Goal: Information Seeking & Learning: Learn about a topic

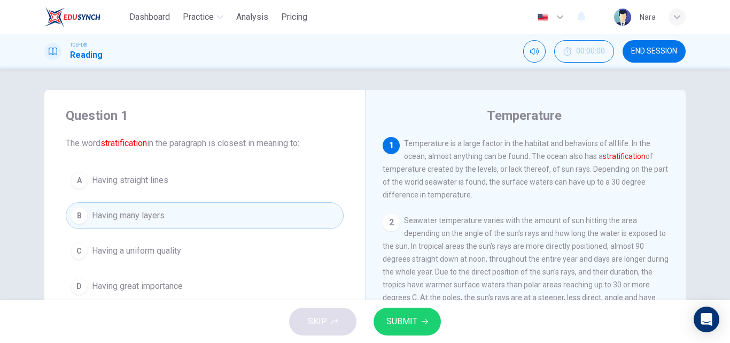
click at [144, 237] on button "C Having a uniform quality" at bounding box center [205, 250] width 278 height 27
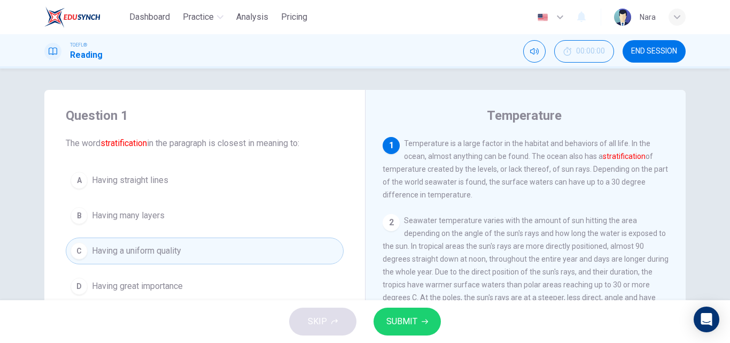
click at [160, 209] on span "Having many layers" at bounding box center [128, 215] width 73 height 13
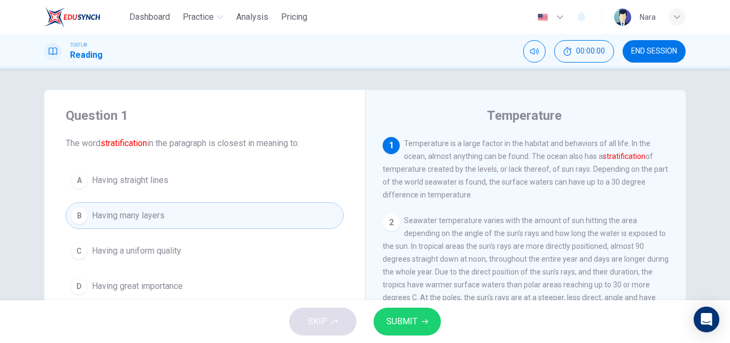
scroll to position [53, 0]
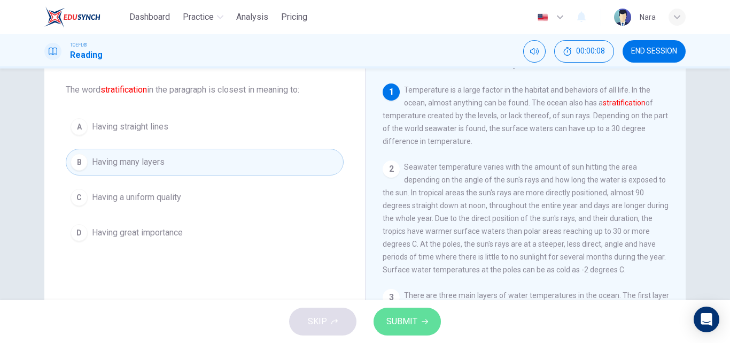
click at [397, 314] on span "SUBMIT" at bounding box center [401, 321] width 31 height 15
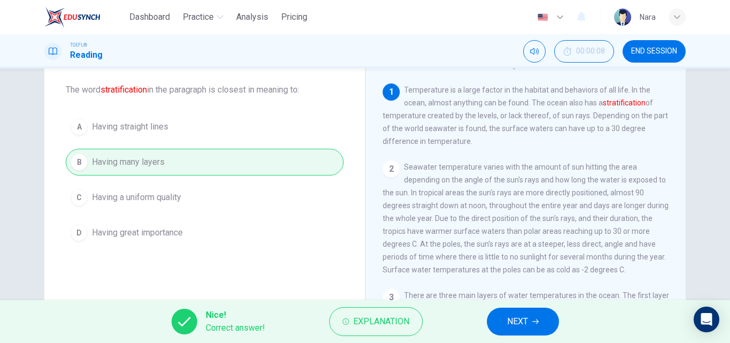
click at [510, 331] on button "NEXT" at bounding box center [523, 321] width 72 height 28
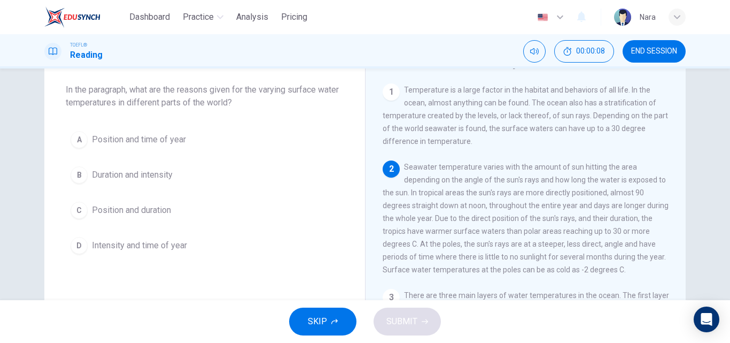
scroll to position [0, 0]
click at [650, 53] on span "END SESSION" at bounding box center [654, 51] width 46 height 9
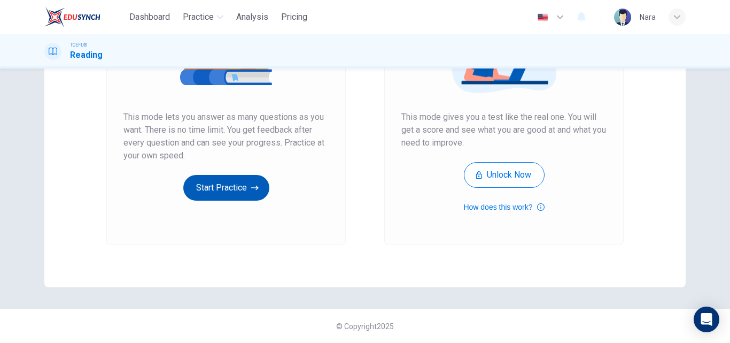
click at [207, 188] on button "Start Practice" at bounding box center [226, 188] width 86 height 26
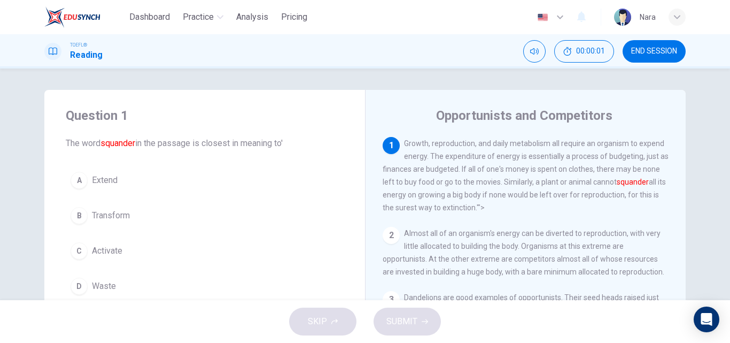
scroll to position [53, 0]
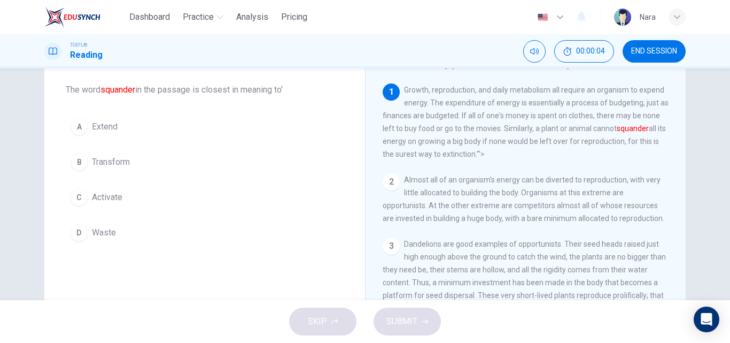
click at [644, 48] on span "END SESSION" at bounding box center [654, 51] width 46 height 9
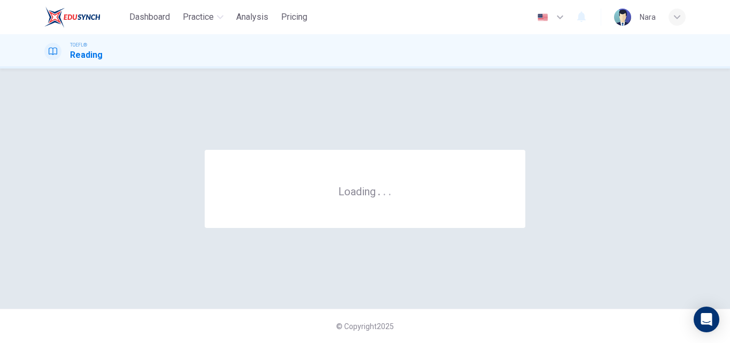
scroll to position [0, 0]
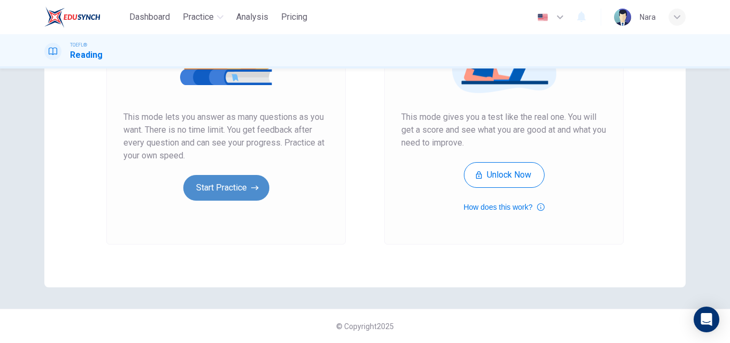
click at [197, 184] on button "Start Practice" at bounding box center [226, 188] width 86 height 26
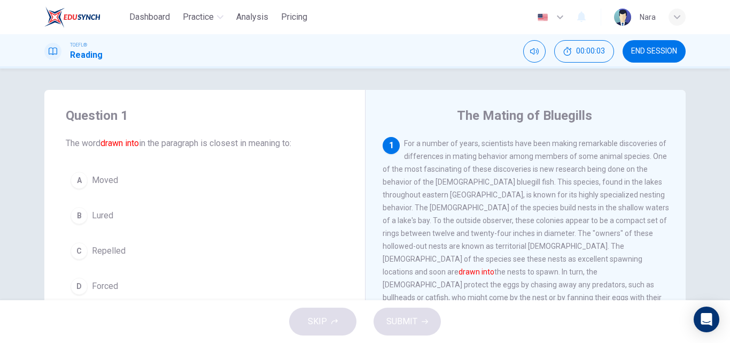
click at [631, 54] on span "END SESSION" at bounding box center [654, 51] width 46 height 9
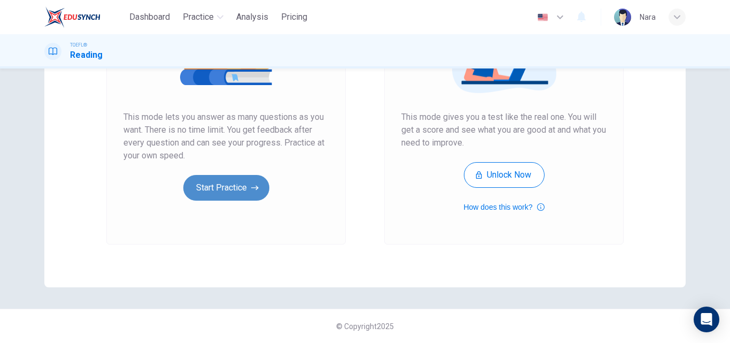
click at [206, 195] on button "Start Practice" at bounding box center [226, 188] width 86 height 26
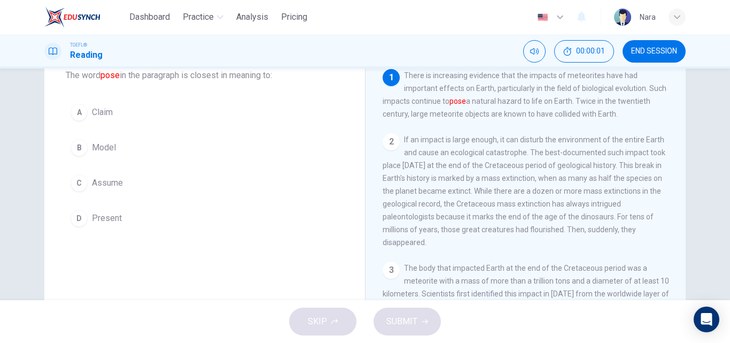
scroll to position [53, 0]
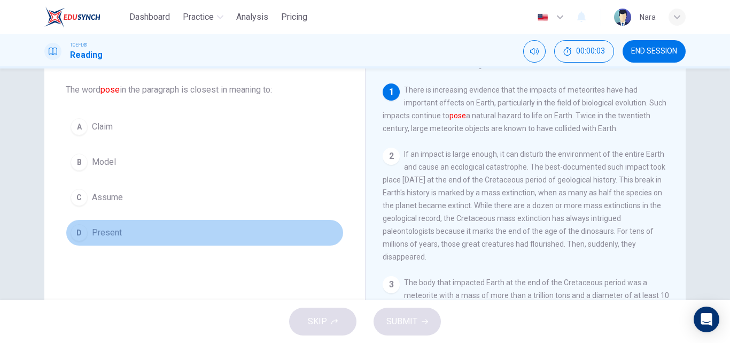
click at [141, 226] on button "D Present" at bounding box center [205, 232] width 278 height 27
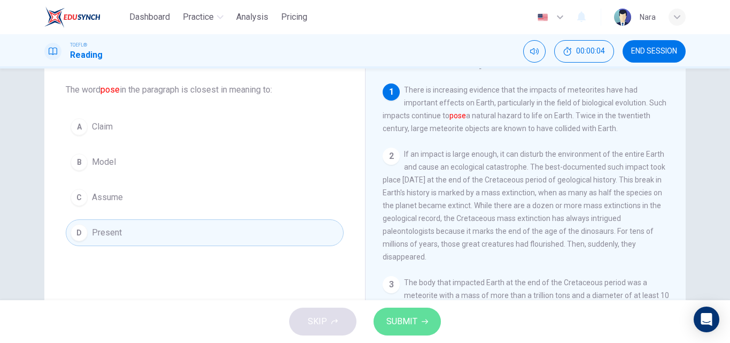
click at [420, 319] on button "SUBMIT" at bounding box center [407, 321] width 67 height 28
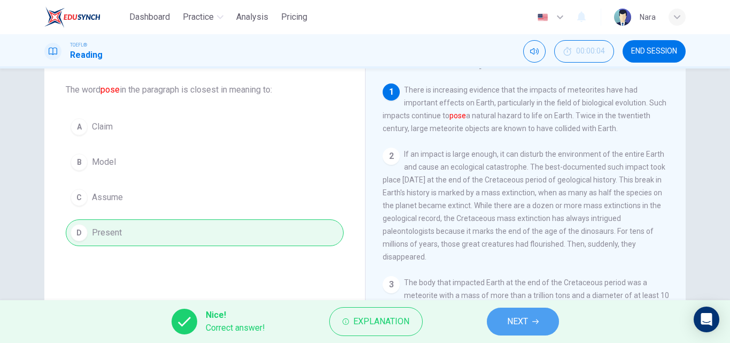
click at [512, 321] on span "NEXT" at bounding box center [517, 321] width 21 height 15
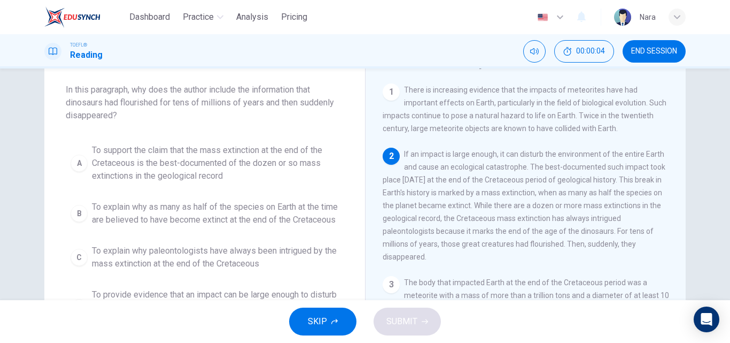
scroll to position [66, 0]
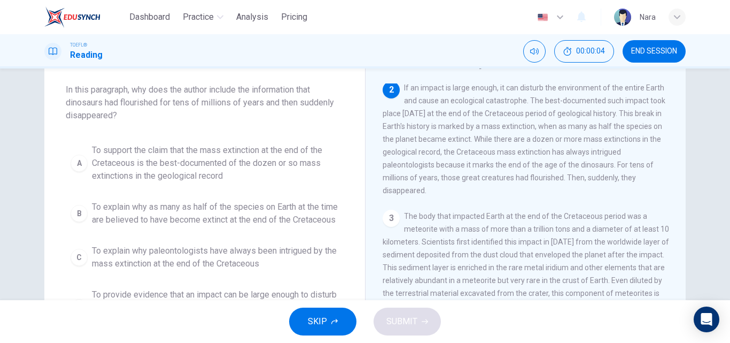
click at [644, 42] on button "END SESSION" at bounding box center [654, 51] width 63 height 22
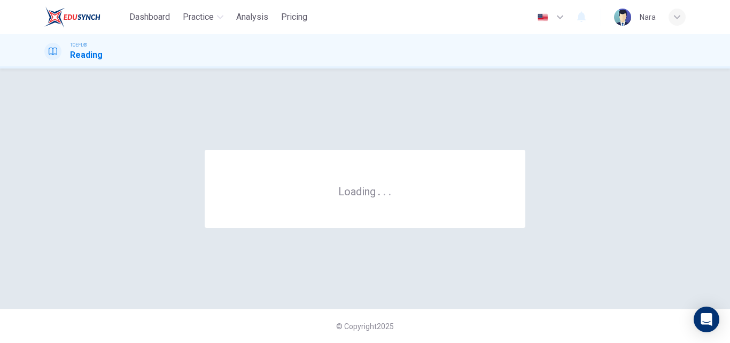
scroll to position [0, 0]
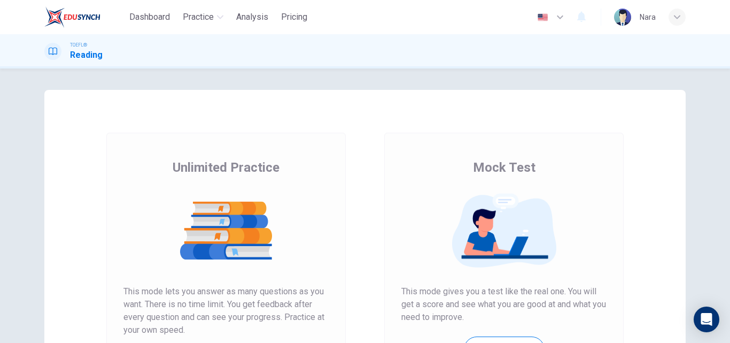
scroll to position [174, 0]
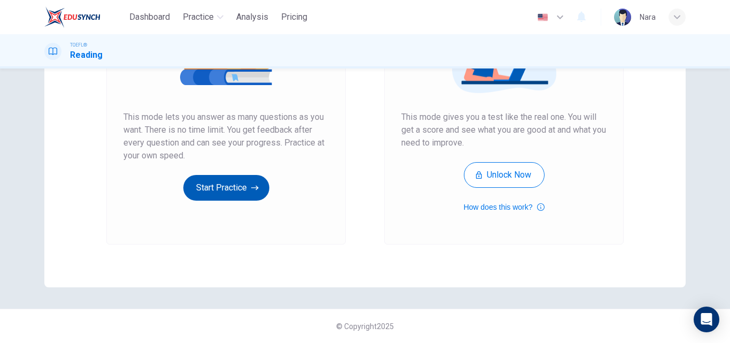
click at [241, 193] on button "Start Practice" at bounding box center [226, 188] width 86 height 26
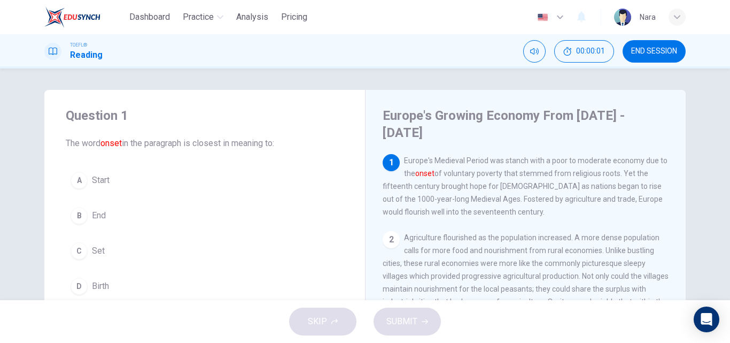
scroll to position [53, 0]
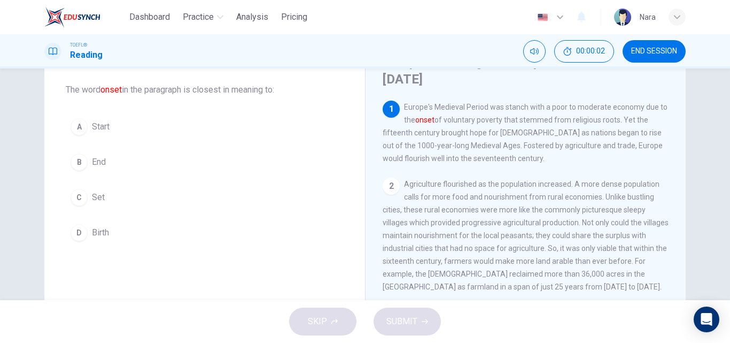
click at [176, 131] on button "A Start" at bounding box center [205, 126] width 278 height 27
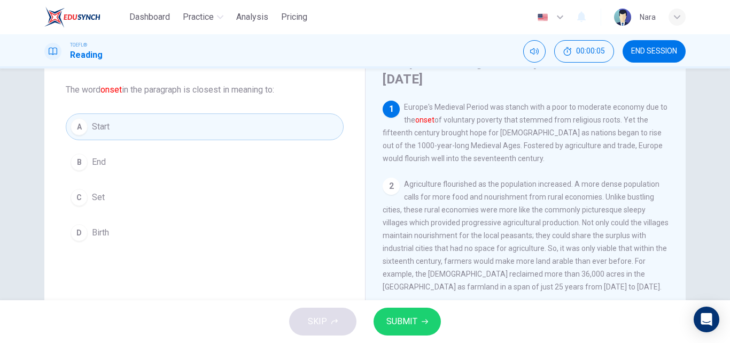
click at [663, 47] on span "END SESSION" at bounding box center [654, 51] width 46 height 9
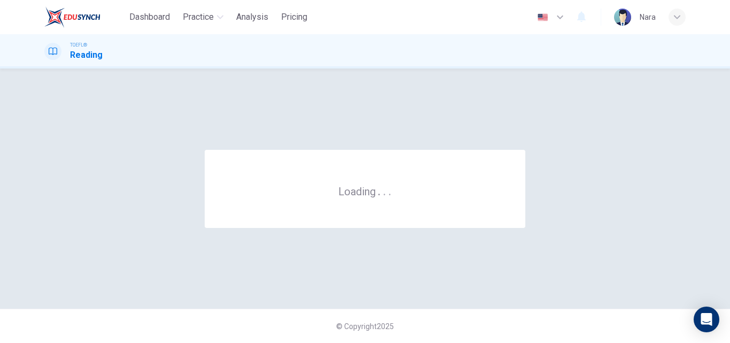
scroll to position [0, 0]
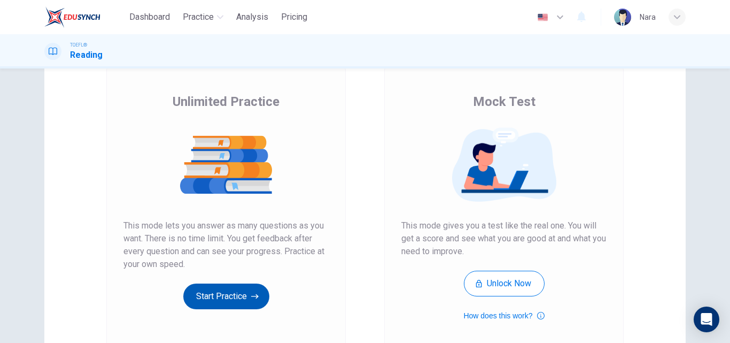
scroll to position [174, 0]
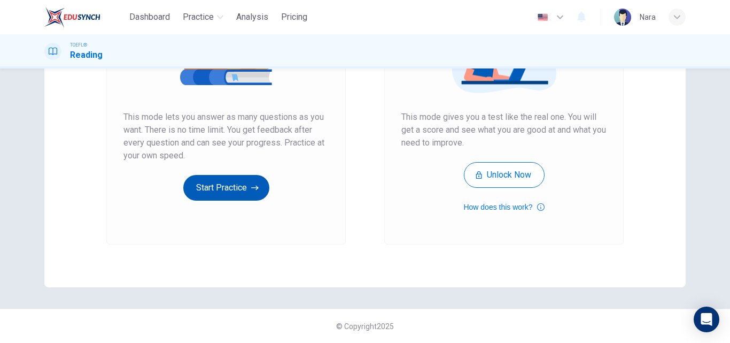
click at [237, 188] on button "Start Practice" at bounding box center [226, 188] width 86 height 26
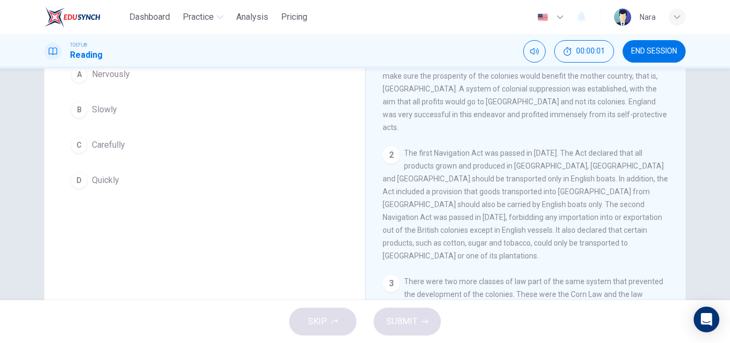
scroll to position [107, 0]
click at [656, 57] on button "END SESSION" at bounding box center [654, 51] width 63 height 22
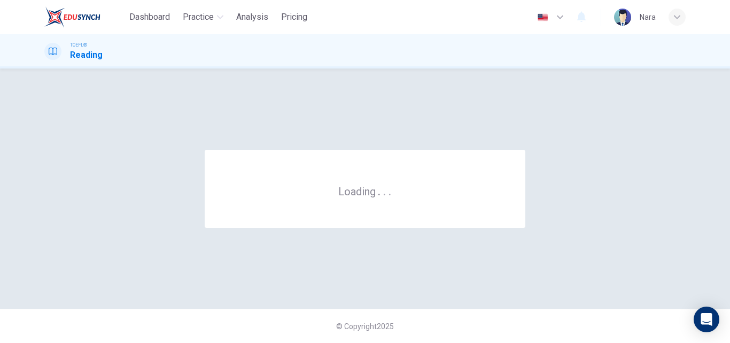
scroll to position [0, 0]
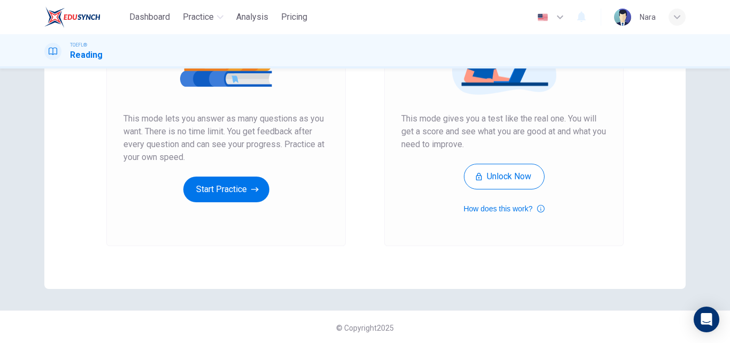
scroll to position [174, 0]
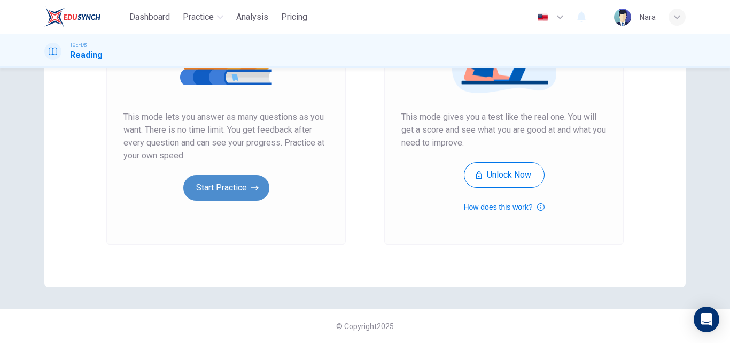
click at [216, 184] on button "Start Practice" at bounding box center [226, 188] width 86 height 26
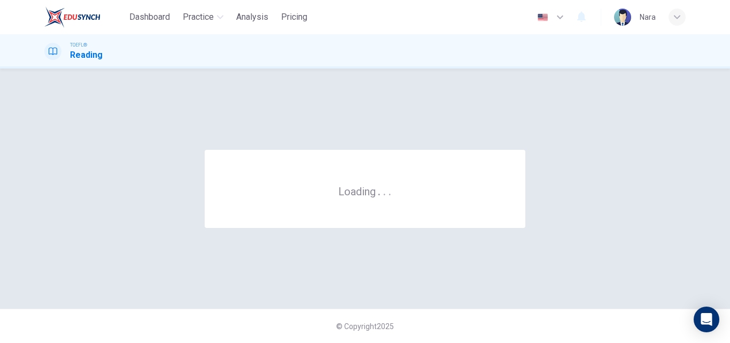
scroll to position [0, 0]
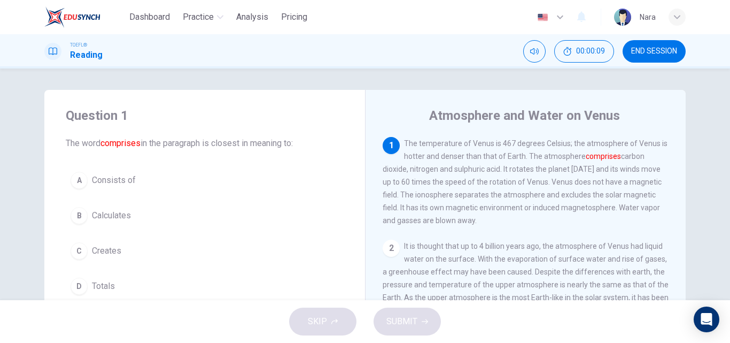
click at [164, 188] on button "A Consists of" at bounding box center [205, 180] width 278 height 27
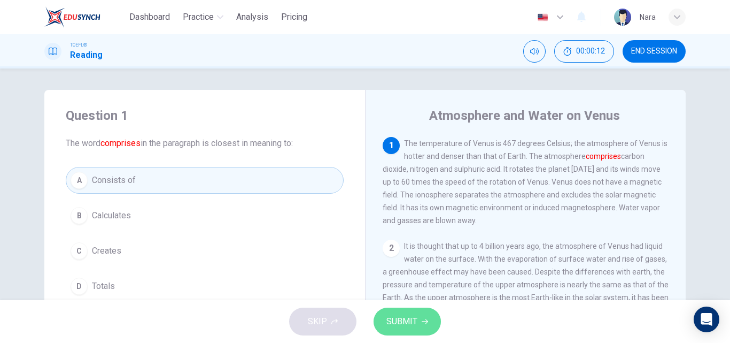
click at [382, 322] on button "SUBMIT" at bounding box center [407, 321] width 67 height 28
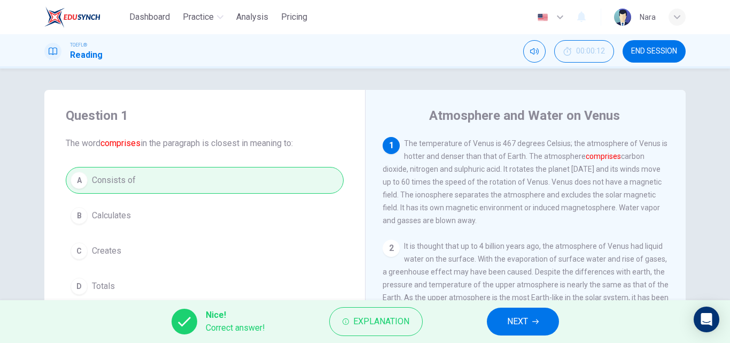
click at [516, 311] on button "NEXT" at bounding box center [523, 321] width 72 height 28
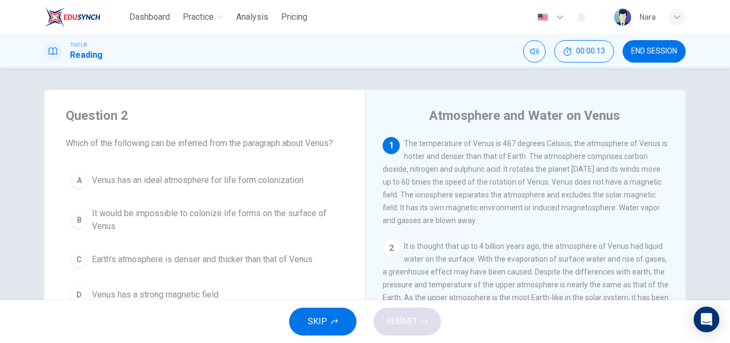
click at [645, 50] on span "END SESSION" at bounding box center [654, 51] width 46 height 9
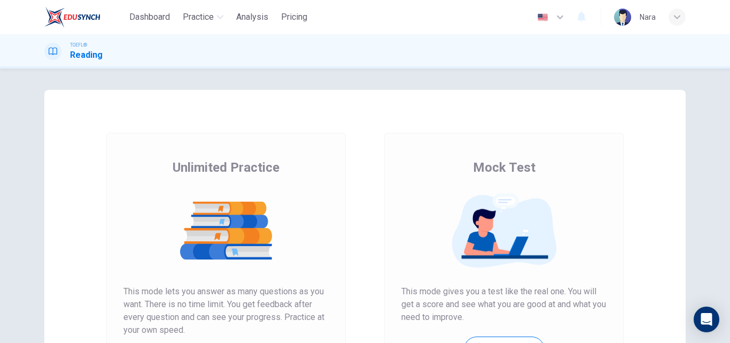
scroll to position [174, 0]
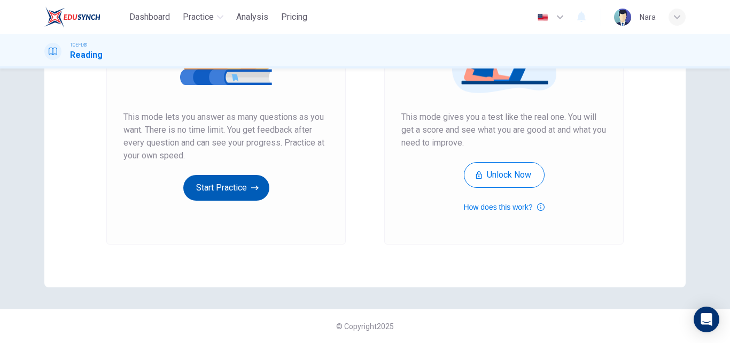
click at [196, 185] on button "Start Practice" at bounding box center [226, 188] width 86 height 26
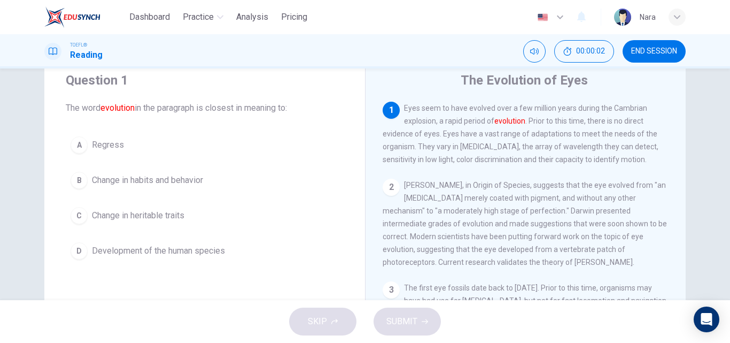
scroll to position [53, 0]
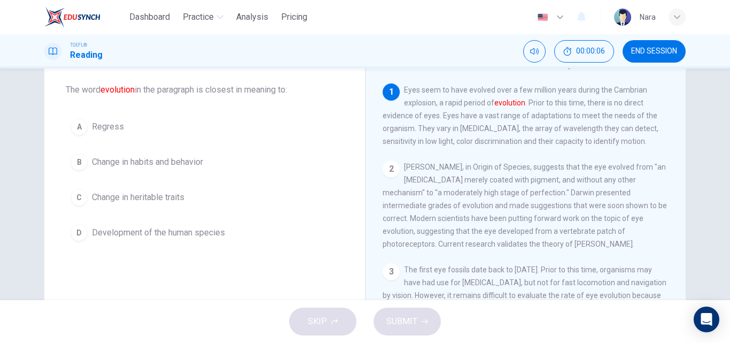
click at [179, 170] on button "B Change in habits and behavior" at bounding box center [205, 162] width 278 height 27
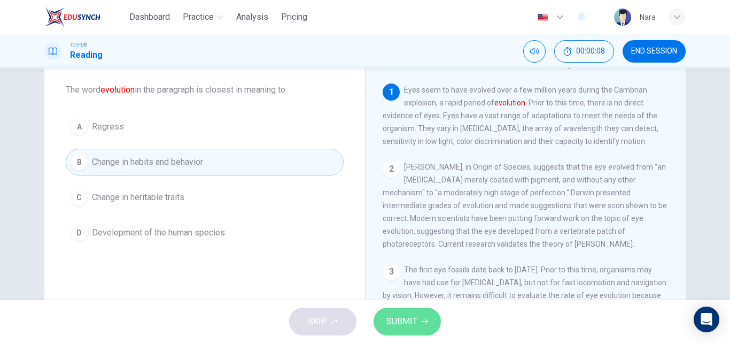
click at [413, 313] on button "SUBMIT" at bounding box center [407, 321] width 67 height 28
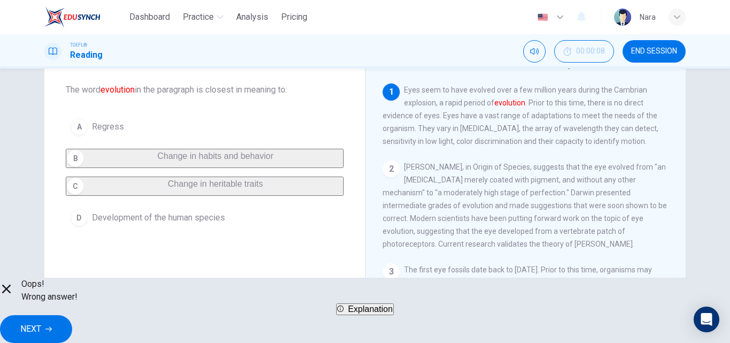
click at [647, 56] on button "END SESSION" at bounding box center [654, 51] width 63 height 22
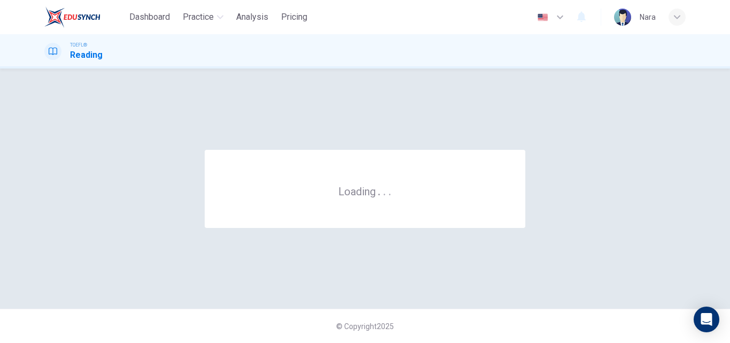
scroll to position [0, 0]
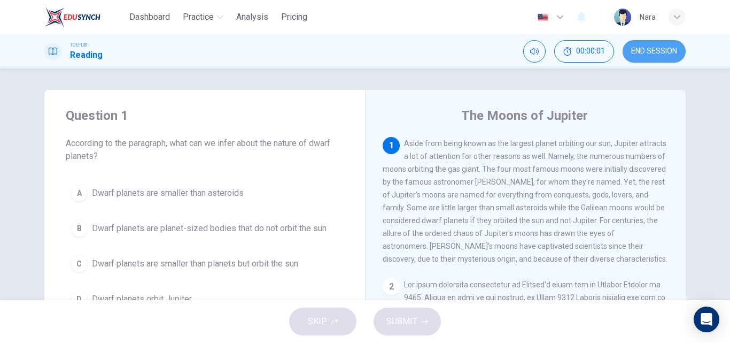
click at [648, 43] on button "END SESSION" at bounding box center [654, 51] width 63 height 22
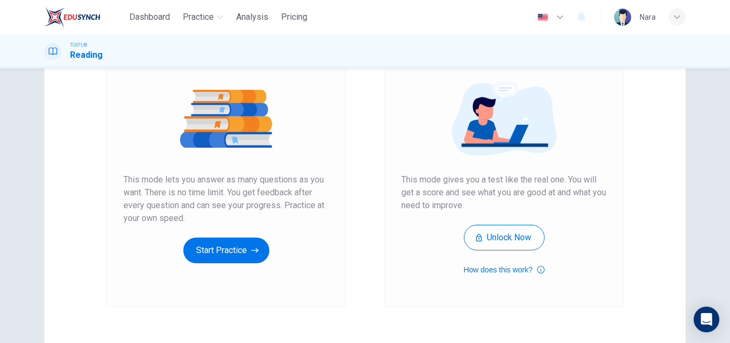
scroll to position [174, 0]
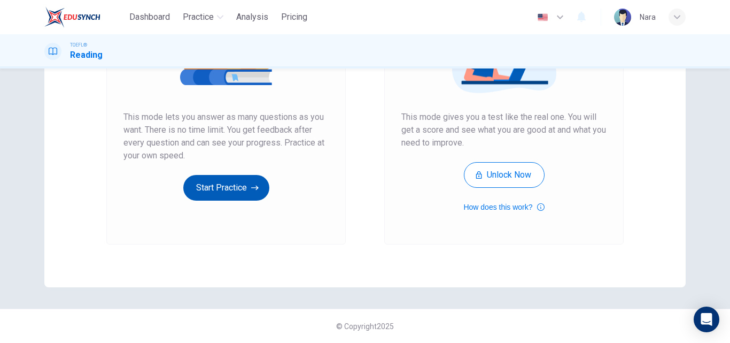
click at [236, 185] on button "Start Practice" at bounding box center [226, 188] width 86 height 26
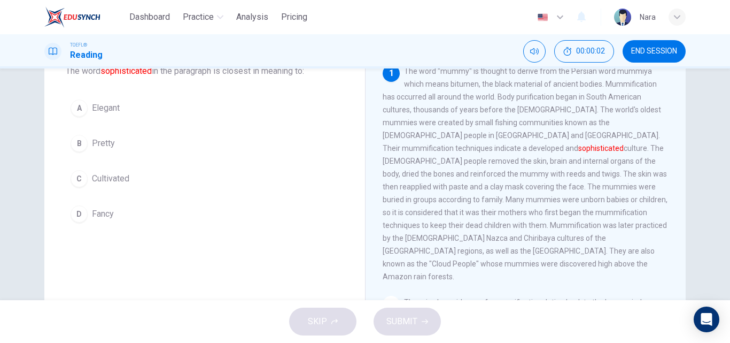
scroll to position [53, 0]
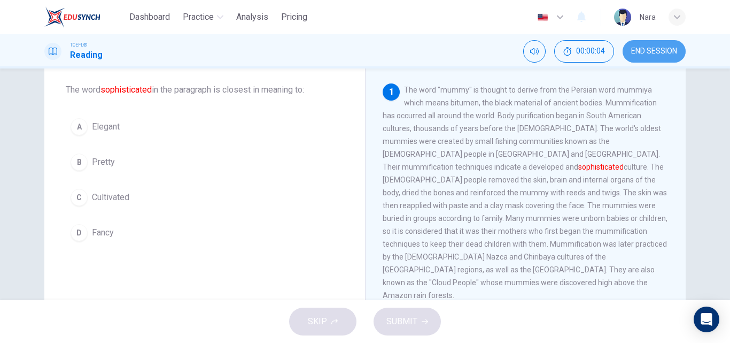
click at [644, 52] on span "END SESSION" at bounding box center [654, 51] width 46 height 9
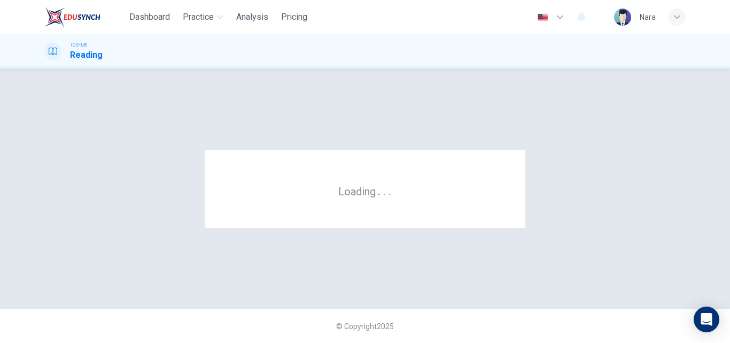
scroll to position [0, 0]
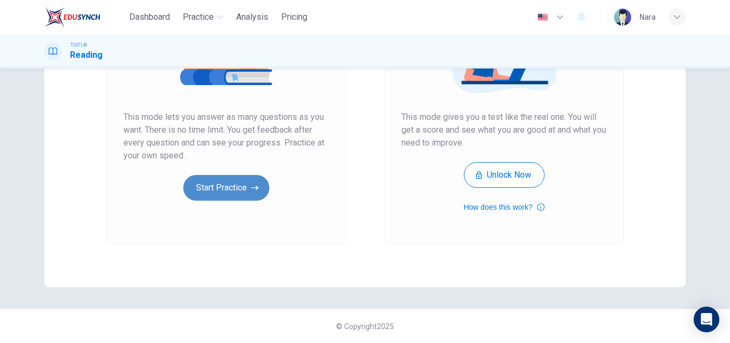
click at [192, 195] on button "Start Practice" at bounding box center [226, 188] width 86 height 26
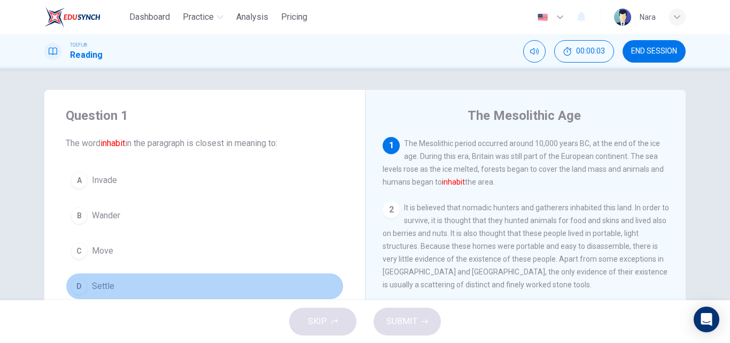
click at [153, 290] on button "D Settle" at bounding box center [205, 286] width 278 height 27
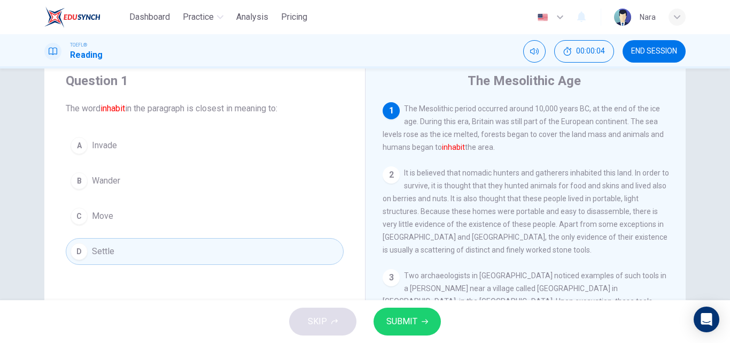
scroll to position [53, 0]
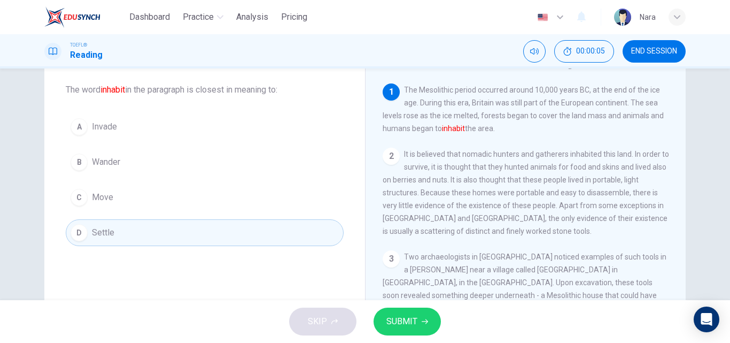
click at [383, 324] on button "SUBMIT" at bounding box center [407, 321] width 67 height 28
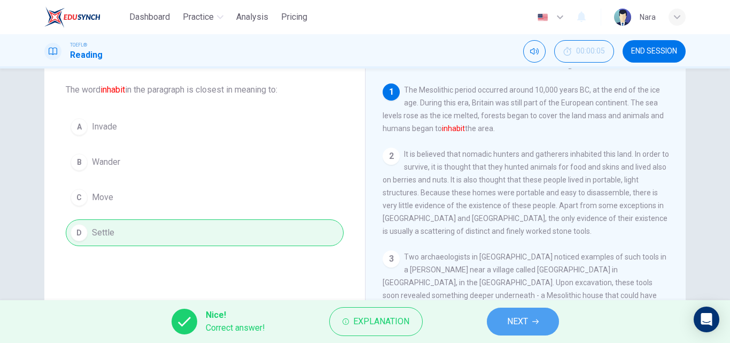
click at [510, 314] on span "NEXT" at bounding box center [517, 321] width 21 height 15
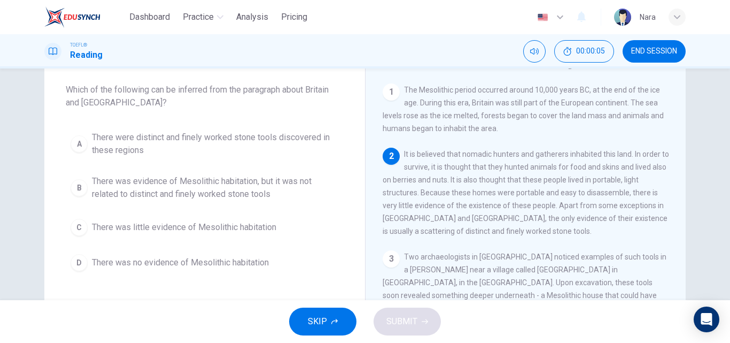
click at [661, 42] on button "END SESSION" at bounding box center [654, 51] width 63 height 22
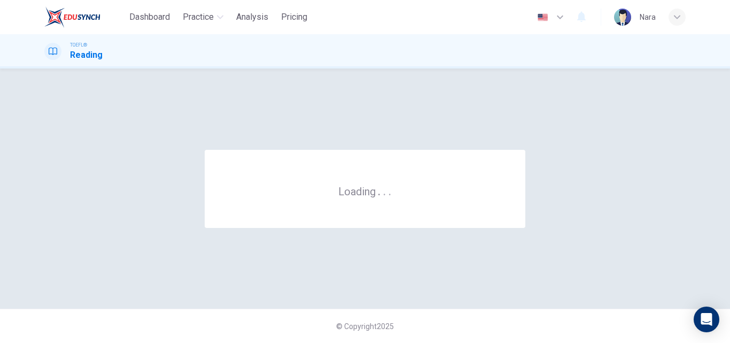
scroll to position [0, 0]
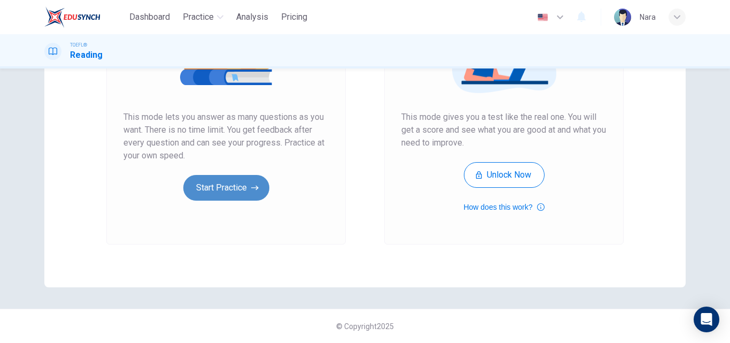
click at [221, 187] on button "Start Practice" at bounding box center [226, 188] width 86 height 26
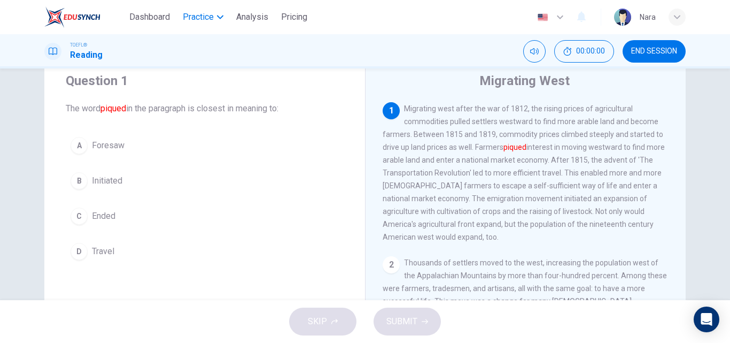
scroll to position [53, 0]
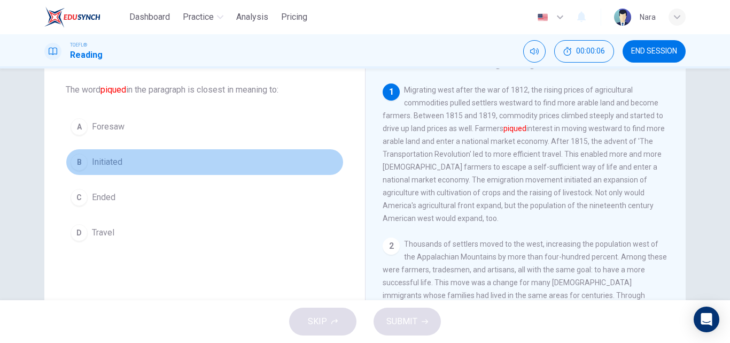
click at [139, 168] on button "B Initiated" at bounding box center [205, 162] width 278 height 27
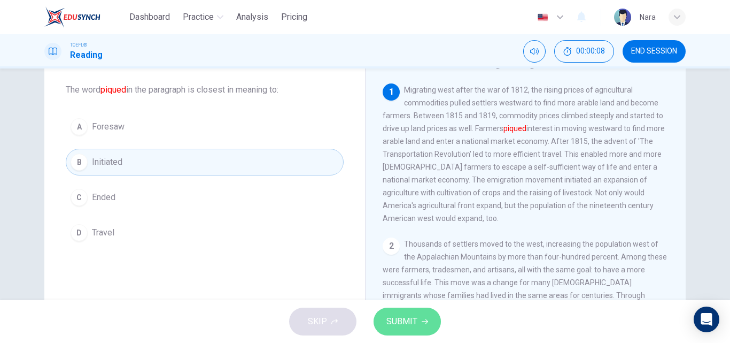
click at [399, 321] on span "SUBMIT" at bounding box center [401, 321] width 31 height 15
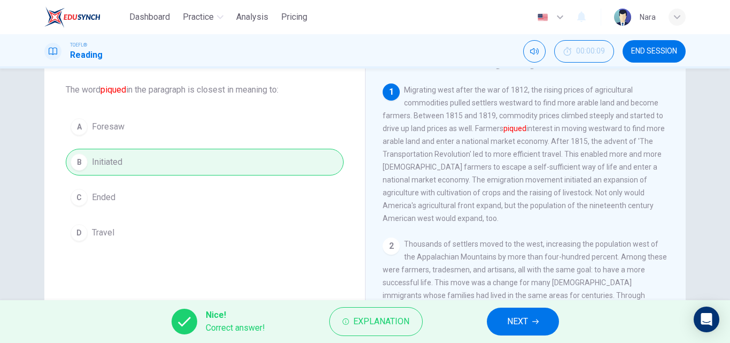
click at [500, 326] on button "NEXT" at bounding box center [523, 321] width 72 height 28
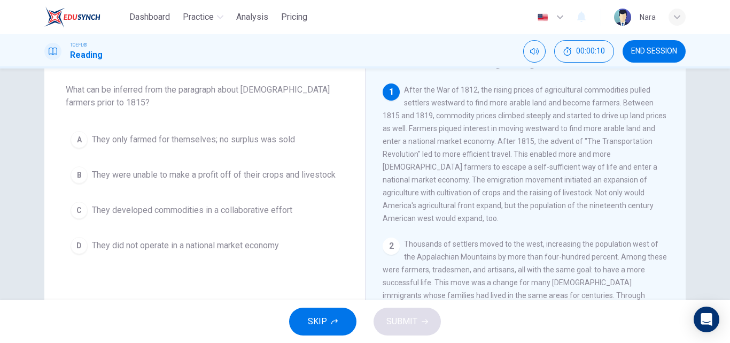
click at [640, 56] on button "END SESSION" at bounding box center [654, 51] width 63 height 22
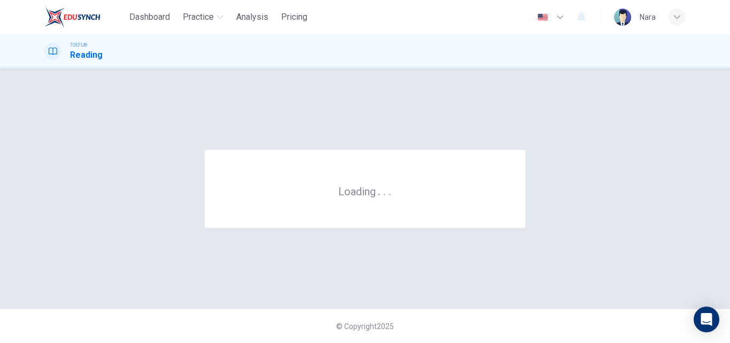
scroll to position [0, 0]
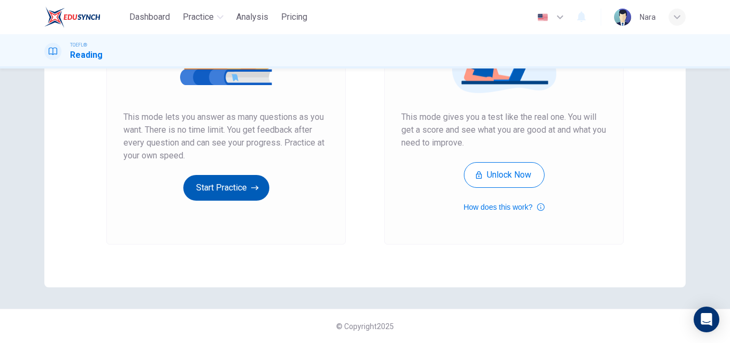
click at [236, 196] on button "Start Practice" at bounding box center [226, 188] width 86 height 26
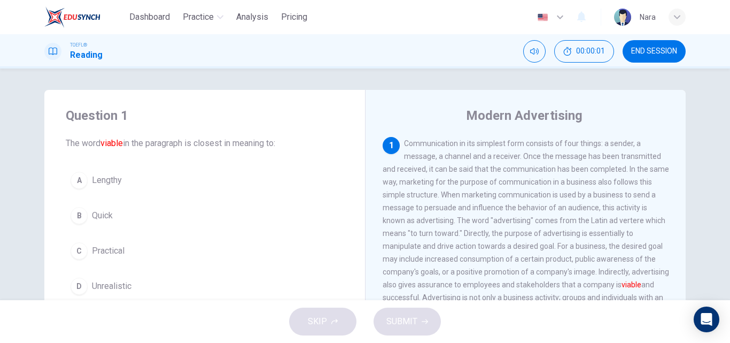
scroll to position [53, 0]
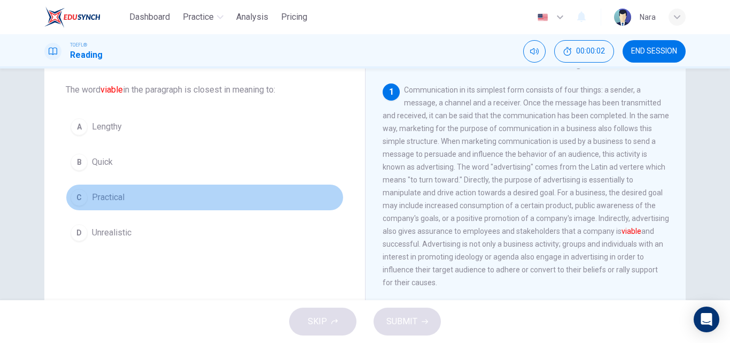
click at [146, 210] on button "C Practical" at bounding box center [205, 197] width 278 height 27
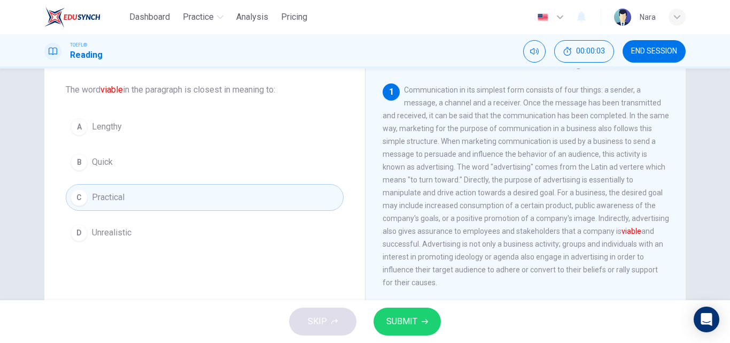
click at [394, 316] on span "SUBMIT" at bounding box center [401, 321] width 31 height 15
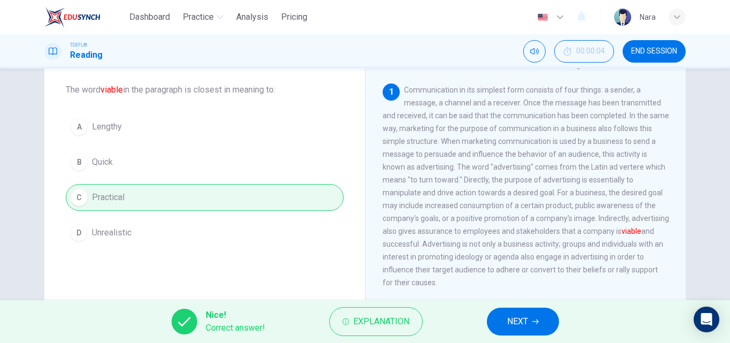
click at [502, 322] on button "NEXT" at bounding box center [523, 321] width 72 height 28
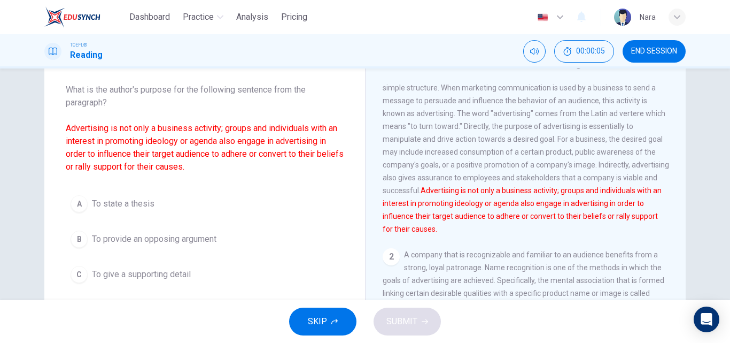
click at [653, 49] on span "END SESSION" at bounding box center [654, 51] width 46 height 9
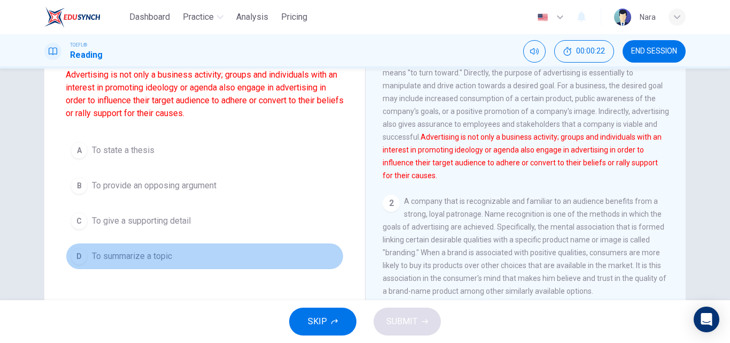
click at [167, 261] on span "To summarize a topic" at bounding box center [132, 256] width 80 height 13
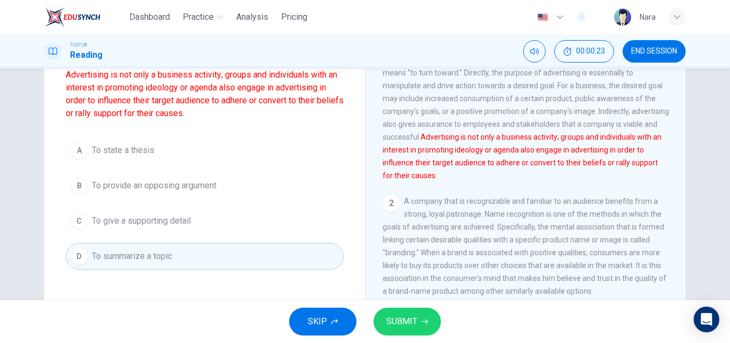
click at [146, 160] on button "A To state a thesis" at bounding box center [205, 150] width 278 height 27
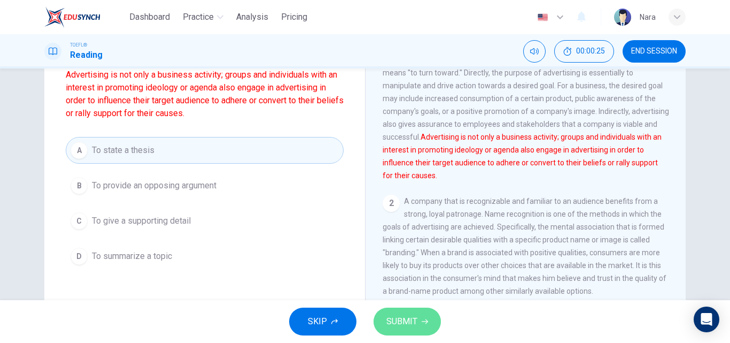
click at [404, 331] on button "SUBMIT" at bounding box center [407, 321] width 67 height 28
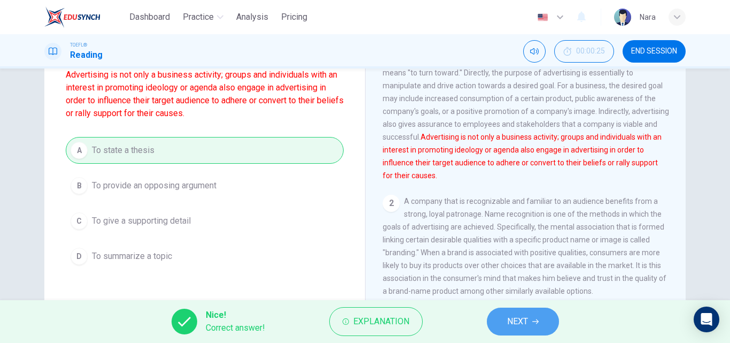
click at [530, 323] on button "NEXT" at bounding box center [523, 321] width 72 height 28
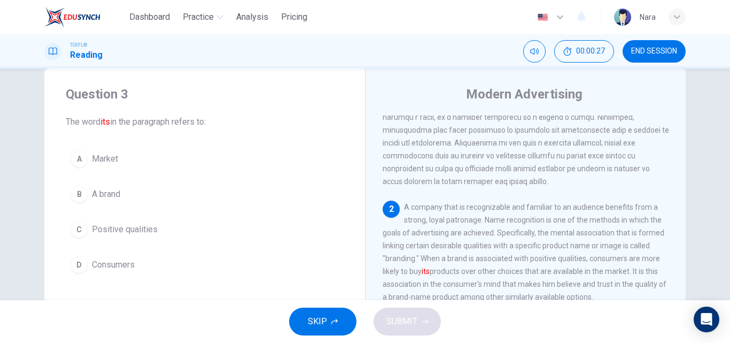
scroll to position [53, 0]
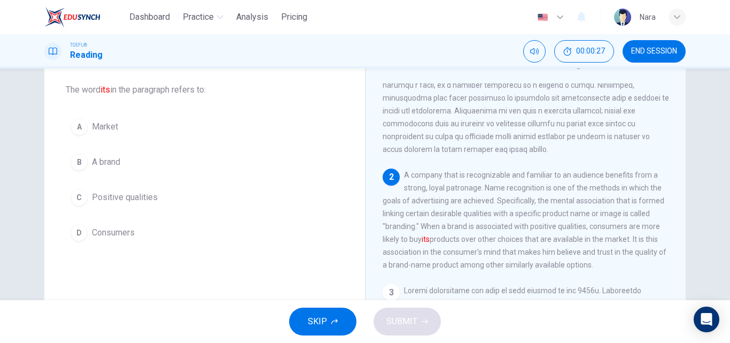
click at [146, 182] on div "A Market B A brand C Positive qualities D Consumers" at bounding box center [205, 179] width 278 height 133
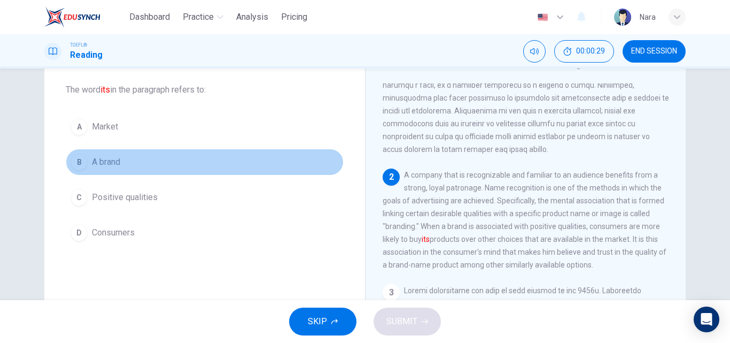
click at [180, 172] on button "B A brand" at bounding box center [205, 162] width 278 height 27
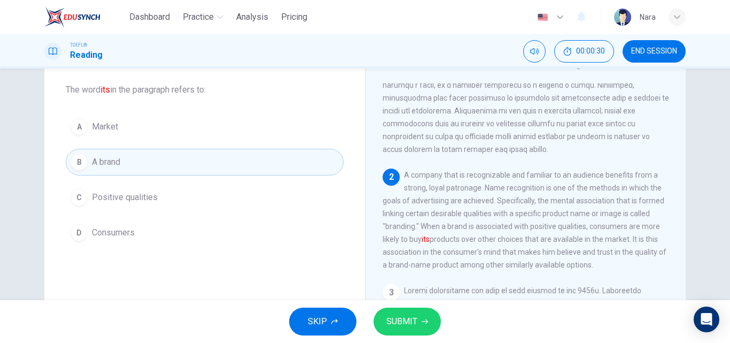
click at [400, 316] on span "SUBMIT" at bounding box center [401, 321] width 31 height 15
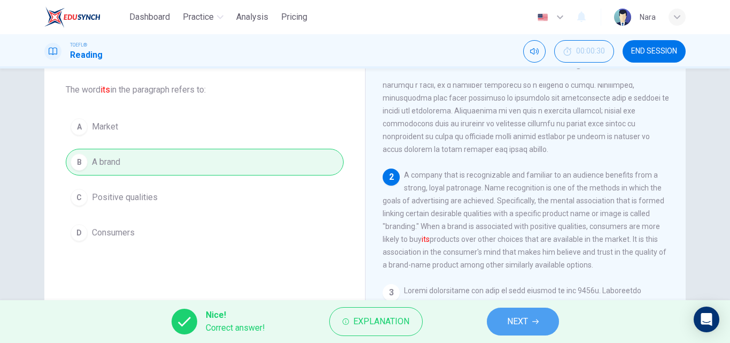
click at [494, 323] on button "NEXT" at bounding box center [523, 321] width 72 height 28
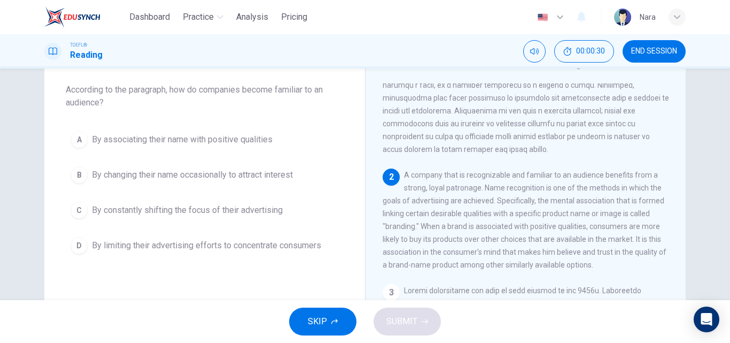
scroll to position [227, 0]
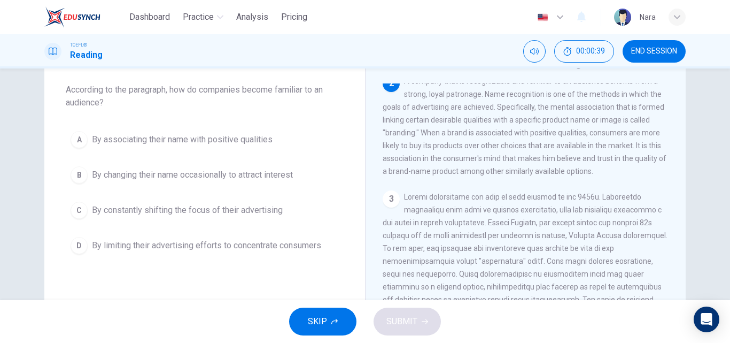
click at [146, 142] on span "By associating their name with positive qualities" at bounding box center [182, 139] width 181 height 13
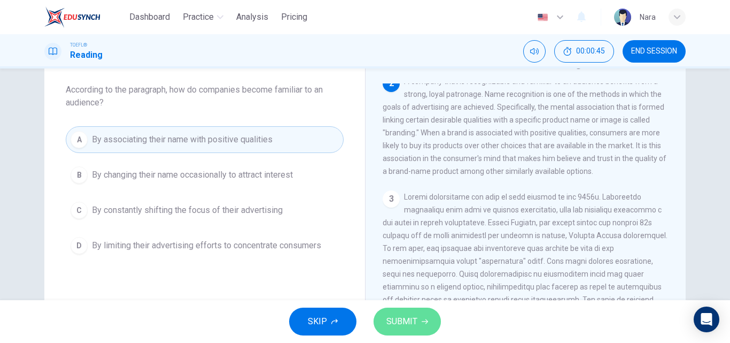
click at [417, 324] on button "SUBMIT" at bounding box center [407, 321] width 67 height 28
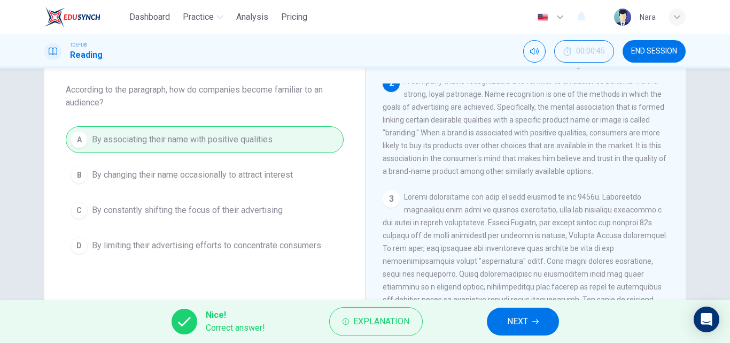
click at [526, 321] on span "NEXT" at bounding box center [517, 321] width 21 height 15
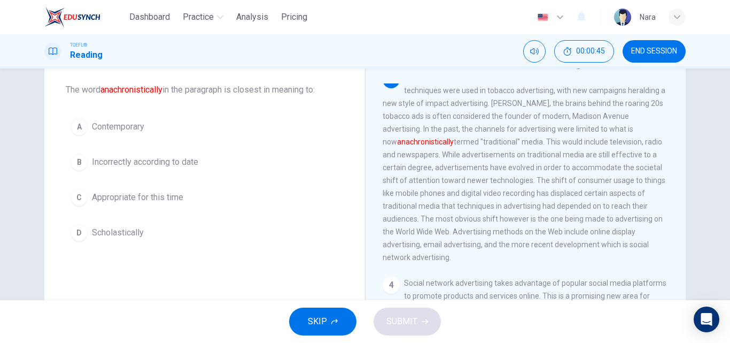
scroll to position [346, 0]
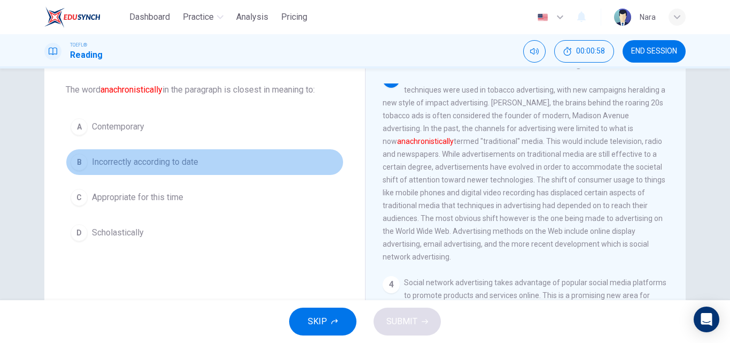
click at [158, 165] on span "Incorrectly according to date" at bounding box center [145, 162] width 106 height 13
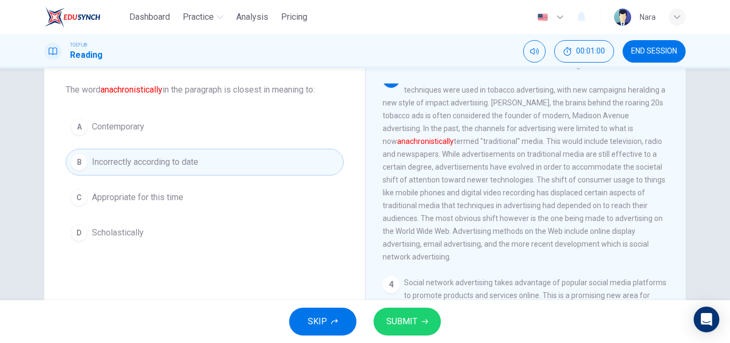
click at [405, 331] on button "SUBMIT" at bounding box center [407, 321] width 67 height 28
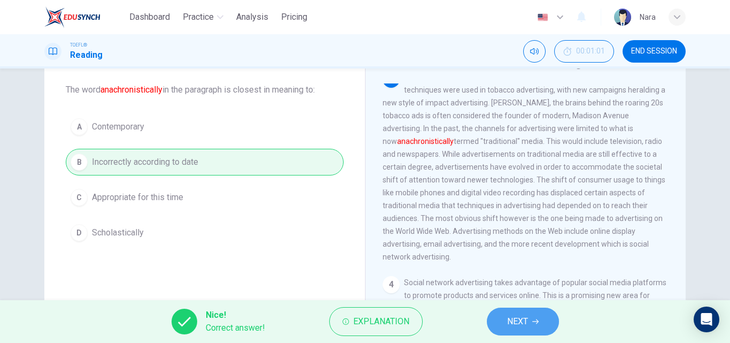
click at [494, 321] on button "NEXT" at bounding box center [523, 321] width 72 height 28
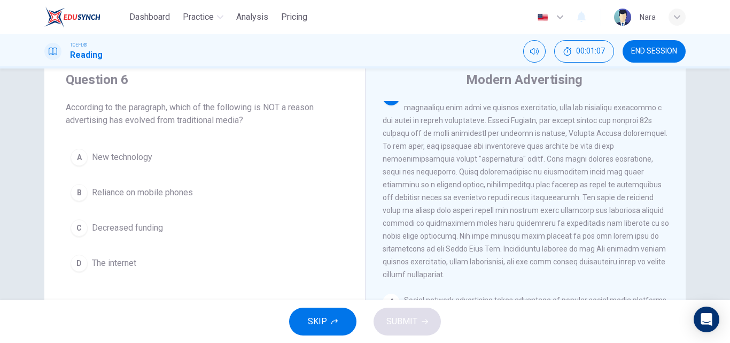
scroll to position [53, 0]
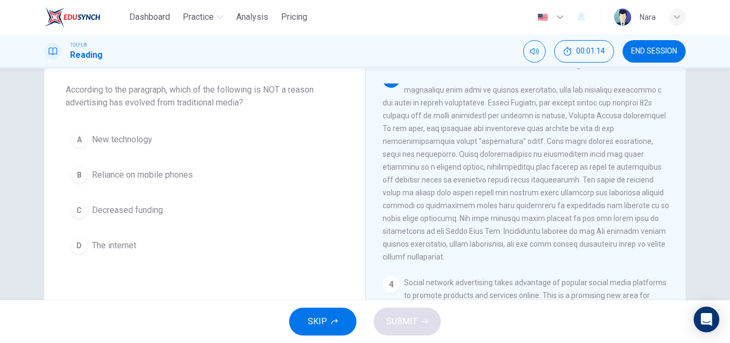
click at [177, 219] on button "C Decreased funding" at bounding box center [205, 210] width 278 height 27
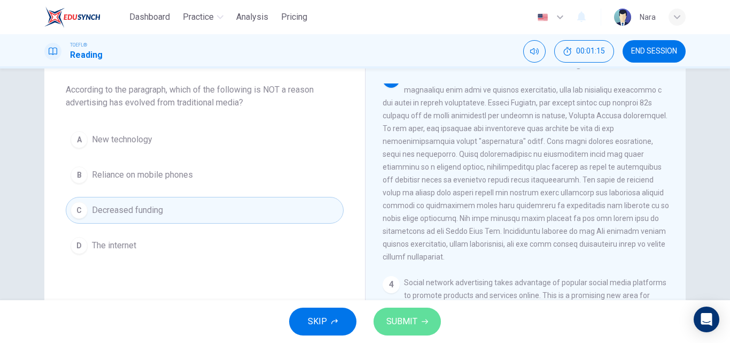
click at [384, 327] on button "SUBMIT" at bounding box center [407, 321] width 67 height 28
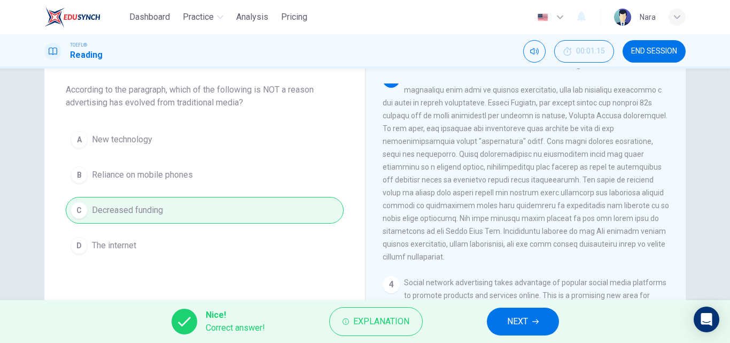
click at [526, 321] on span "NEXT" at bounding box center [517, 321] width 21 height 15
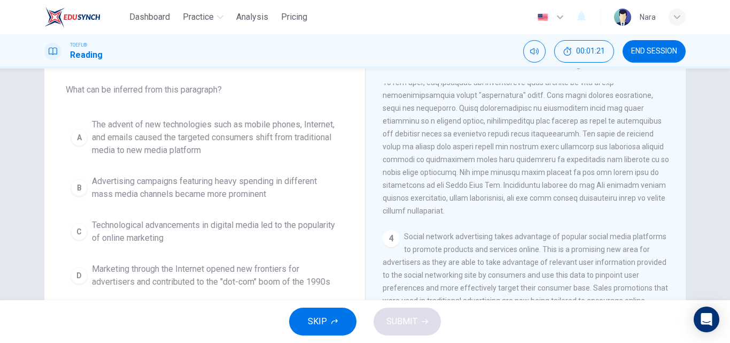
scroll to position [321, 0]
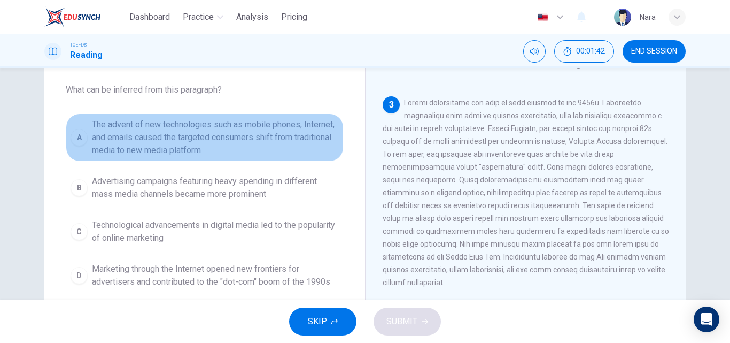
click at [244, 138] on span "The advent of new technologies such as mobile phones, Internet, and emails caus…" at bounding box center [215, 137] width 247 height 38
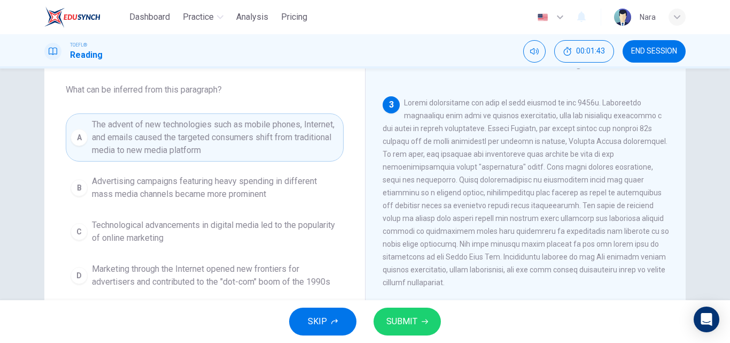
scroll to position [107, 0]
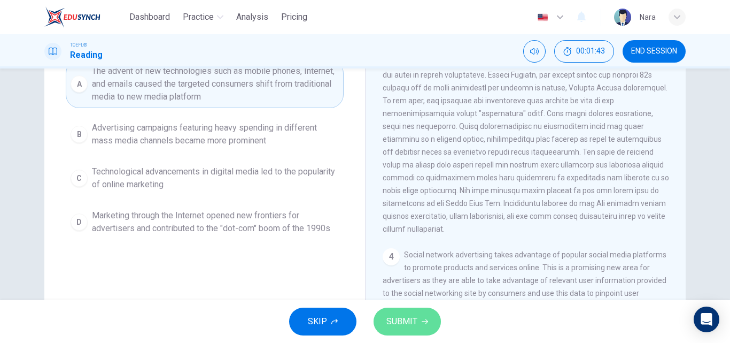
click at [399, 317] on span "SUBMIT" at bounding box center [401, 321] width 31 height 15
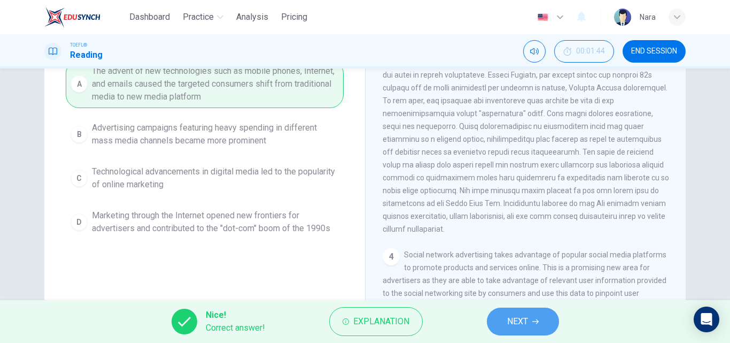
click at [526, 314] on span "NEXT" at bounding box center [517, 321] width 21 height 15
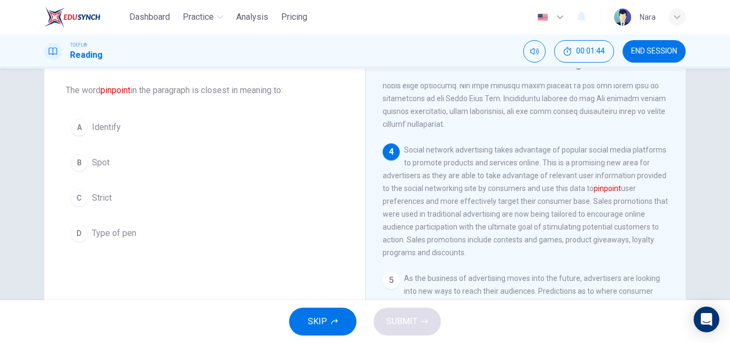
scroll to position [53, 0]
click at [154, 174] on button "B Spot" at bounding box center [205, 162] width 278 height 27
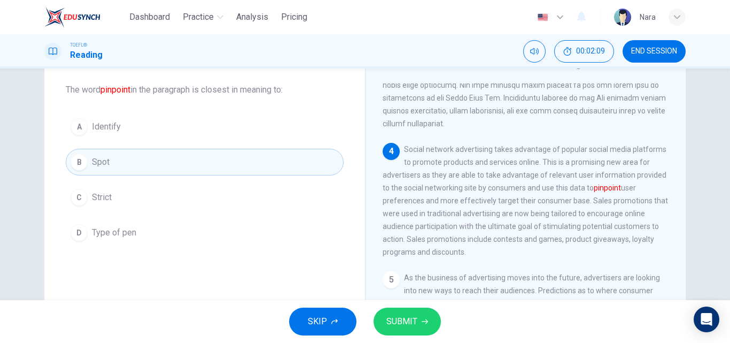
click at [214, 143] on div "A Identify B Spot C Strict D Type of pen" at bounding box center [205, 179] width 278 height 133
click at [245, 146] on div "A Identify B Spot C Strict D Type of pen" at bounding box center [205, 179] width 278 height 133
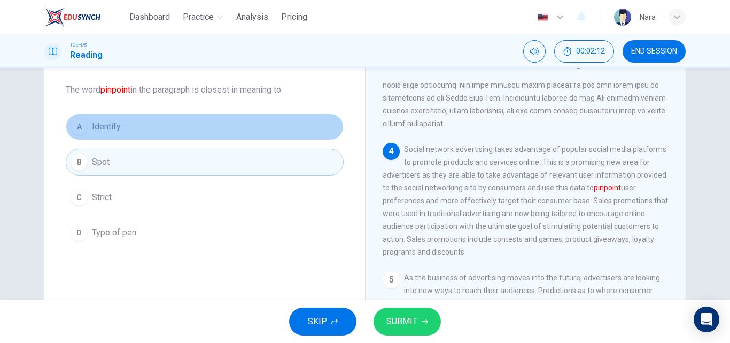
click at [121, 127] on button "A Identify" at bounding box center [205, 126] width 278 height 27
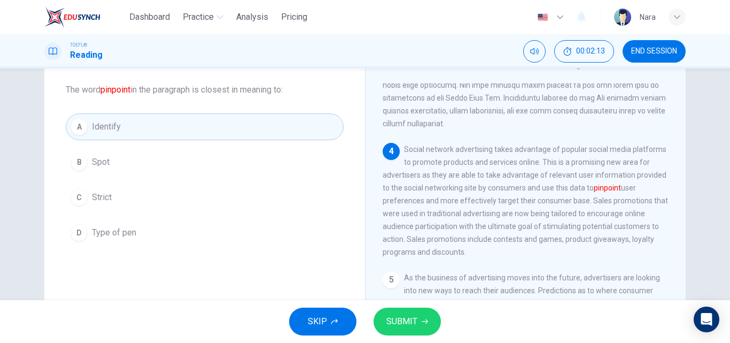
click at [409, 327] on span "SUBMIT" at bounding box center [401, 321] width 31 height 15
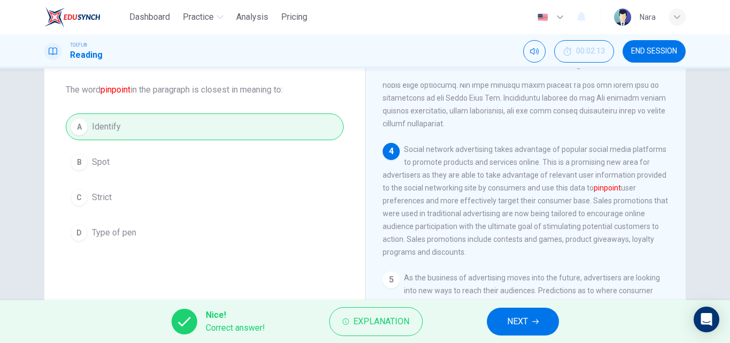
click at [513, 326] on span "NEXT" at bounding box center [517, 321] width 21 height 15
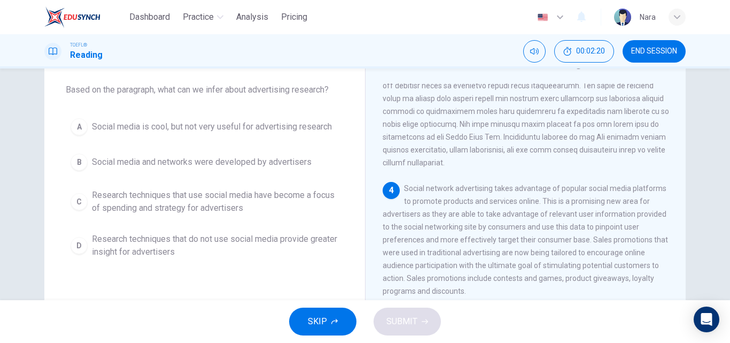
scroll to position [534, 0]
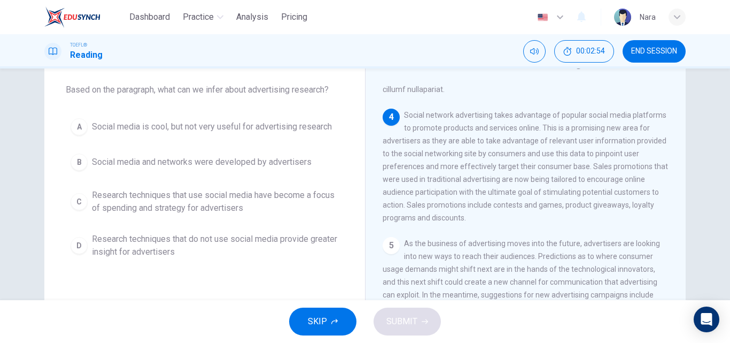
click at [185, 207] on span "Research techniques that use social media have become a focus of spending and s…" at bounding box center [215, 202] width 247 height 26
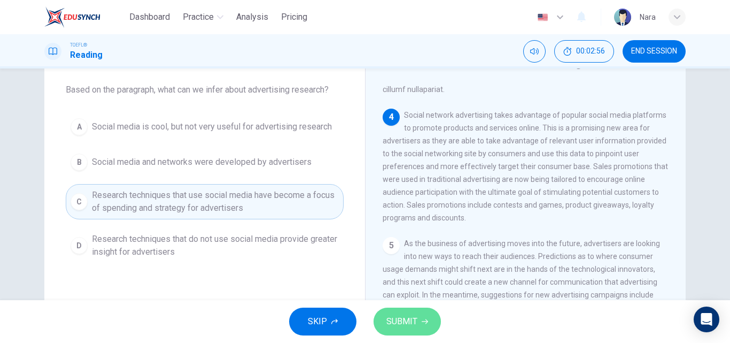
click at [407, 327] on span "SUBMIT" at bounding box center [401, 321] width 31 height 15
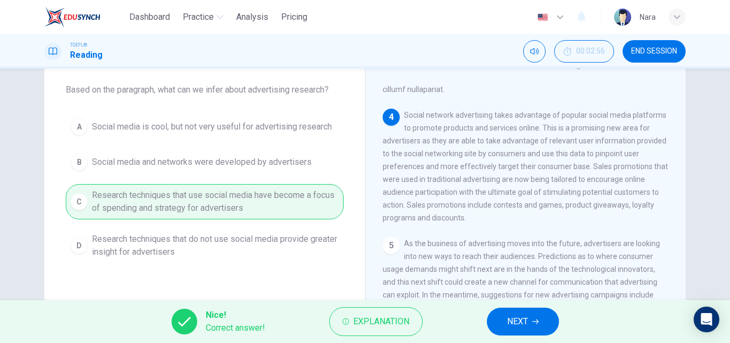
click at [500, 329] on button "NEXT" at bounding box center [523, 321] width 72 height 28
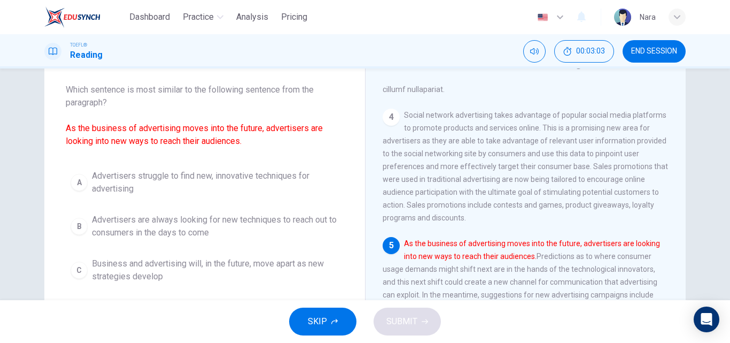
scroll to position [107, 0]
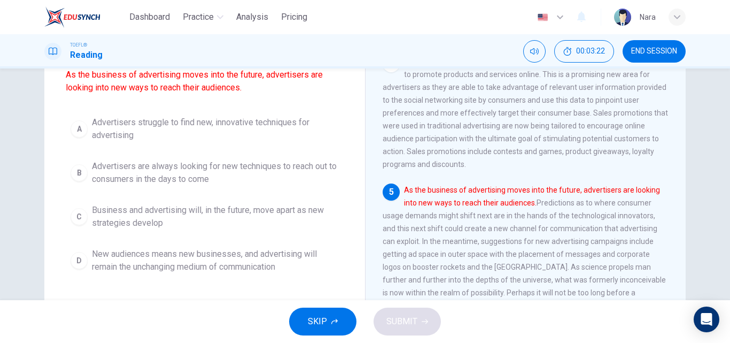
click at [176, 222] on span "Business and advertising will, in the future, move apart as new strategies deve…" at bounding box center [215, 217] width 247 height 26
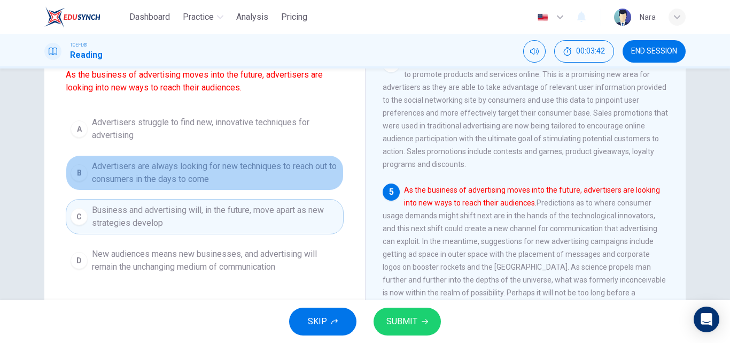
click at [247, 176] on span "Advertisers are always looking for new techniques to reach out to consumers in …" at bounding box center [215, 173] width 247 height 26
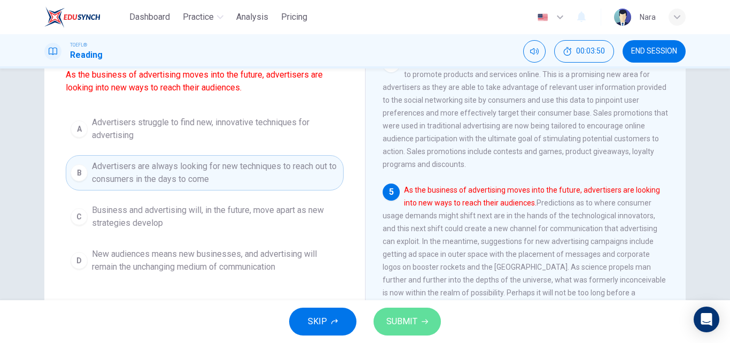
click at [398, 317] on span "SUBMIT" at bounding box center [401, 321] width 31 height 15
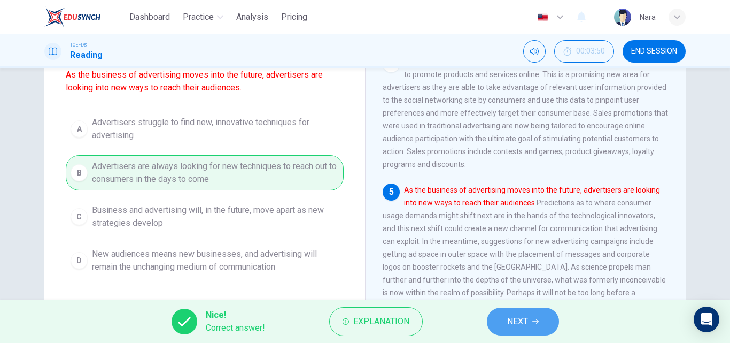
click at [512, 319] on span "NEXT" at bounding box center [517, 321] width 21 height 15
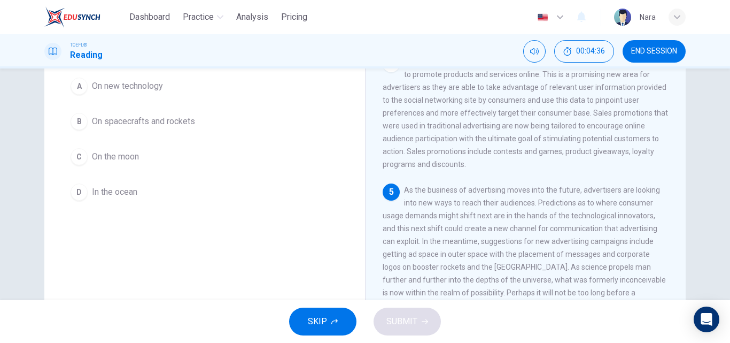
scroll to position [160, 0]
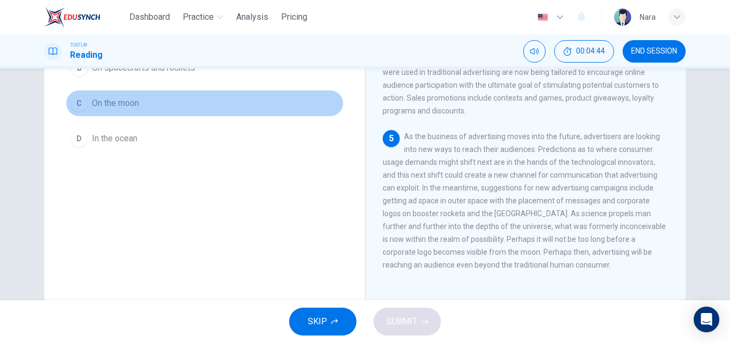
click at [155, 106] on button "C On the moon" at bounding box center [205, 103] width 278 height 27
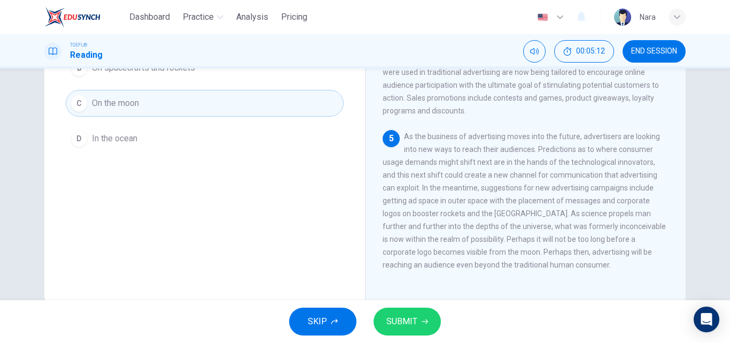
scroll to position [545, 0]
click at [96, 142] on span "In the ocean" at bounding box center [114, 138] width 45 height 13
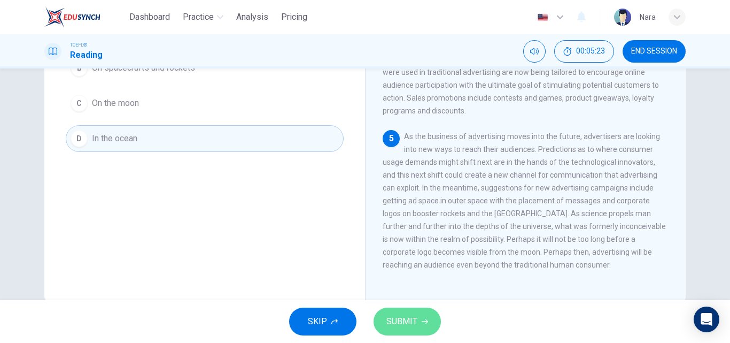
click at [405, 324] on span "SUBMIT" at bounding box center [401, 321] width 31 height 15
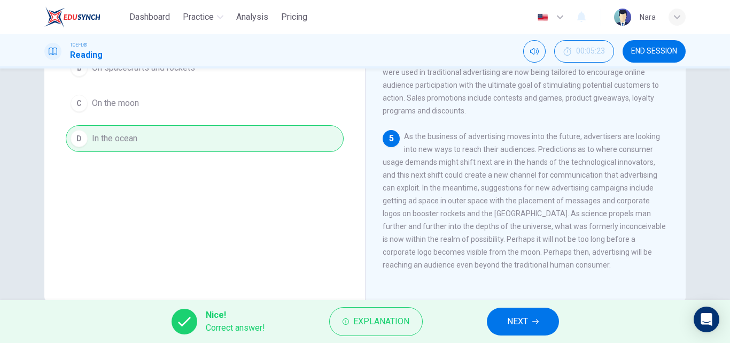
click at [507, 320] on span "NEXT" at bounding box center [517, 321] width 21 height 15
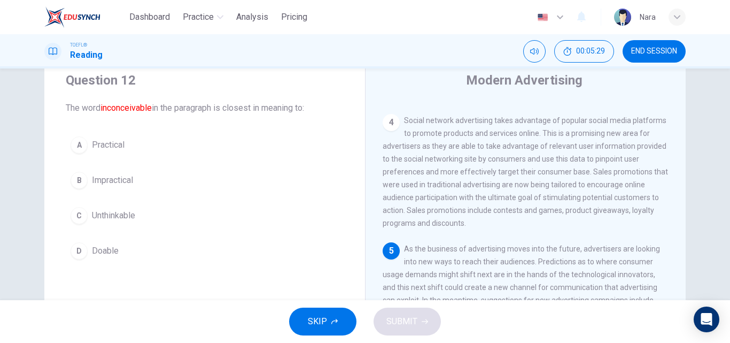
scroll to position [53, 0]
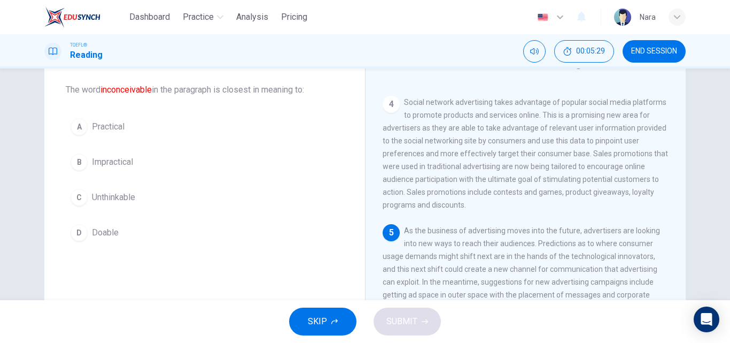
click at [221, 172] on button "B Impractical" at bounding box center [205, 162] width 278 height 27
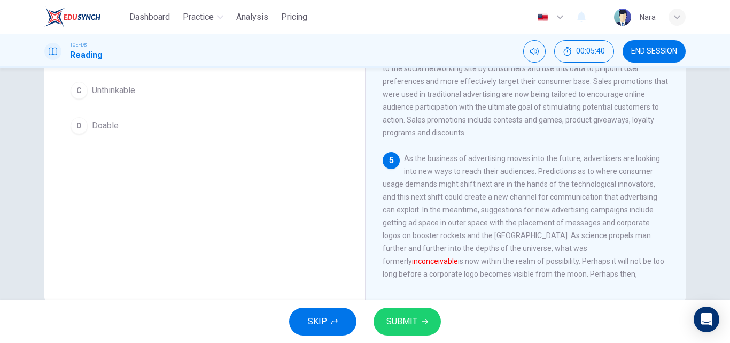
scroll to position [183, 0]
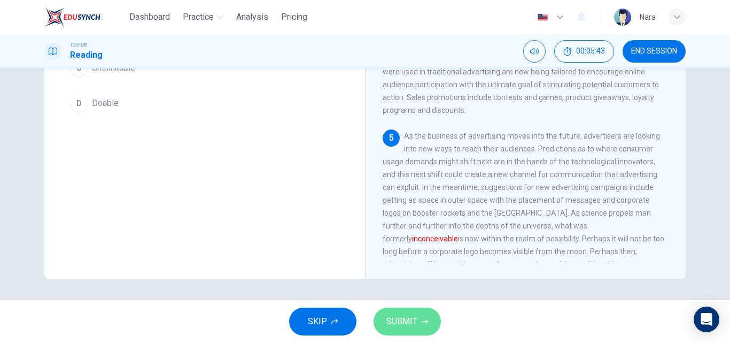
click at [417, 326] on button "SUBMIT" at bounding box center [407, 321] width 67 height 28
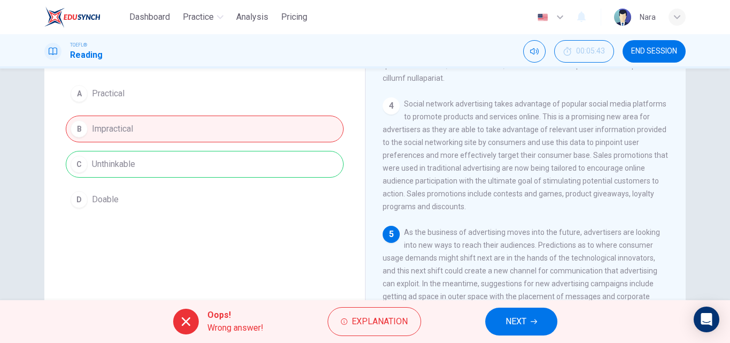
scroll to position [22, 0]
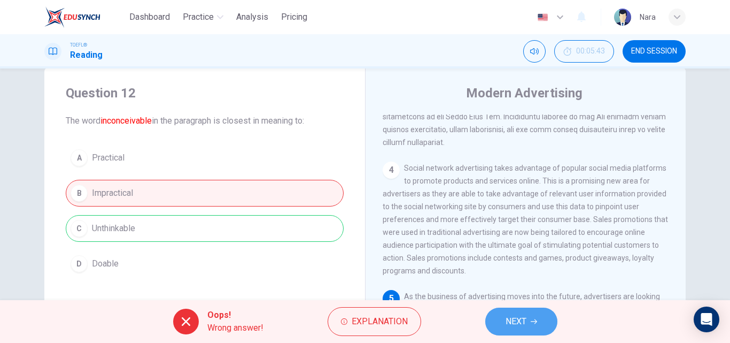
click at [514, 322] on span "NEXT" at bounding box center [516, 321] width 21 height 15
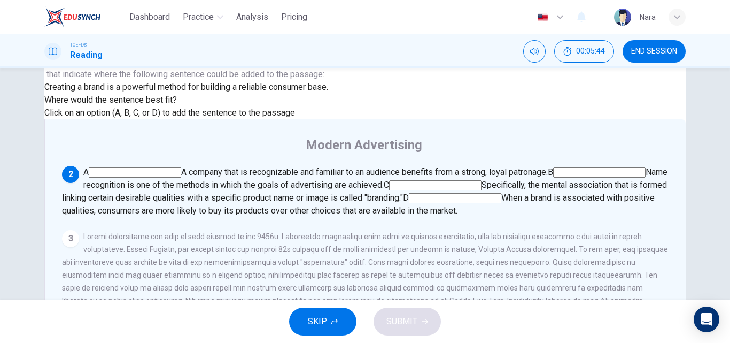
scroll to position [76, 0]
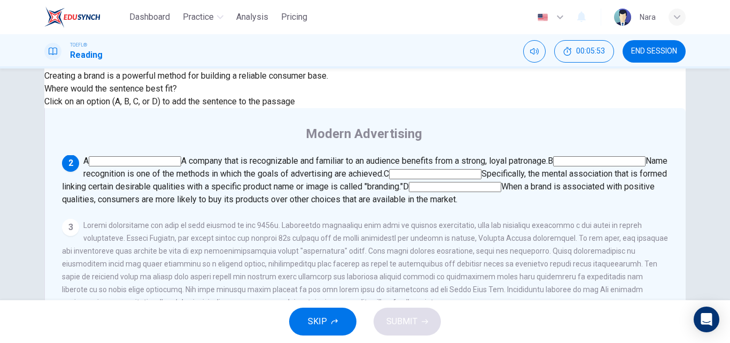
click at [222, 82] on div "Creating a brand is a powerful method for building a reliable consumer base." at bounding box center [186, 75] width 284 height 13
click at [181, 158] on input at bounding box center [135, 161] width 92 height 10
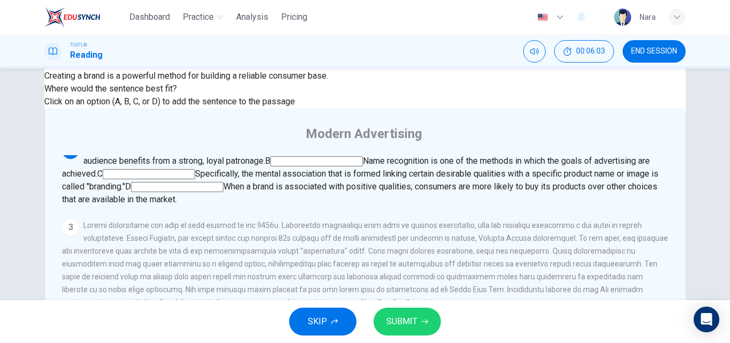
click at [420, 323] on button "SUBMIT" at bounding box center [407, 321] width 67 height 28
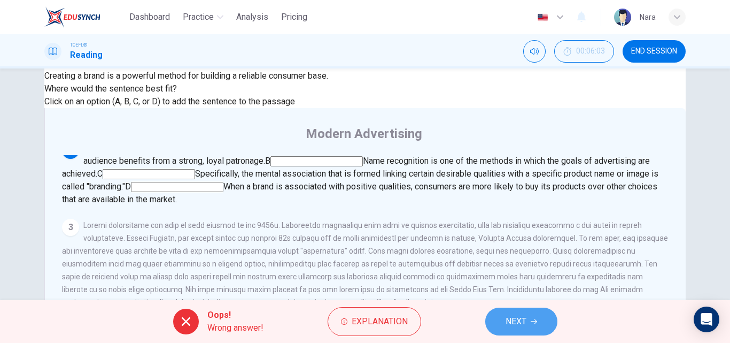
click at [526, 322] on span "NEXT" at bounding box center [516, 321] width 21 height 15
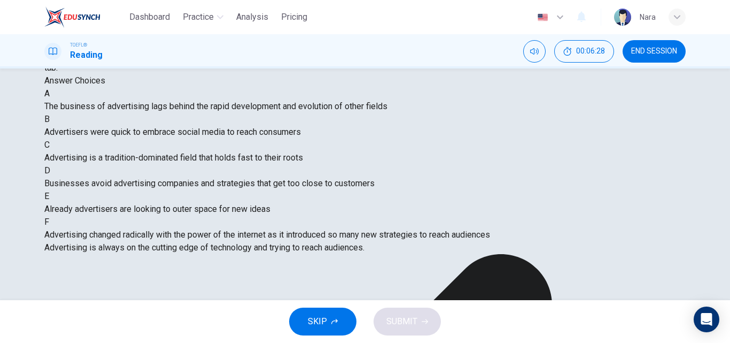
scroll to position [224, 0]
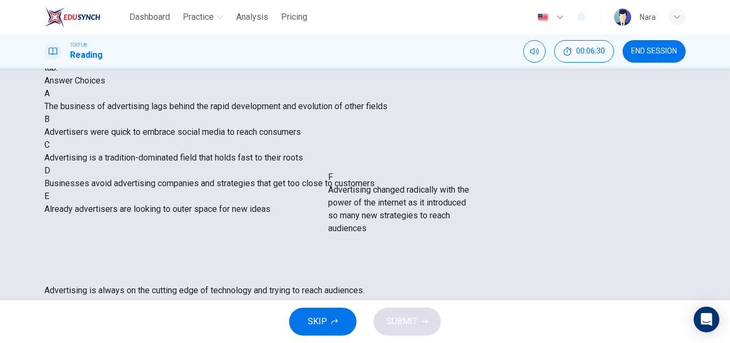
drag, startPoint x: 189, startPoint y: 235, endPoint x: 457, endPoint y: 219, distance: 268.3
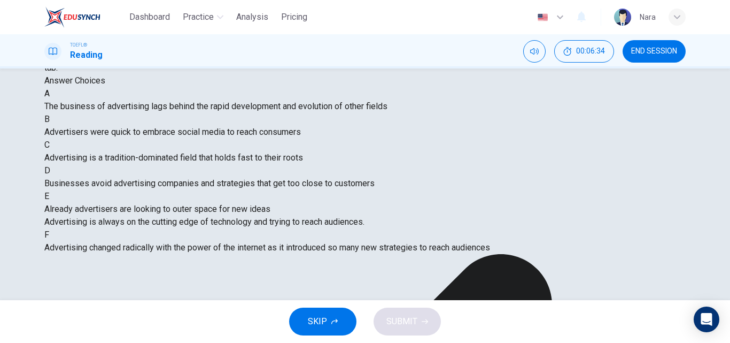
scroll to position [0, 0]
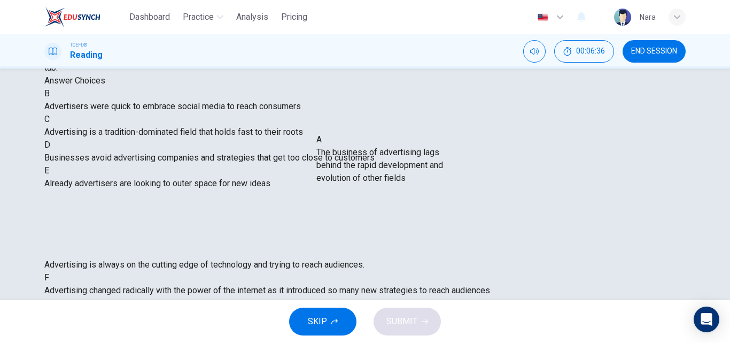
drag, startPoint x: 177, startPoint y: 131, endPoint x: 435, endPoint y: 174, distance: 261.7
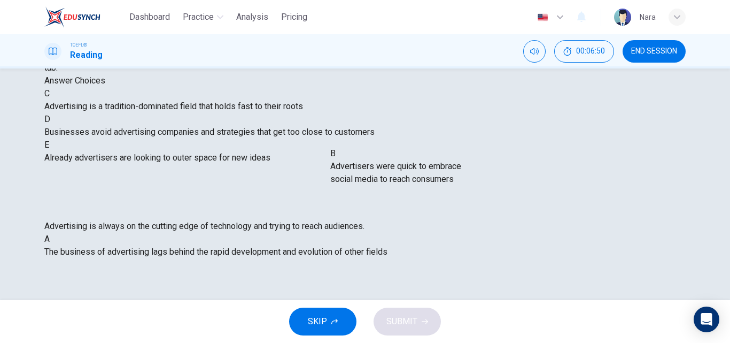
drag, startPoint x: 181, startPoint y: 130, endPoint x: 456, endPoint y: 188, distance: 280.8
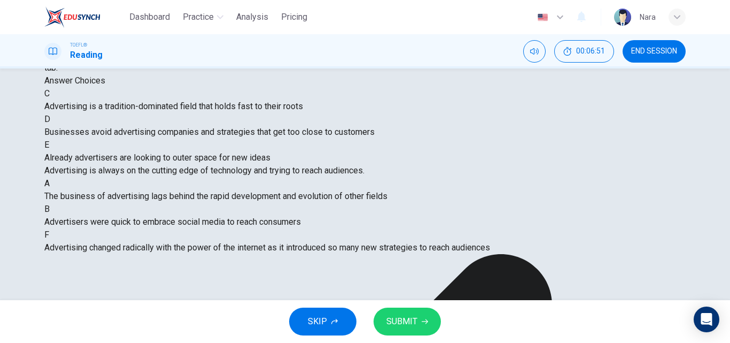
click at [407, 314] on span "SUBMIT" at bounding box center [401, 321] width 31 height 15
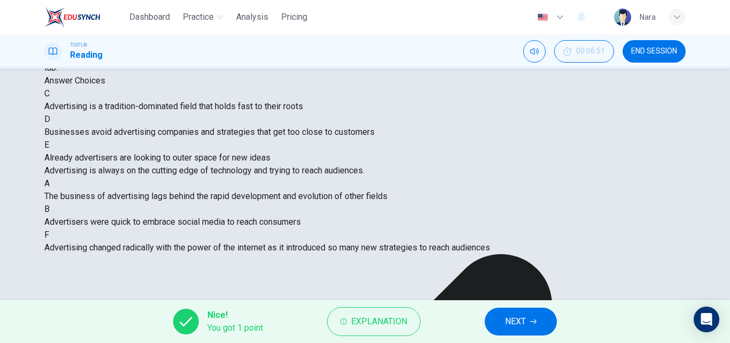
scroll to position [10, 0]
click at [536, 314] on button "NEXT" at bounding box center [521, 321] width 72 height 28
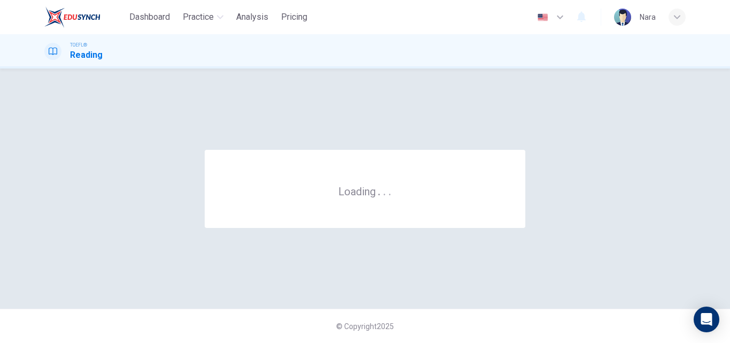
scroll to position [0, 0]
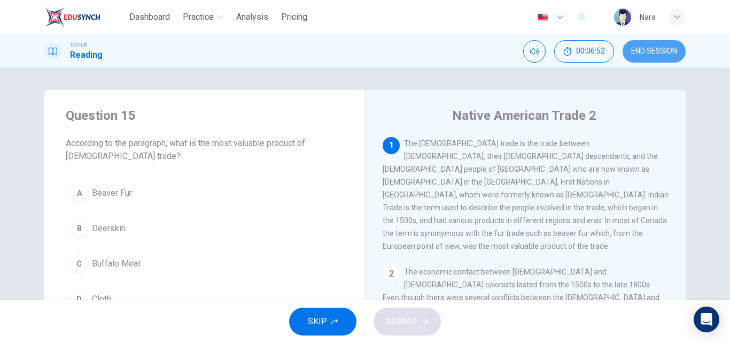
click at [662, 44] on button "END SESSION" at bounding box center [654, 51] width 63 height 22
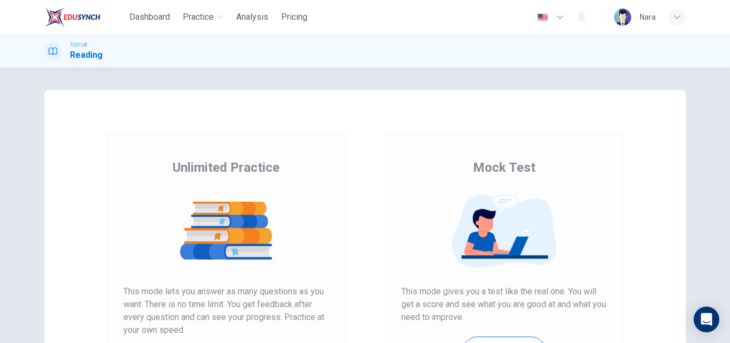
scroll to position [174, 0]
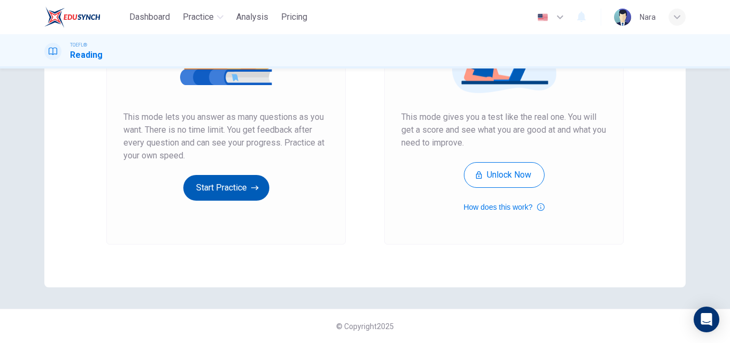
click at [253, 197] on button "Start Practice" at bounding box center [226, 188] width 86 height 26
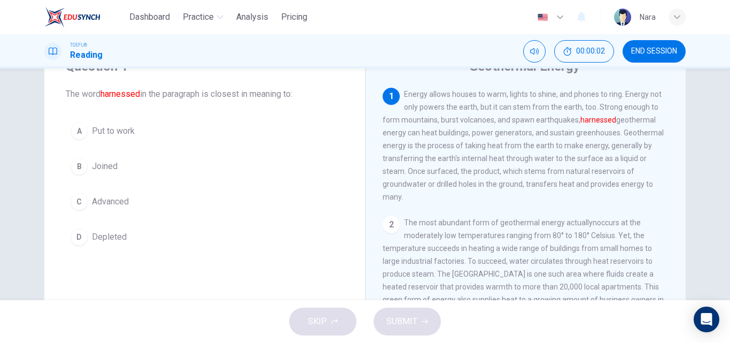
scroll to position [53, 0]
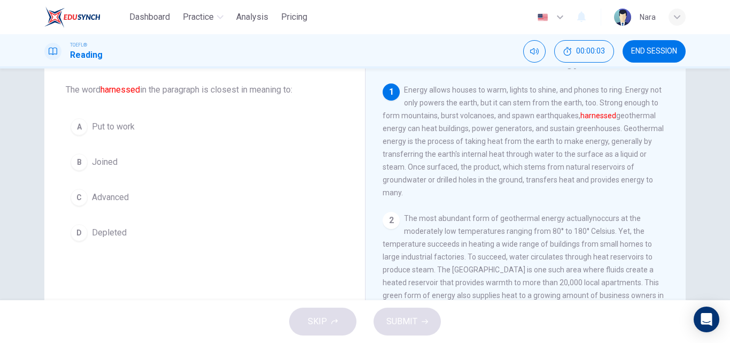
click at [167, 128] on button "A Put to work" at bounding box center [205, 126] width 278 height 27
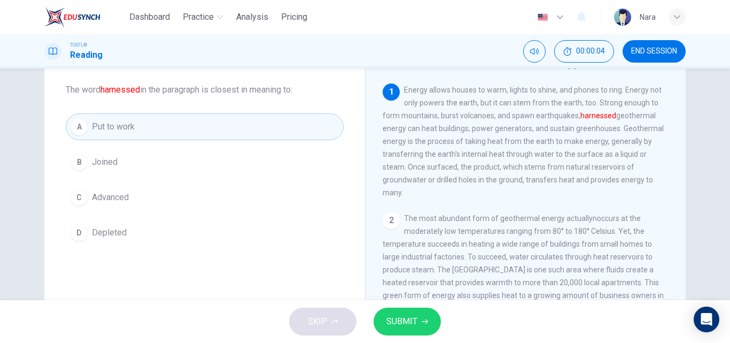
click at [417, 315] on button "SUBMIT" at bounding box center [407, 321] width 67 height 28
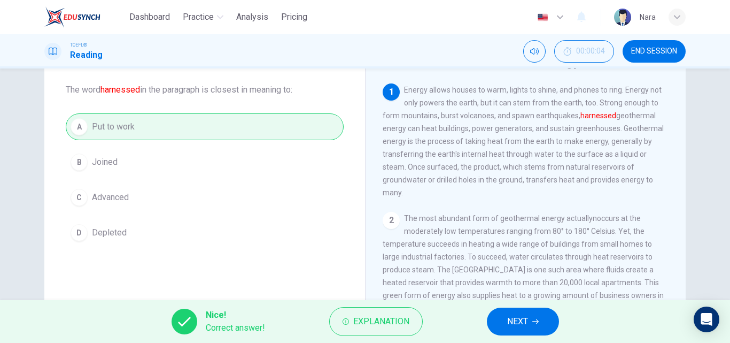
click at [532, 320] on button "NEXT" at bounding box center [523, 321] width 72 height 28
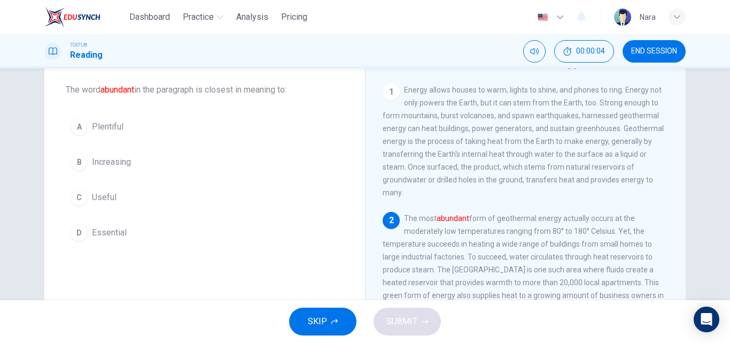
scroll to position [66, 0]
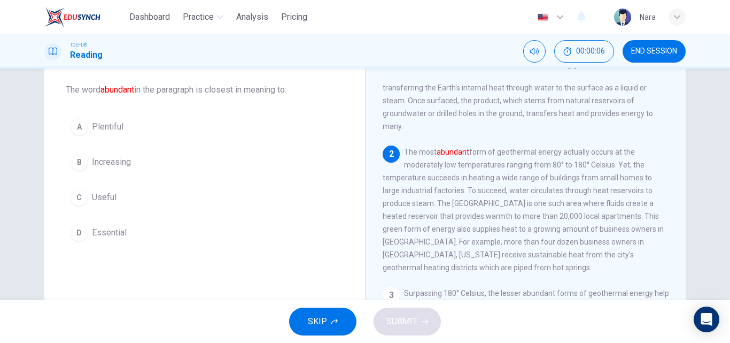
click at [146, 129] on button "A Plentiful" at bounding box center [205, 126] width 278 height 27
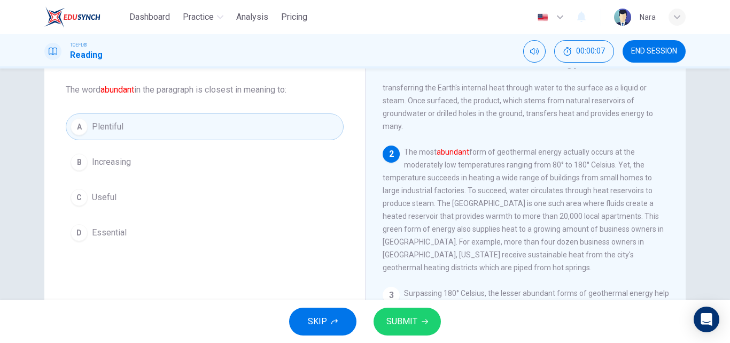
click at [422, 321] on icon "button" at bounding box center [425, 321] width 6 height 5
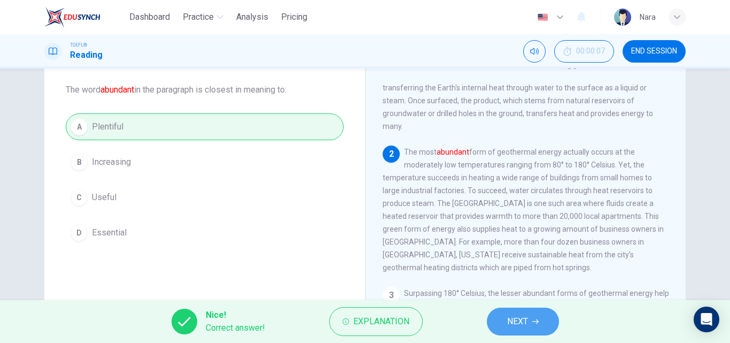
click at [530, 316] on button "NEXT" at bounding box center [523, 321] width 72 height 28
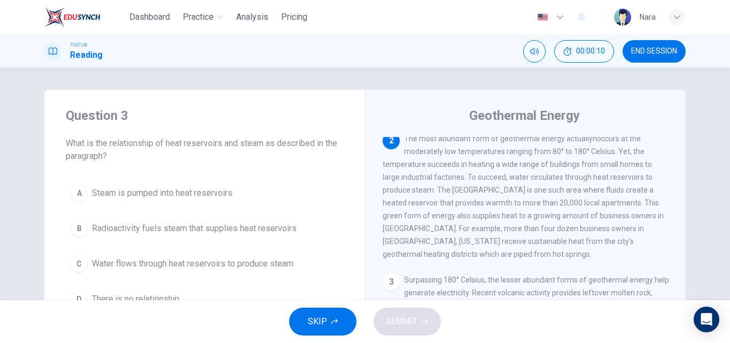
scroll to position [53, 0]
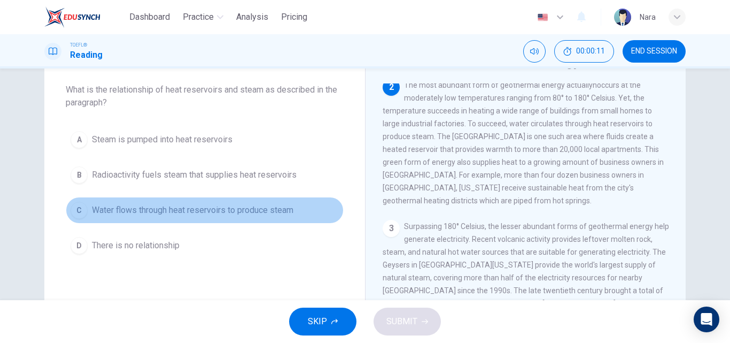
click at [190, 213] on span "Water flows through heat reservoirs to produce steam" at bounding box center [192, 210] width 201 height 13
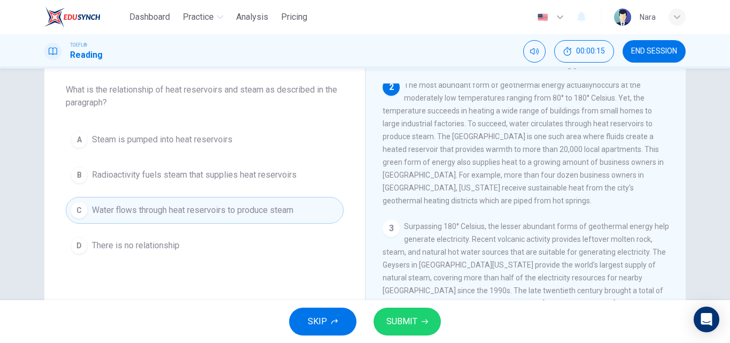
click at [394, 318] on span "SUBMIT" at bounding box center [401, 321] width 31 height 15
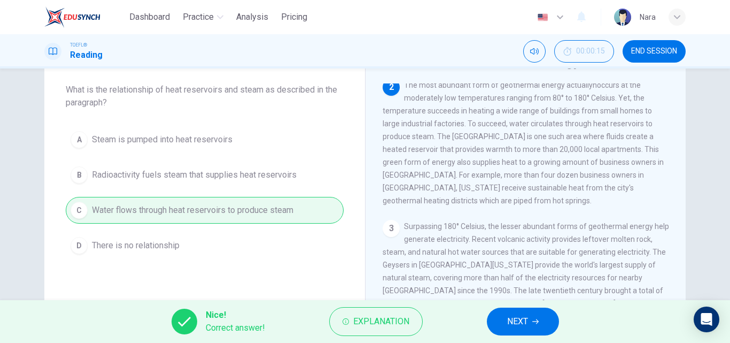
click at [514, 326] on span "NEXT" at bounding box center [517, 321] width 21 height 15
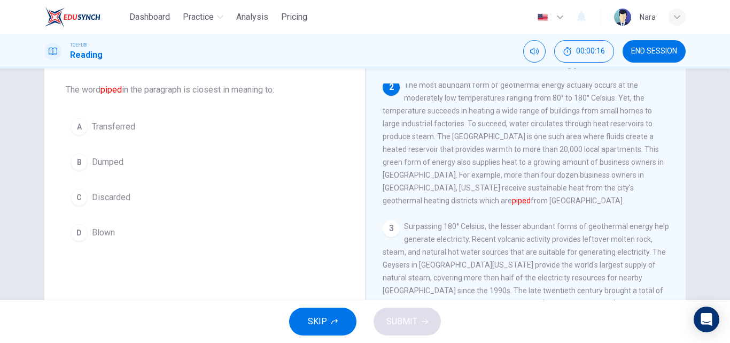
click at [180, 124] on button "A Transferred" at bounding box center [205, 126] width 278 height 27
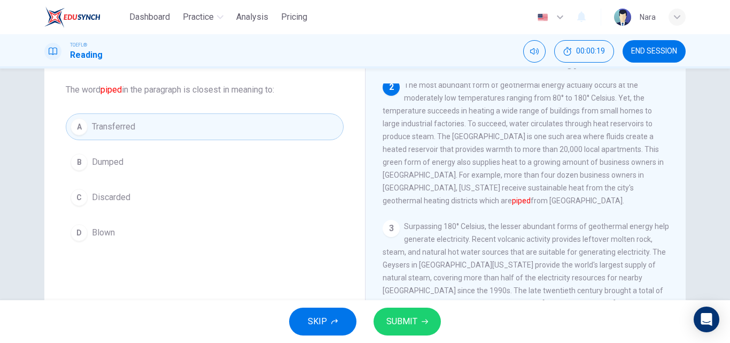
click at [388, 320] on span "SUBMIT" at bounding box center [401, 321] width 31 height 15
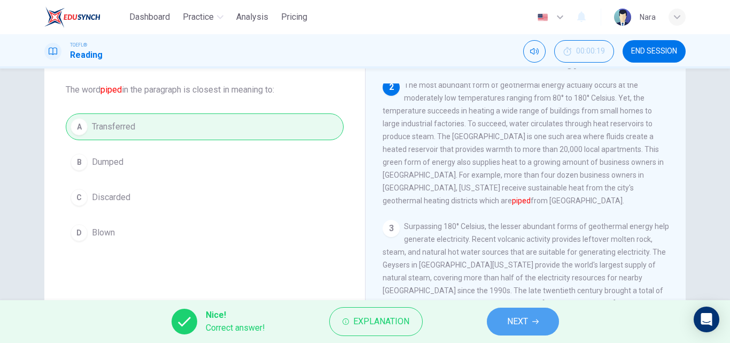
click at [523, 323] on span "NEXT" at bounding box center [517, 321] width 21 height 15
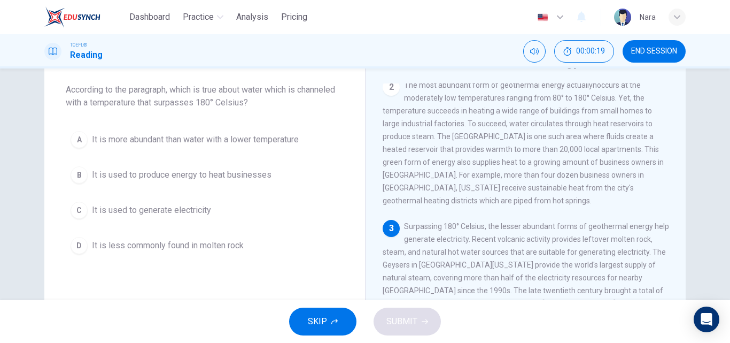
scroll to position [199, 0]
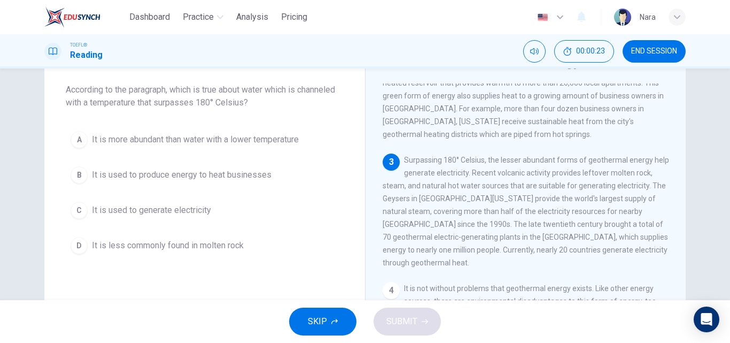
click at [157, 219] on button "C It is used to generate electricity" at bounding box center [205, 210] width 278 height 27
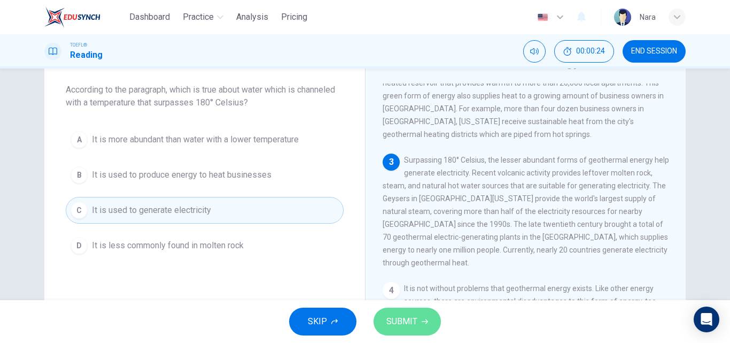
click at [405, 323] on span "SUBMIT" at bounding box center [401, 321] width 31 height 15
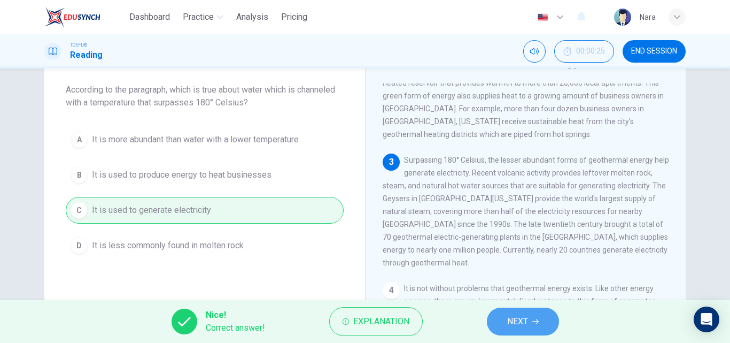
drag, startPoint x: 518, startPoint y: 325, endPoint x: 462, endPoint y: 292, distance: 64.7
click at [518, 325] on span "NEXT" at bounding box center [517, 321] width 21 height 15
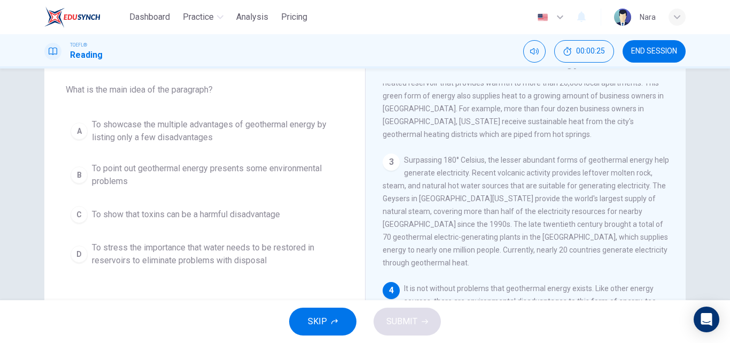
scroll to position [306, 0]
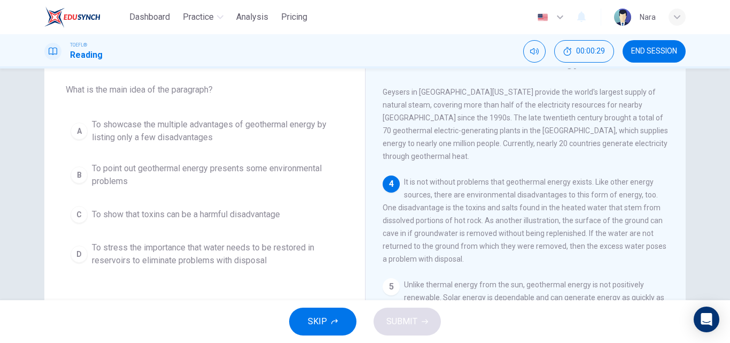
click at [139, 184] on span "To point out geothermal energy presents some environmental problems" at bounding box center [215, 175] width 247 height 26
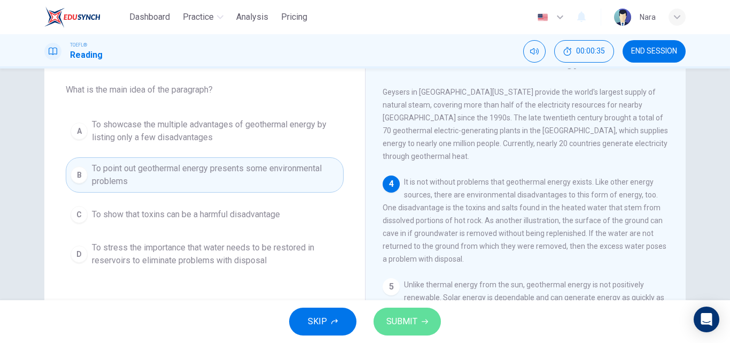
click at [407, 329] on button "SUBMIT" at bounding box center [407, 321] width 67 height 28
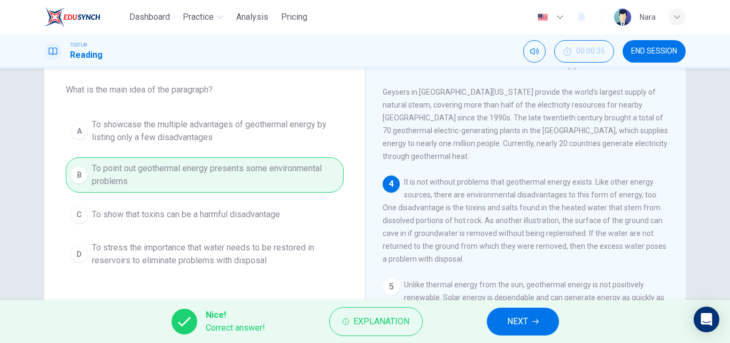
click at [497, 325] on button "NEXT" at bounding box center [523, 321] width 72 height 28
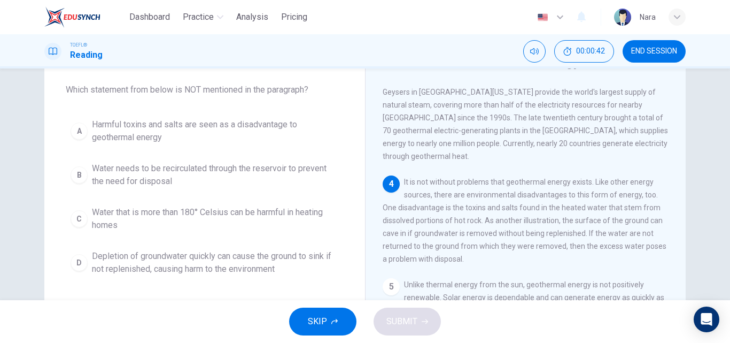
click at [243, 214] on span "Water that is more than 180° Celsius can be harmful in heating homes" at bounding box center [215, 219] width 247 height 26
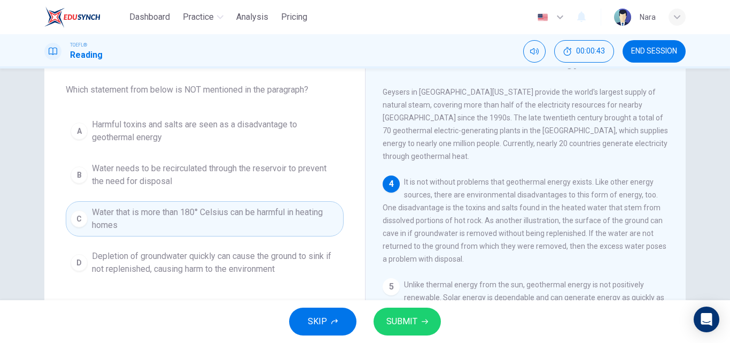
click at [390, 318] on span "SUBMIT" at bounding box center [401, 321] width 31 height 15
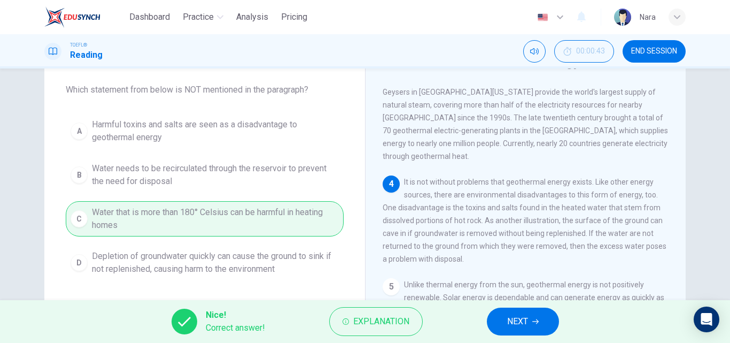
click at [534, 323] on icon "button" at bounding box center [535, 321] width 6 height 6
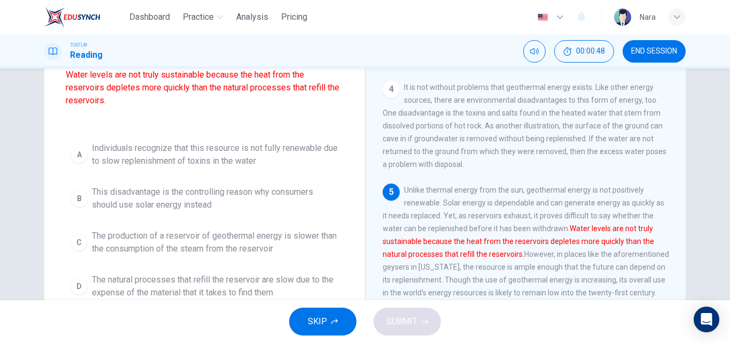
scroll to position [160, 0]
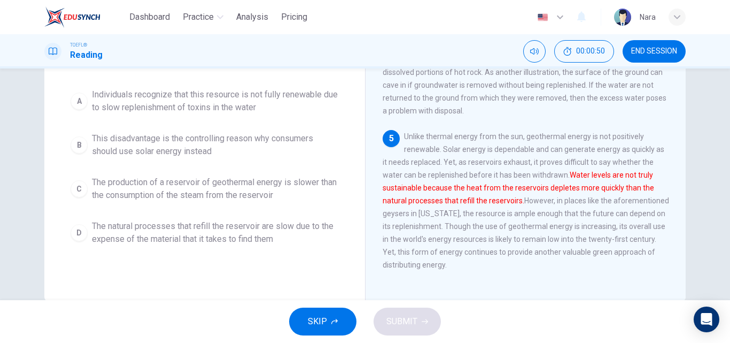
click at [176, 197] on span "The production of a reservoir of geothermal energy is slower than the consumpti…" at bounding box center [215, 189] width 247 height 26
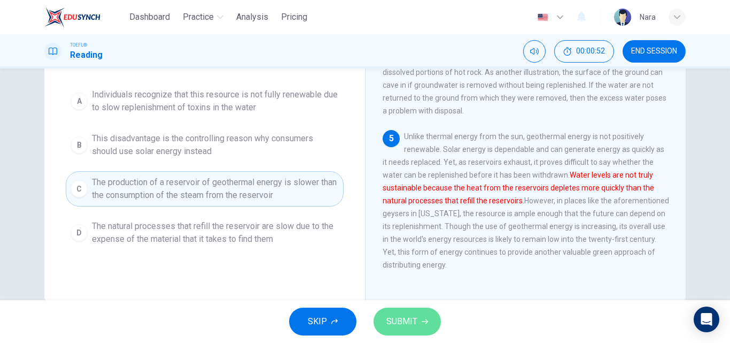
click at [394, 317] on span "SUBMIT" at bounding box center [401, 321] width 31 height 15
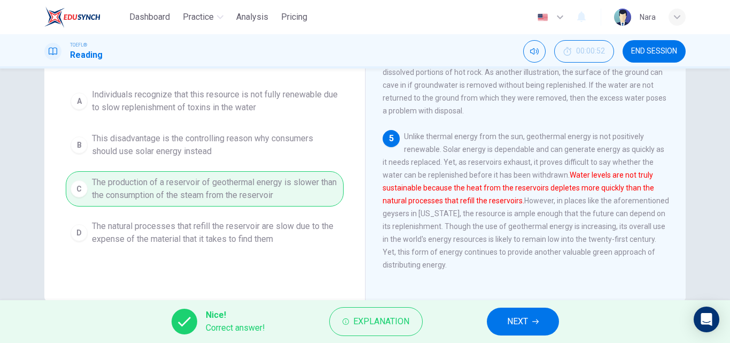
click at [501, 315] on button "NEXT" at bounding box center [523, 321] width 72 height 28
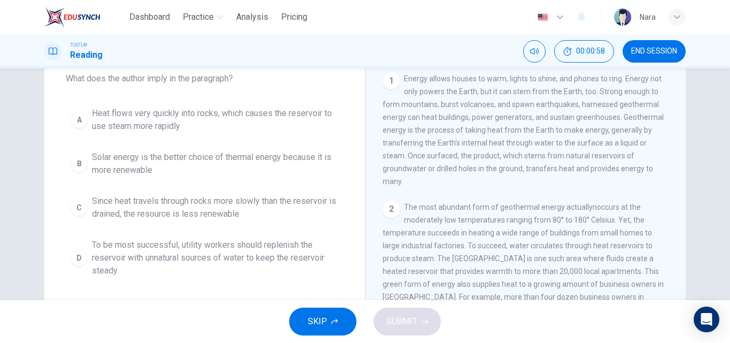
scroll to position [83, 0]
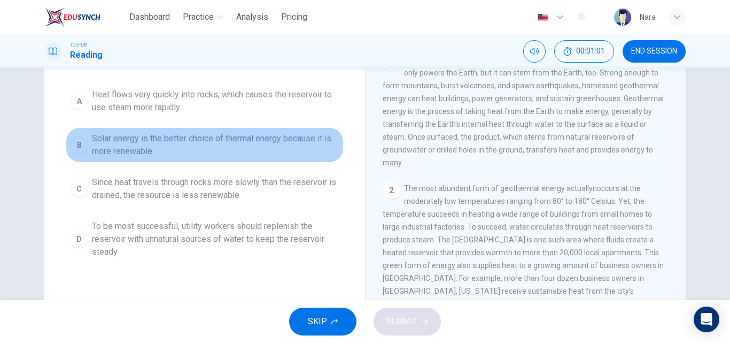
click at [187, 151] on span "Solar energy is the better choice of thermal energy because it is more renewable" at bounding box center [215, 145] width 247 height 26
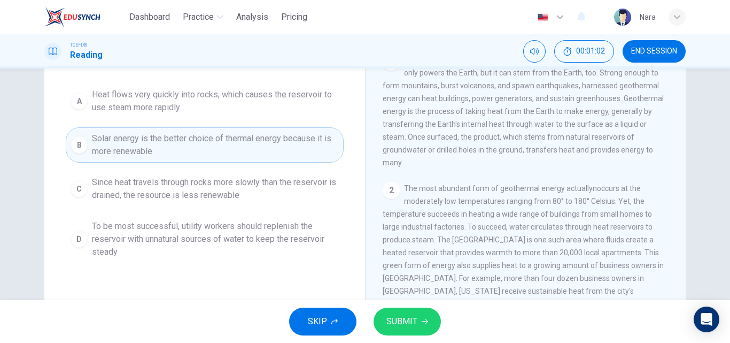
click at [405, 327] on span "SUBMIT" at bounding box center [401, 321] width 31 height 15
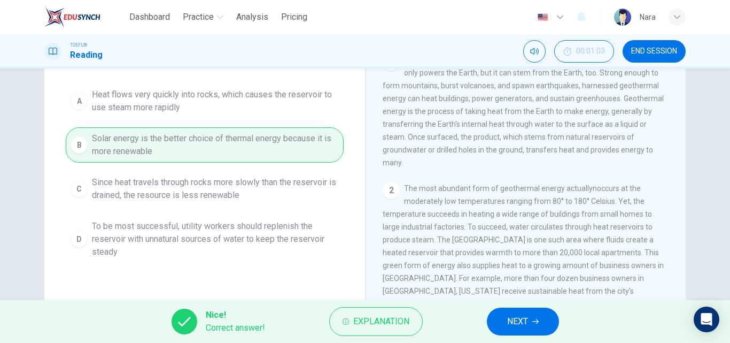
click at [517, 321] on span "NEXT" at bounding box center [517, 321] width 21 height 15
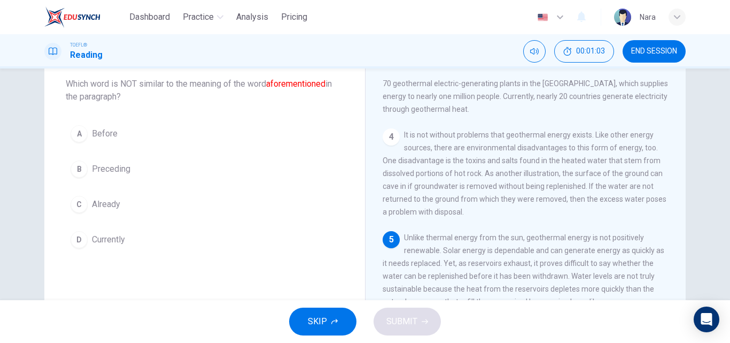
scroll to position [43, 0]
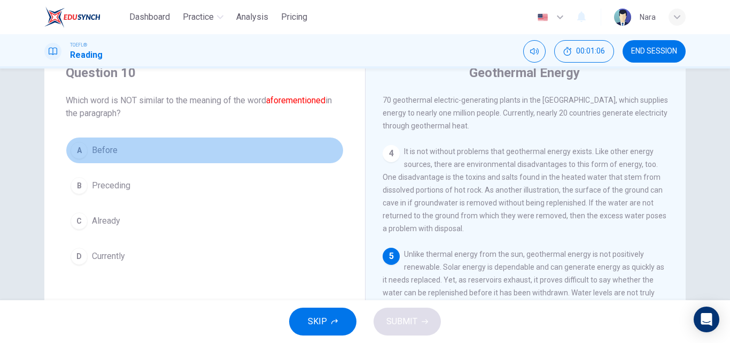
click at [142, 161] on button "A Before" at bounding box center [205, 150] width 278 height 27
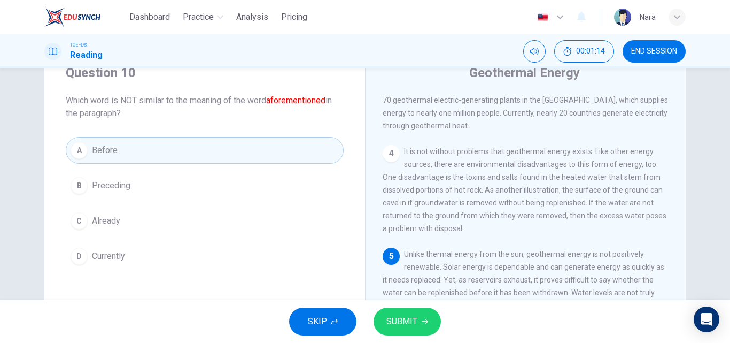
scroll to position [96, 0]
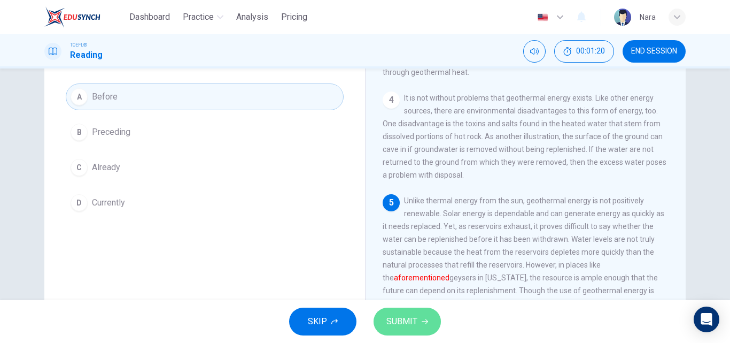
click at [418, 322] on button "SUBMIT" at bounding box center [407, 321] width 67 height 28
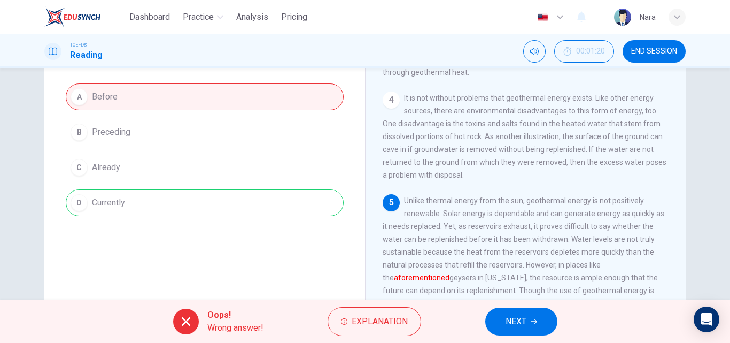
click at [497, 313] on button "NEXT" at bounding box center [521, 321] width 72 height 28
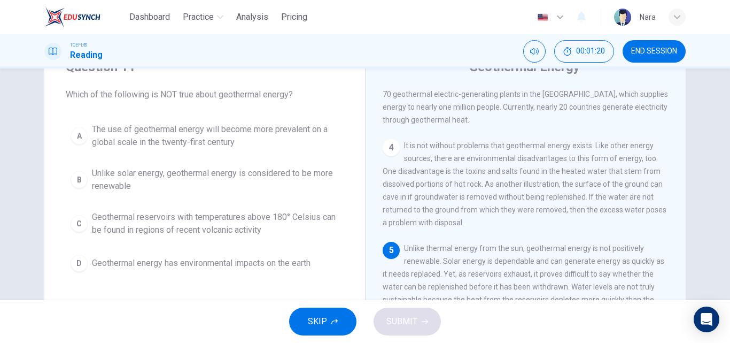
scroll to position [30, 0]
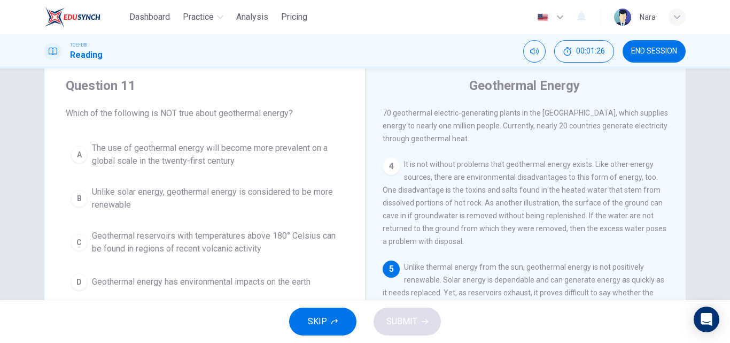
click at [140, 203] on span "Unlike solar energy, geothermal energy is considered to be more renewable" at bounding box center [215, 198] width 247 height 26
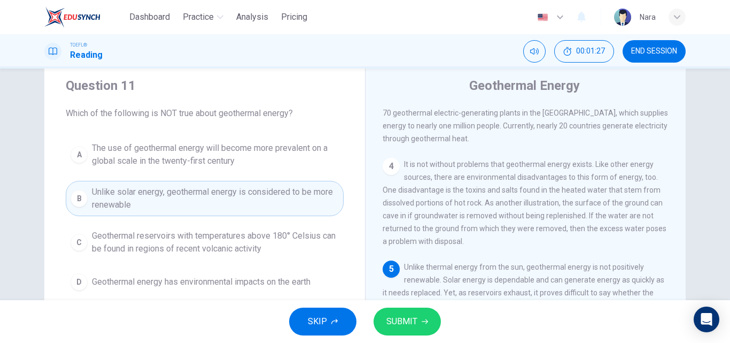
click at [396, 323] on span "SUBMIT" at bounding box center [401, 321] width 31 height 15
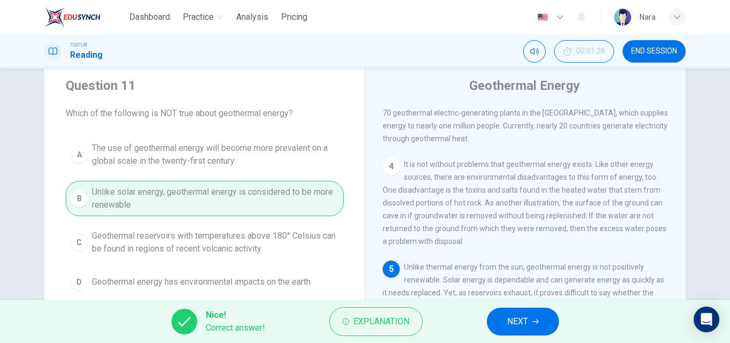
click at [488, 319] on button "NEXT" at bounding box center [523, 321] width 72 height 28
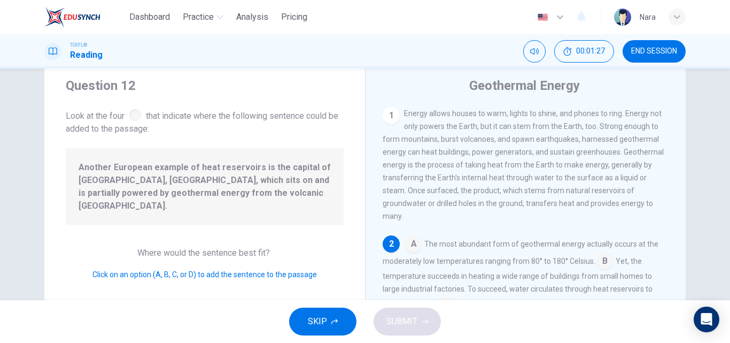
scroll to position [78, 0]
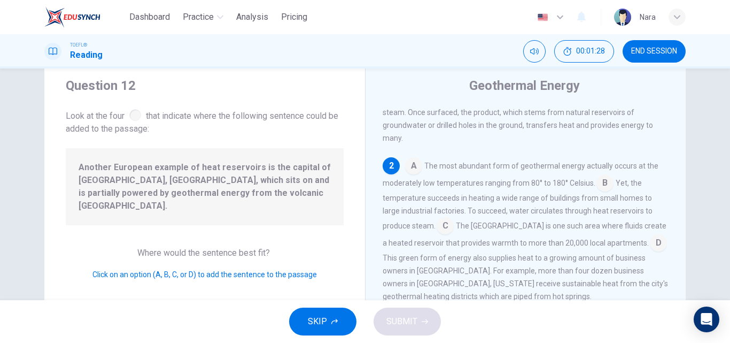
click at [165, 185] on span "Another European example of heat reservoirs is the capital of Iceland, Reyjavic…" at bounding box center [205, 186] width 252 height 51
click at [440, 233] on input at bounding box center [445, 226] width 17 height 17
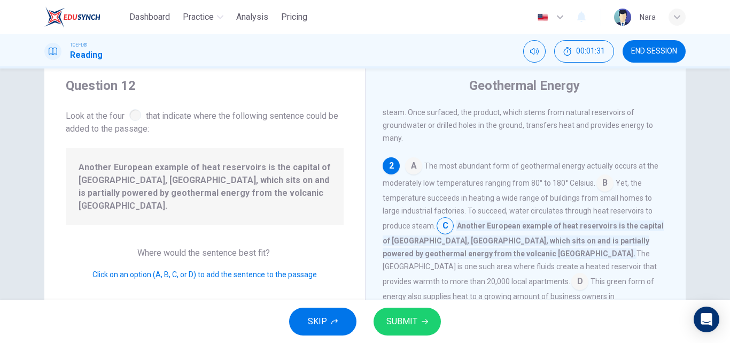
click at [424, 322] on icon "button" at bounding box center [425, 321] width 6 height 6
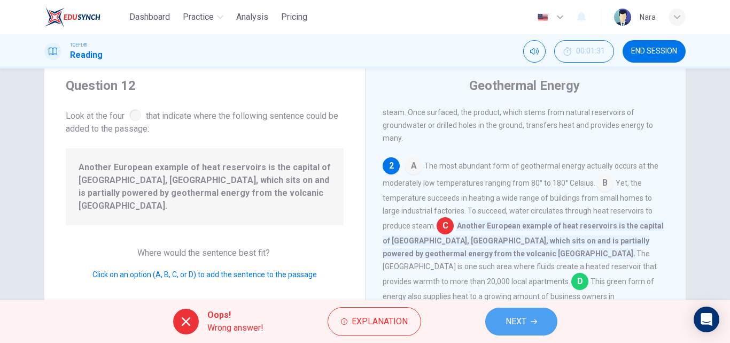
click at [530, 315] on button "NEXT" at bounding box center [521, 321] width 72 height 28
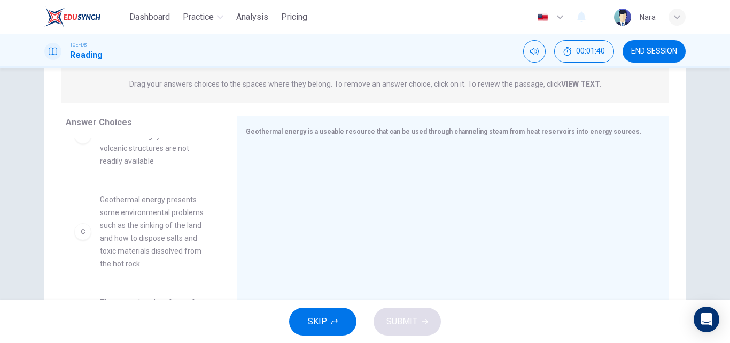
scroll to position [160, 0]
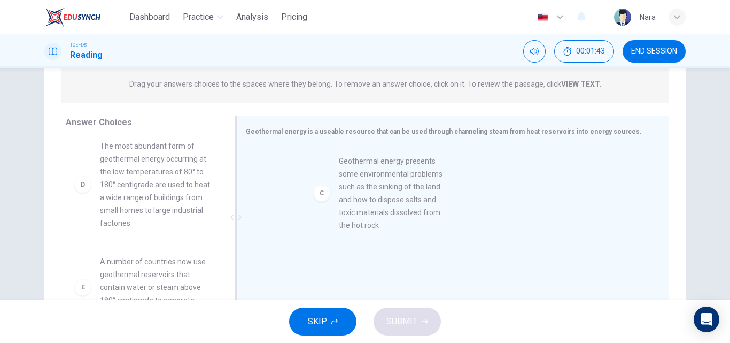
drag, startPoint x: 192, startPoint y: 196, endPoint x: 440, endPoint y: 211, distance: 248.4
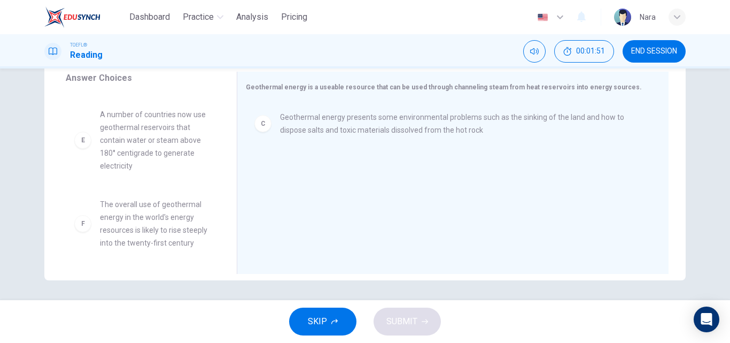
scroll to position [183, 0]
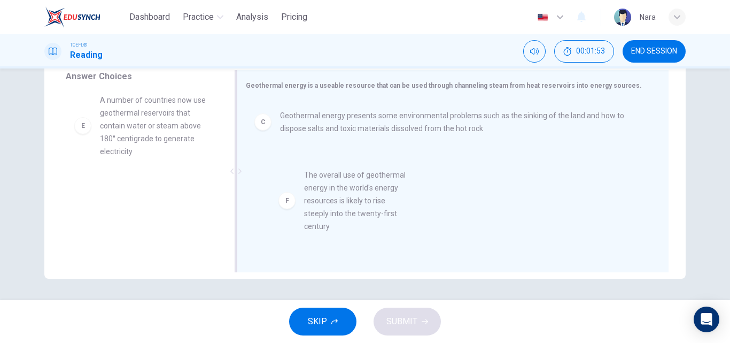
drag, startPoint x: 192, startPoint y: 224, endPoint x: 414, endPoint y: 208, distance: 222.4
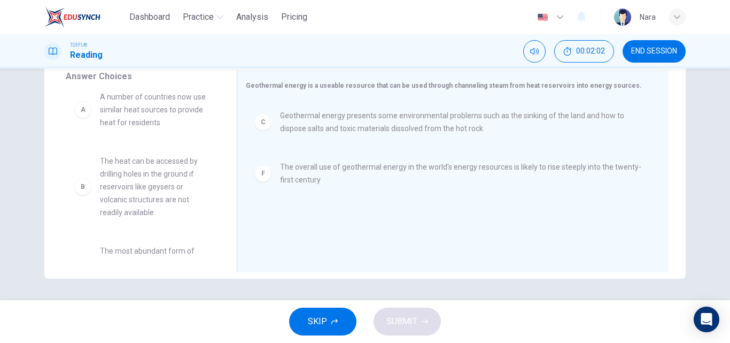
scroll to position [0, 0]
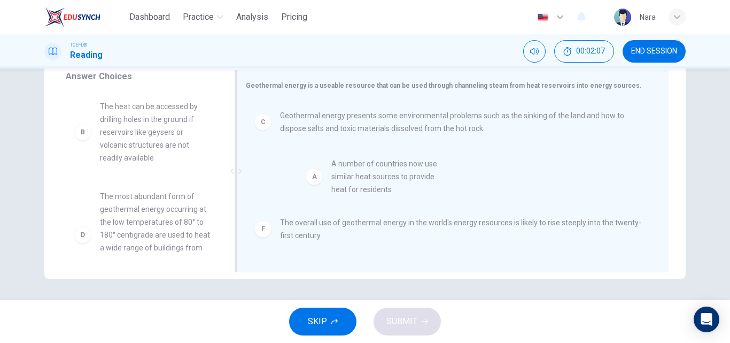
drag, startPoint x: 184, startPoint y: 133, endPoint x: 429, endPoint y: 196, distance: 252.4
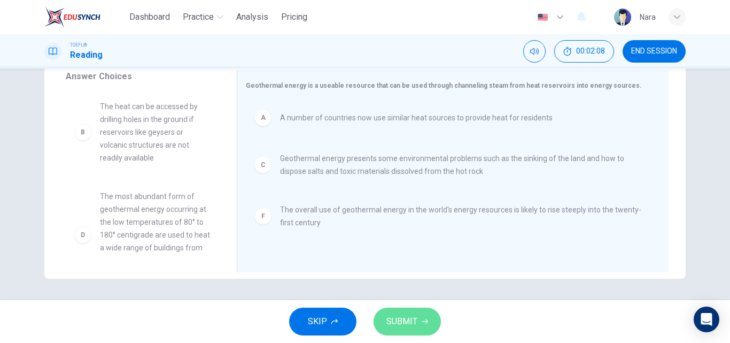
click at [418, 309] on button "SUBMIT" at bounding box center [407, 321] width 67 height 28
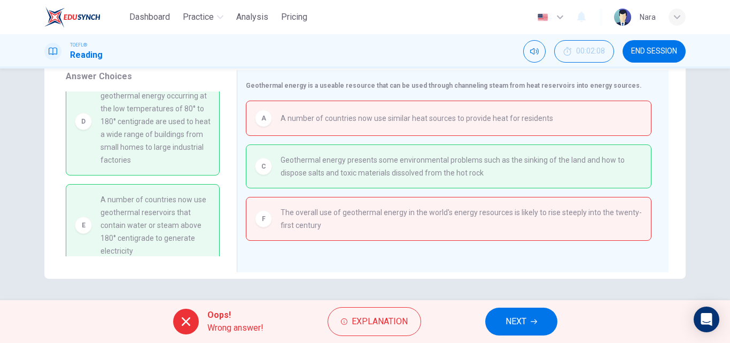
scroll to position [125, 0]
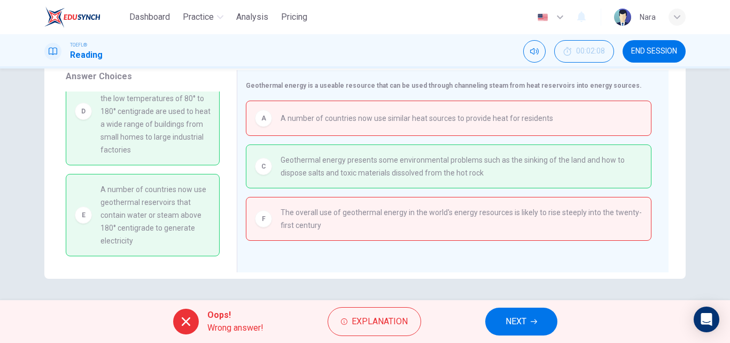
click at [534, 327] on button "NEXT" at bounding box center [521, 321] width 72 height 28
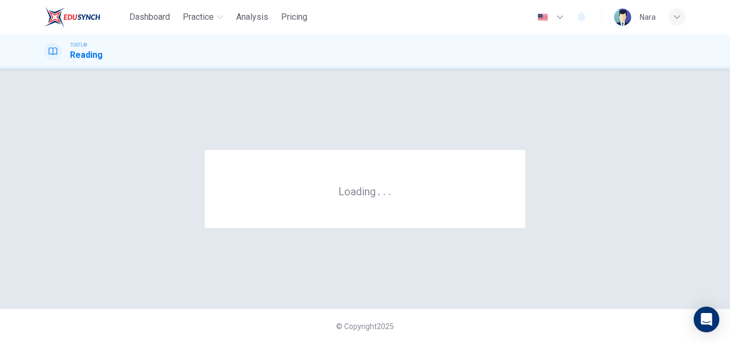
scroll to position [0, 0]
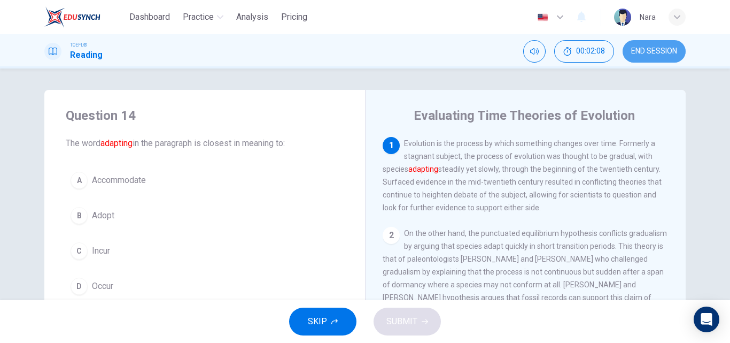
click at [669, 57] on button "END SESSION" at bounding box center [654, 51] width 63 height 22
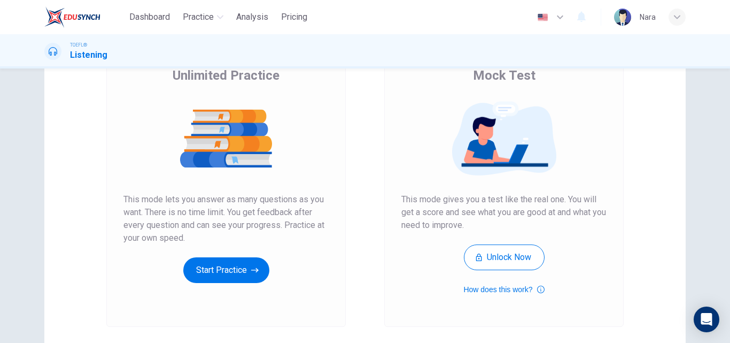
scroll to position [174, 0]
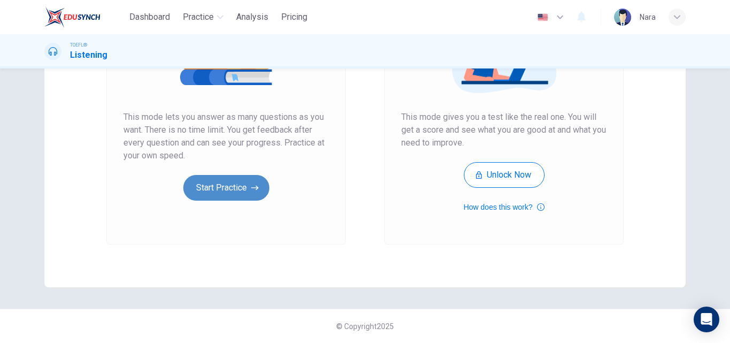
click at [240, 192] on button "Start Practice" at bounding box center [226, 188] width 86 height 26
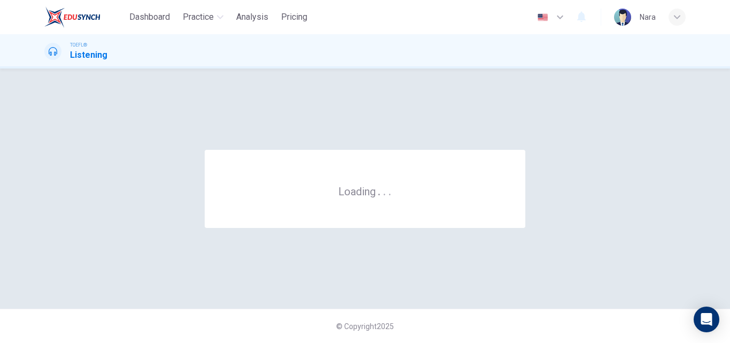
scroll to position [0, 0]
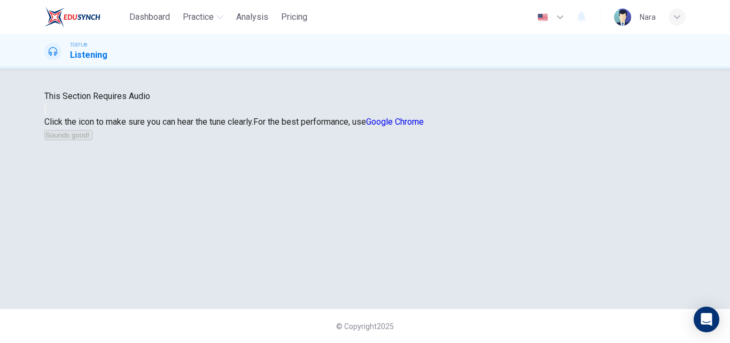
click at [45, 112] on icon "button" at bounding box center [45, 112] width 0 height 0
click at [92, 140] on button "Sounds good!" at bounding box center [68, 135] width 48 height 10
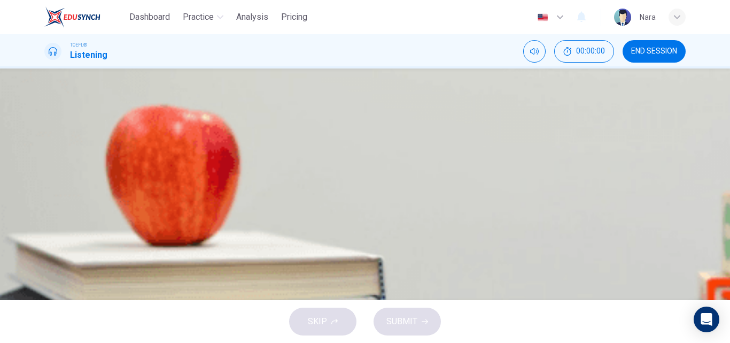
scroll to position [14, 0]
click at [666, 43] on button "END SESSION" at bounding box center [654, 51] width 63 height 22
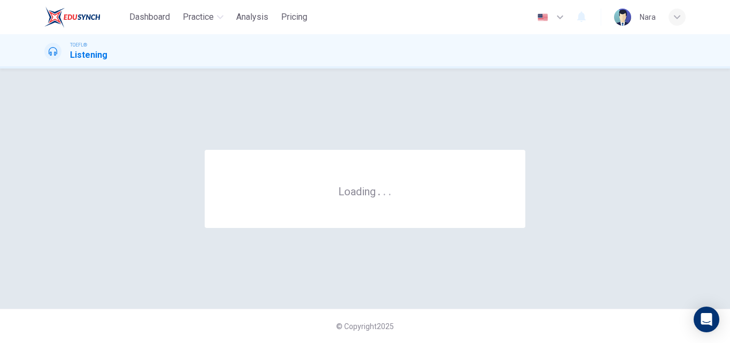
scroll to position [0, 0]
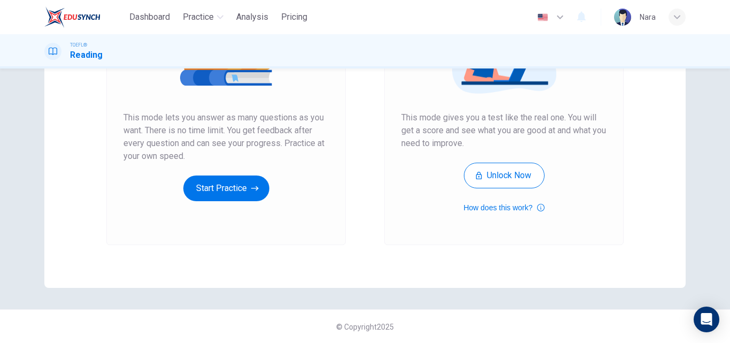
scroll to position [174, 0]
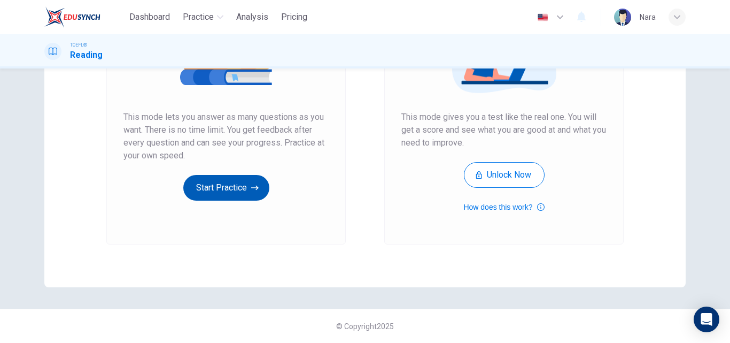
click at [221, 184] on button "Start Practice" at bounding box center [226, 188] width 86 height 26
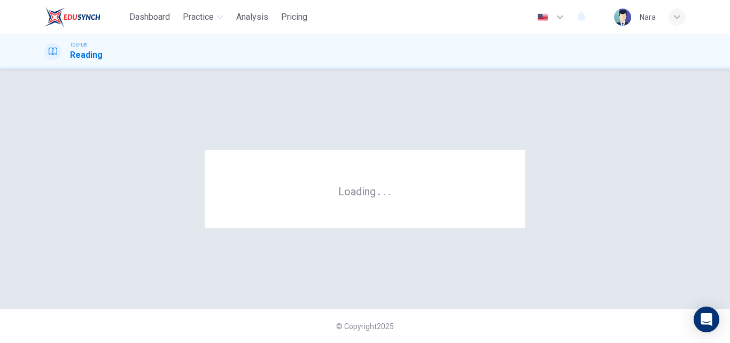
scroll to position [0, 0]
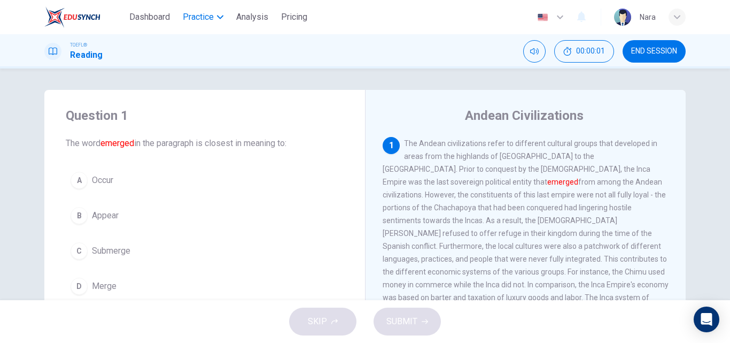
click at [203, 22] on span "Practice" at bounding box center [198, 17] width 31 height 13
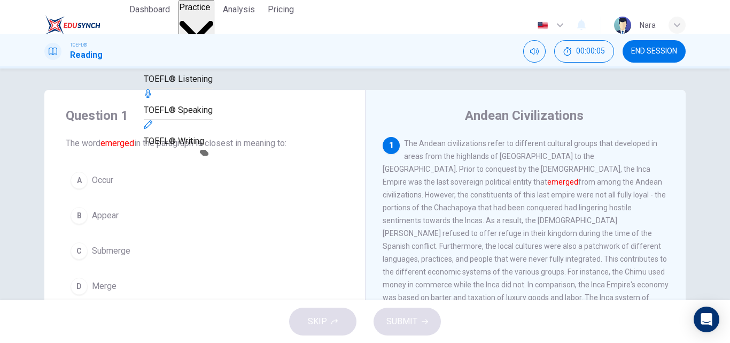
click at [205, 84] on span "TOEFL® Listening" at bounding box center [178, 79] width 69 height 10
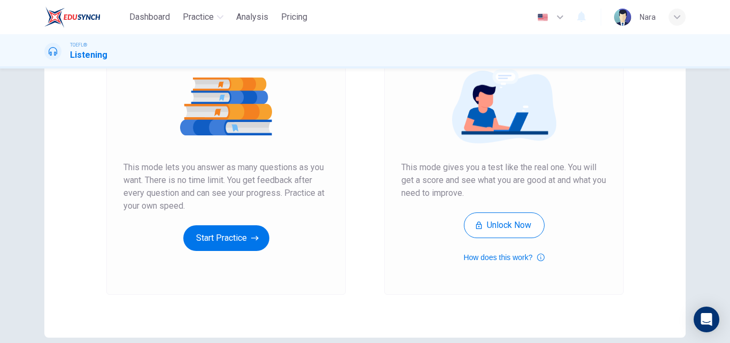
scroll to position [174, 0]
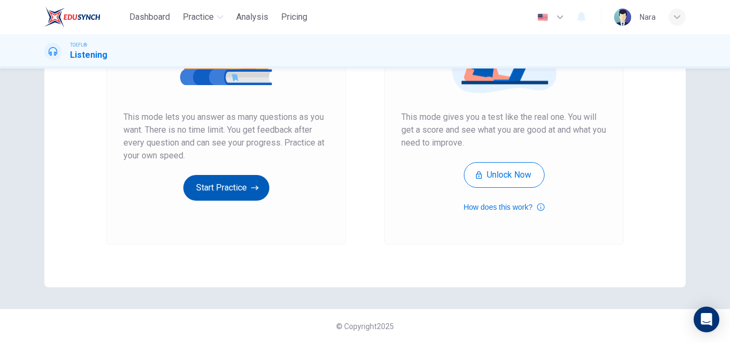
click at [245, 197] on button "Start Practice" at bounding box center [226, 188] width 86 height 26
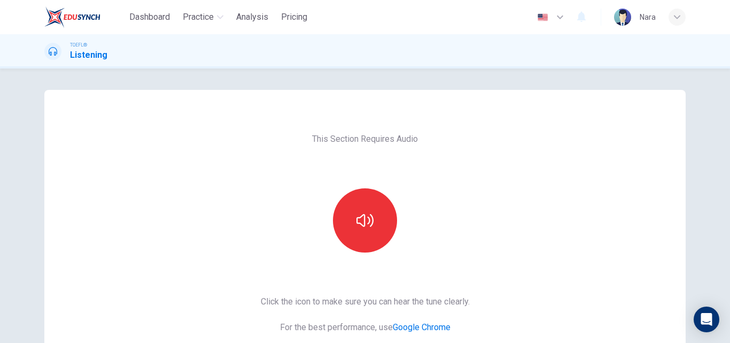
click at [354, 241] on button "button" at bounding box center [365, 220] width 64 height 64
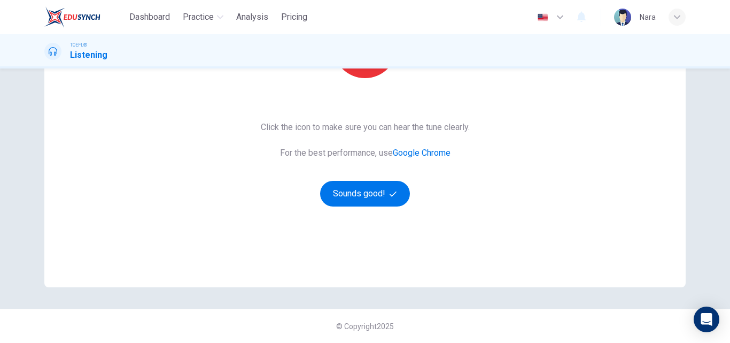
click at [350, 207] on div "This Section Requires Audio Click the icon to make sure you can hear the tune c…" at bounding box center [365, 101] width 226 height 371
click at [353, 198] on button "Sounds good!" at bounding box center [365, 194] width 90 height 26
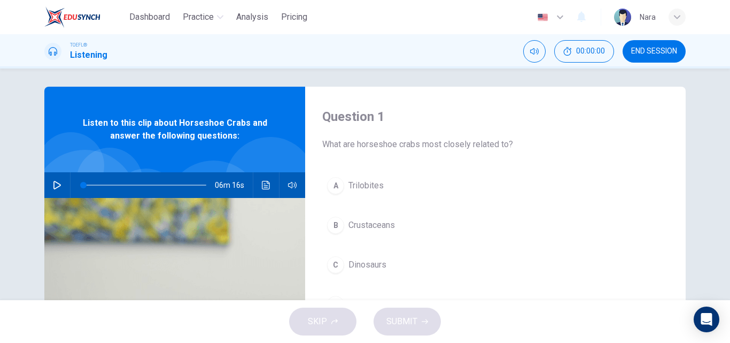
scroll to position [0, 0]
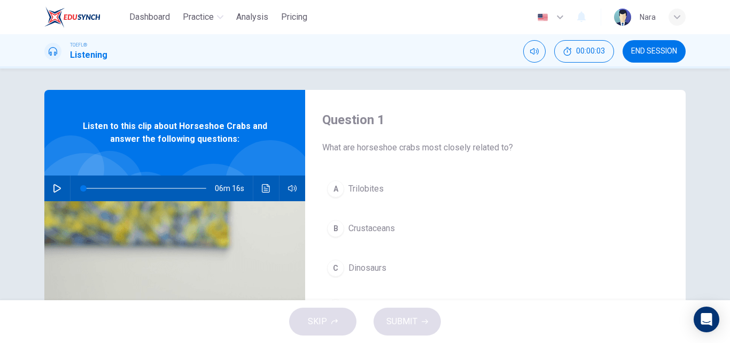
drag, startPoint x: 638, startPoint y: 45, endPoint x: 400, endPoint y: 63, distance: 238.5
click at [639, 45] on button "END SESSION" at bounding box center [654, 51] width 63 height 22
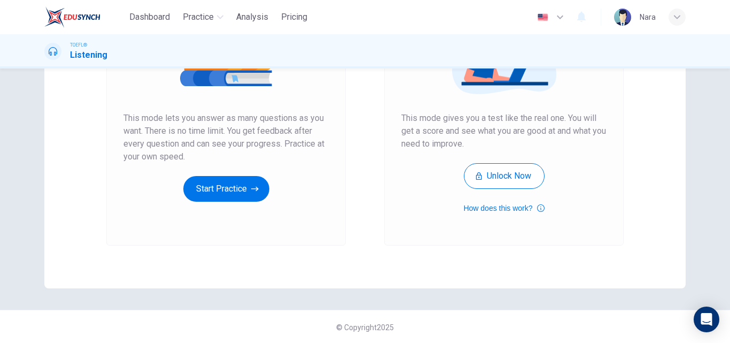
scroll to position [174, 0]
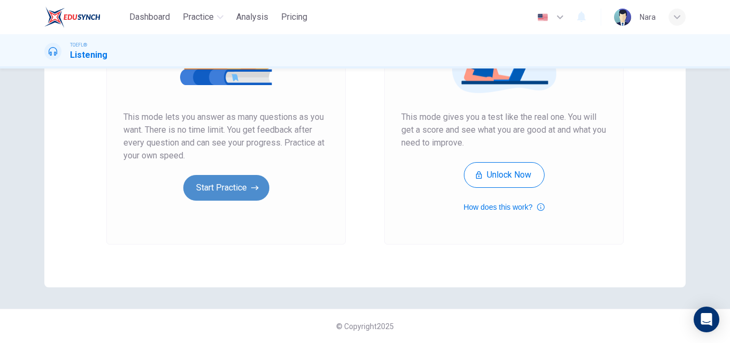
click at [254, 198] on button "Start Practice" at bounding box center [226, 188] width 86 height 26
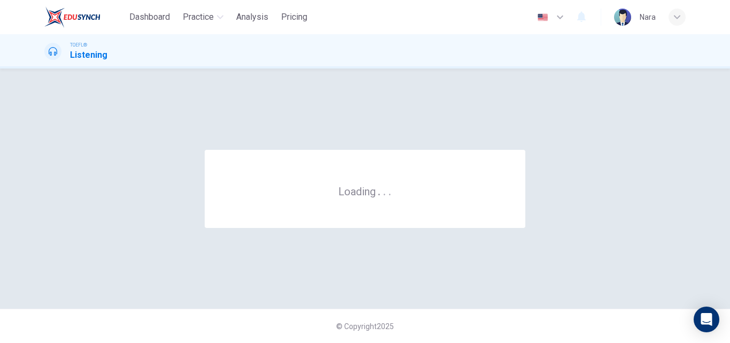
scroll to position [0, 0]
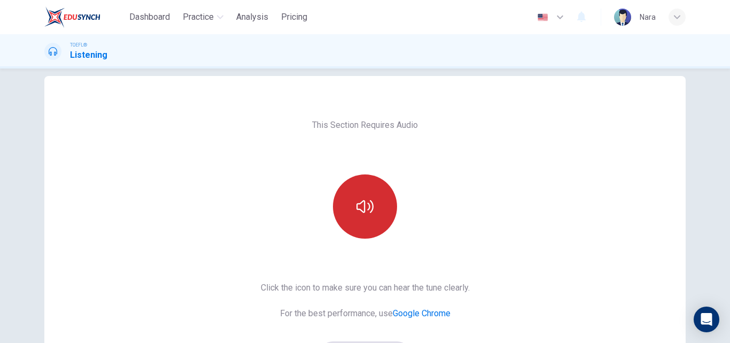
click at [373, 188] on button "button" at bounding box center [365, 206] width 64 height 64
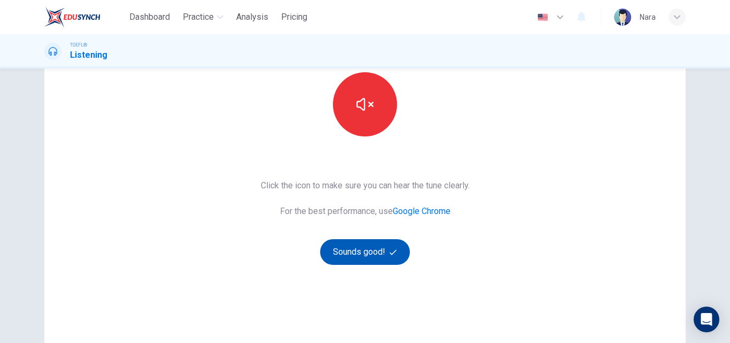
scroll to position [174, 0]
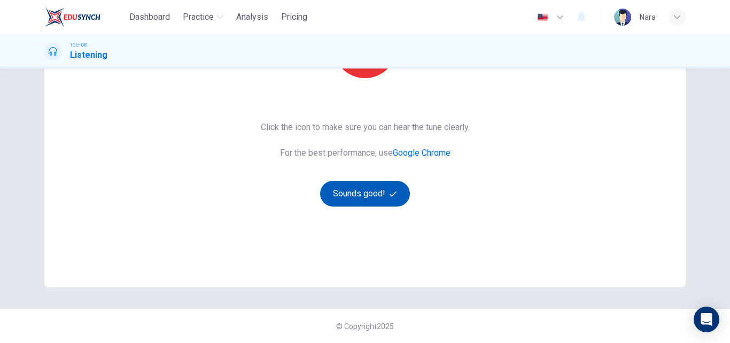
click at [369, 192] on button "Sounds good!" at bounding box center [365, 194] width 90 height 26
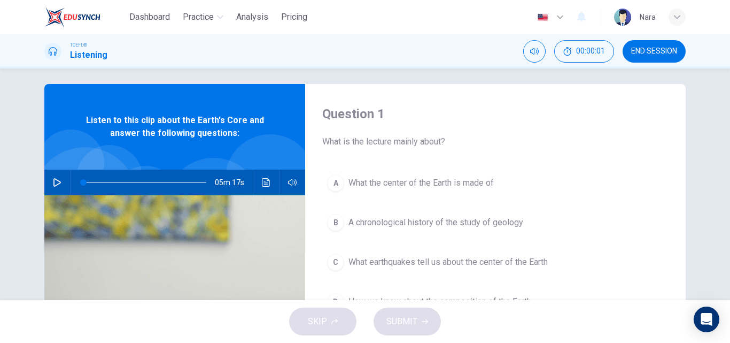
scroll to position [0, 0]
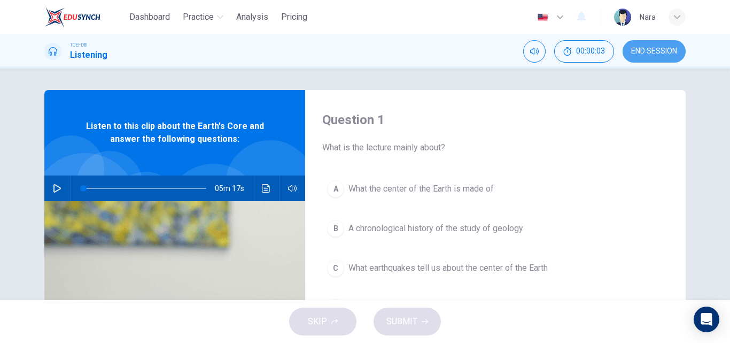
click at [653, 47] on span "END SESSION" at bounding box center [654, 51] width 46 height 9
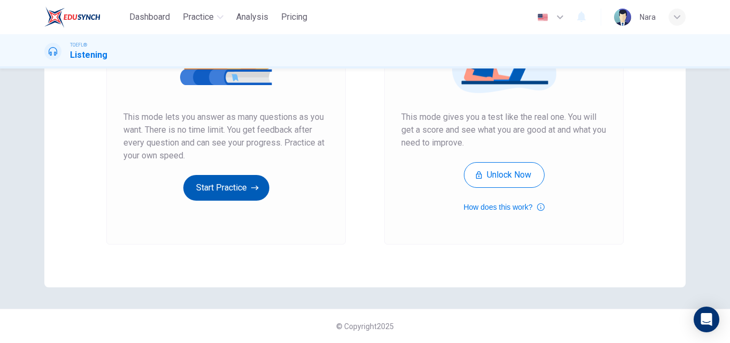
click at [237, 199] on button "Start Practice" at bounding box center [226, 188] width 86 height 26
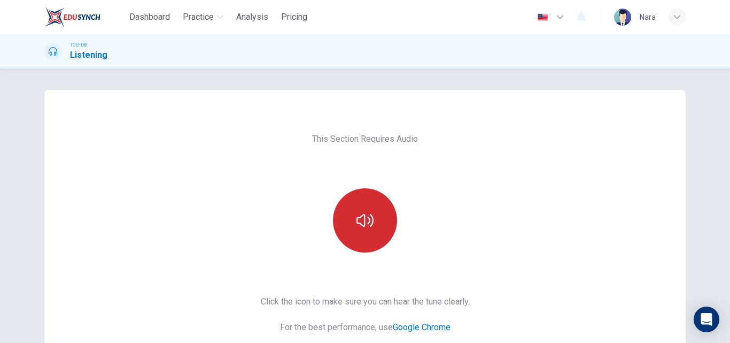
click at [375, 205] on button "button" at bounding box center [365, 220] width 64 height 64
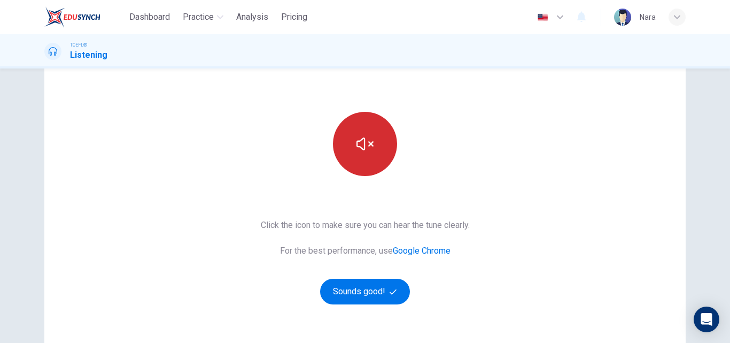
scroll to position [174, 0]
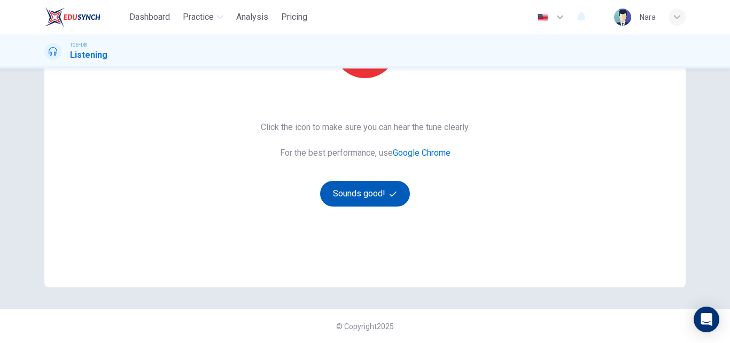
click at [368, 192] on button "Sounds good!" at bounding box center [365, 194] width 90 height 26
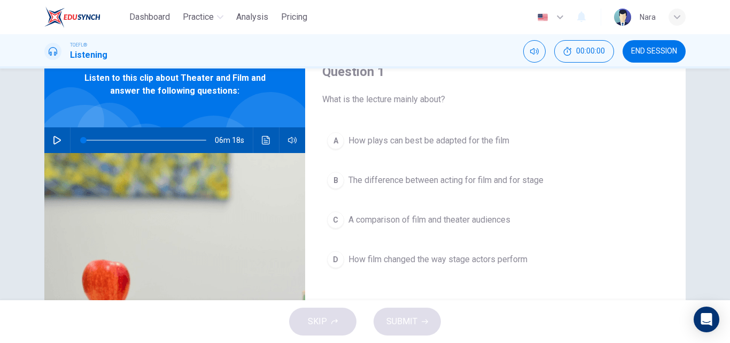
scroll to position [0, 0]
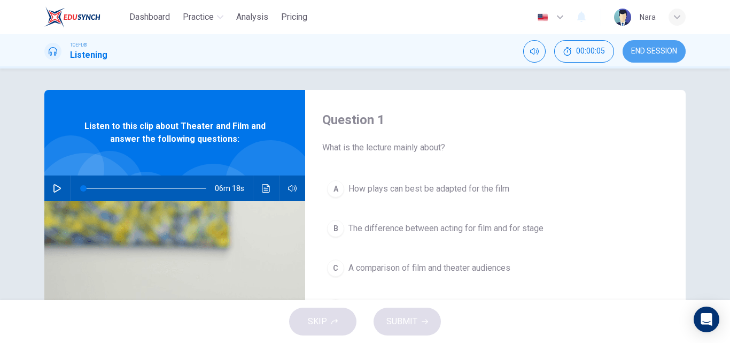
click at [670, 53] on span "END SESSION" at bounding box center [654, 51] width 46 height 9
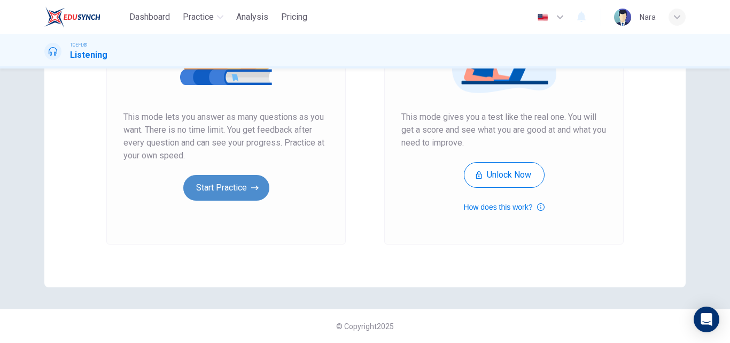
click at [246, 184] on button "Start Practice" at bounding box center [226, 188] width 86 height 26
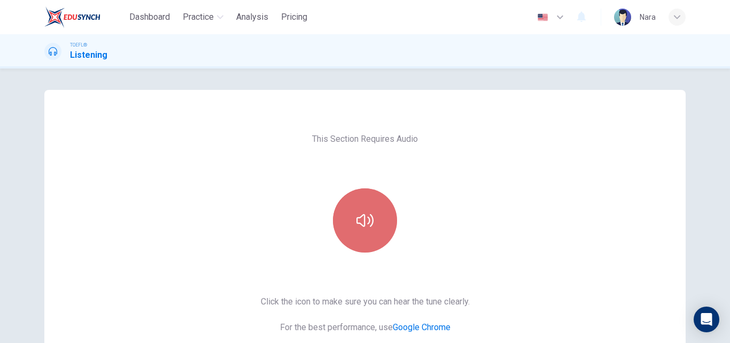
click at [385, 205] on button "button" at bounding box center [365, 220] width 64 height 64
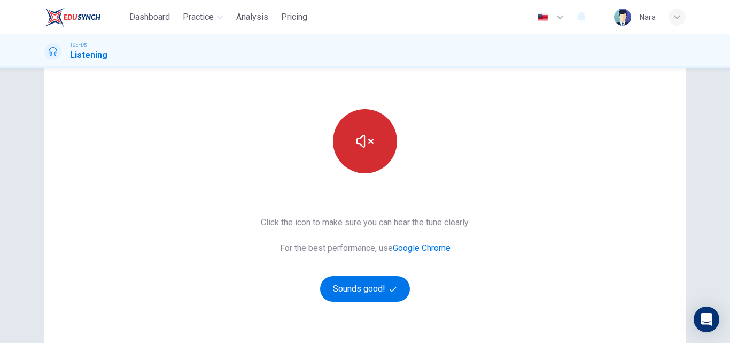
scroll to position [174, 0]
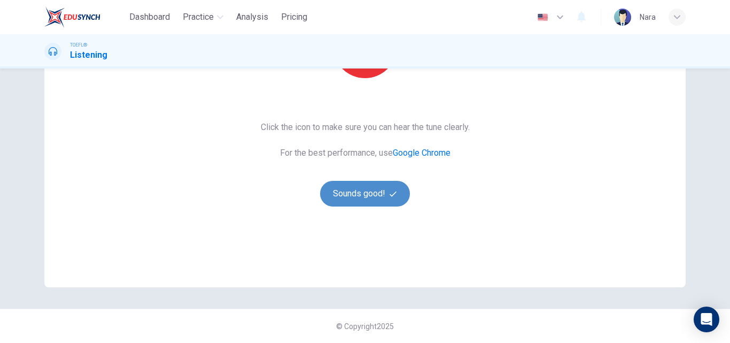
click at [382, 196] on button "Sounds good!" at bounding box center [365, 194] width 90 height 26
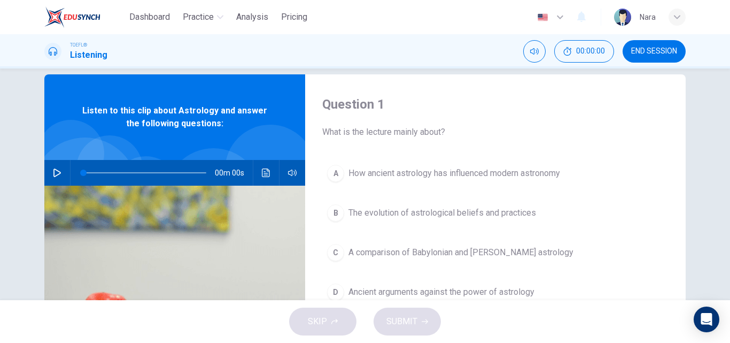
scroll to position [14, 0]
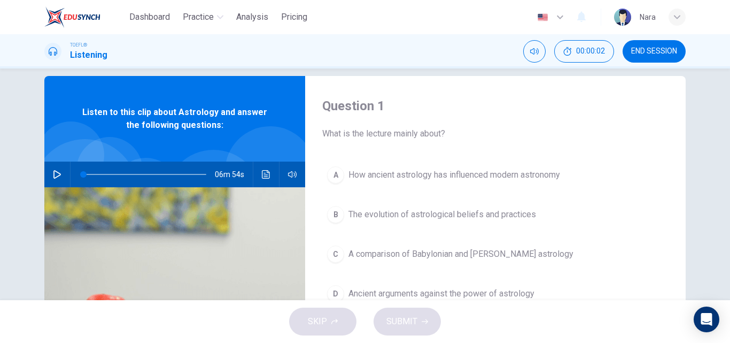
click at [666, 50] on span "END SESSION" at bounding box center [654, 51] width 46 height 9
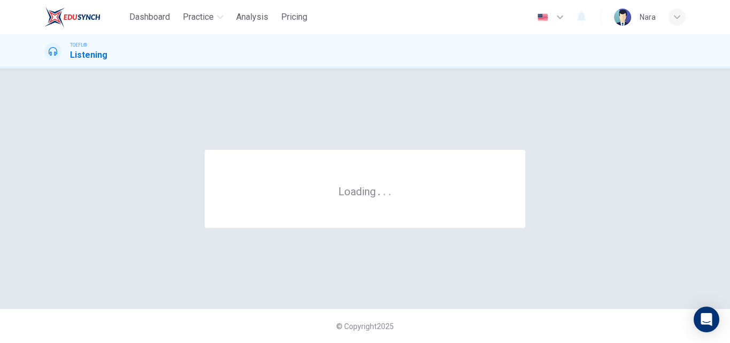
scroll to position [0, 0]
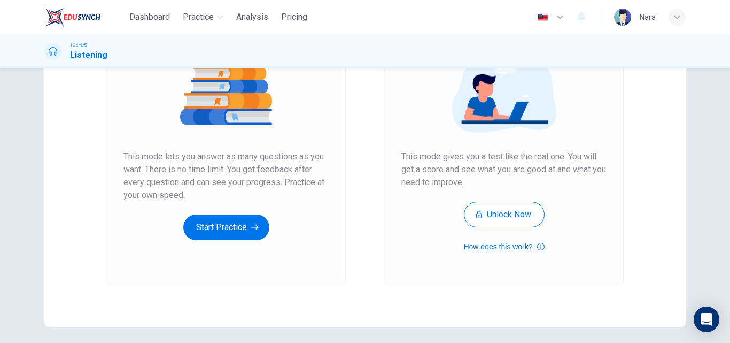
scroll to position [174, 0]
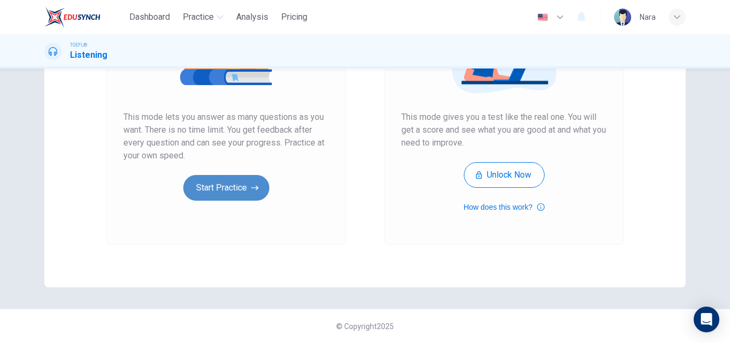
click at [260, 189] on button "Start Practice" at bounding box center [226, 188] width 86 height 26
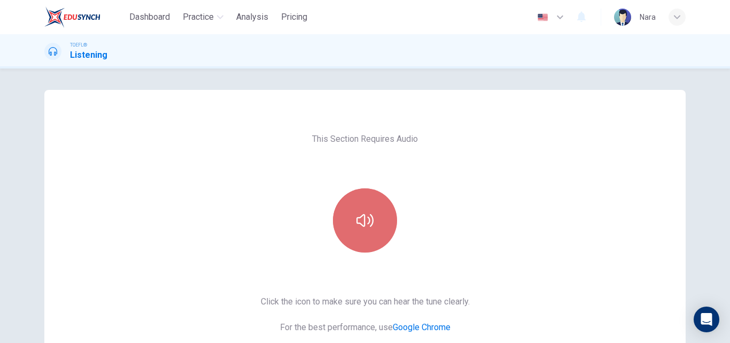
click at [366, 214] on icon "button" at bounding box center [364, 220] width 17 height 17
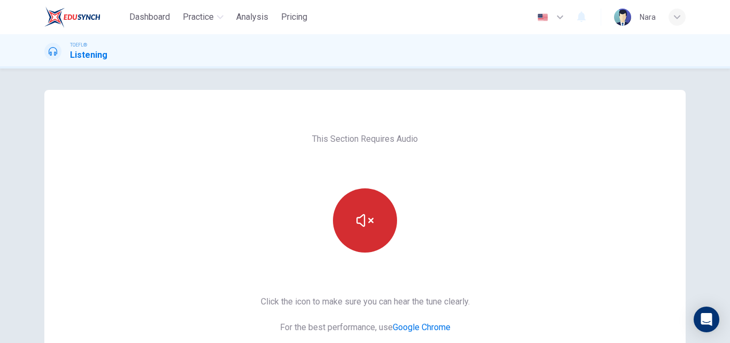
scroll to position [174, 0]
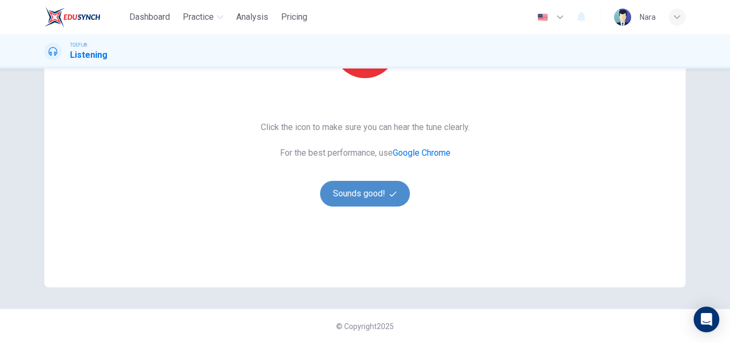
click at [359, 198] on button "Sounds good!" at bounding box center [365, 194] width 90 height 26
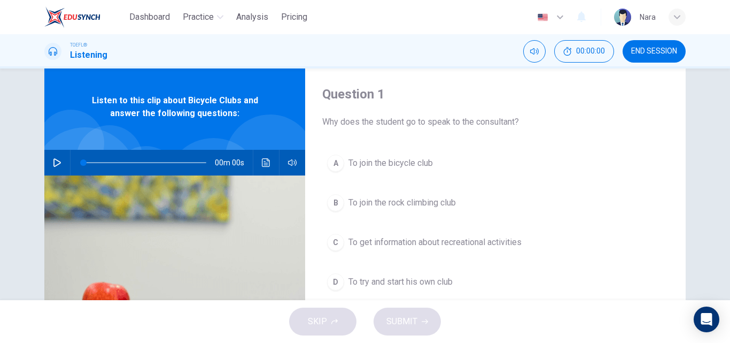
scroll to position [14, 0]
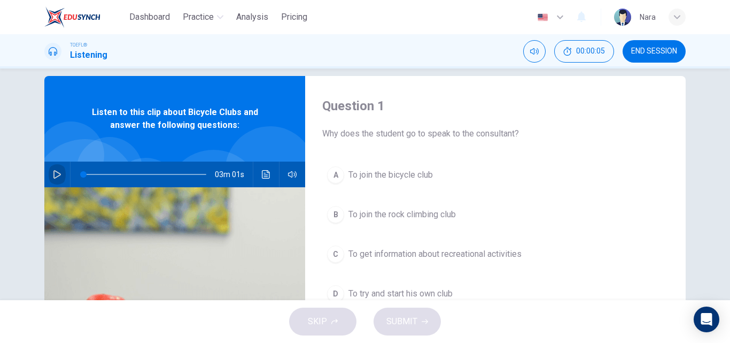
click at [60, 177] on button "button" at bounding box center [57, 174] width 17 height 26
type input "0"
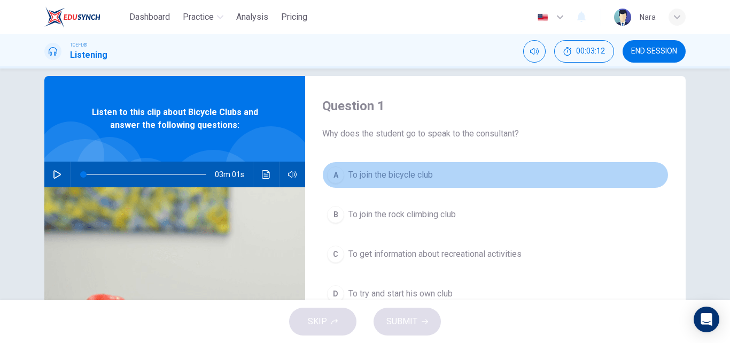
click at [358, 171] on span "To join the bicycle club" at bounding box center [390, 174] width 84 height 13
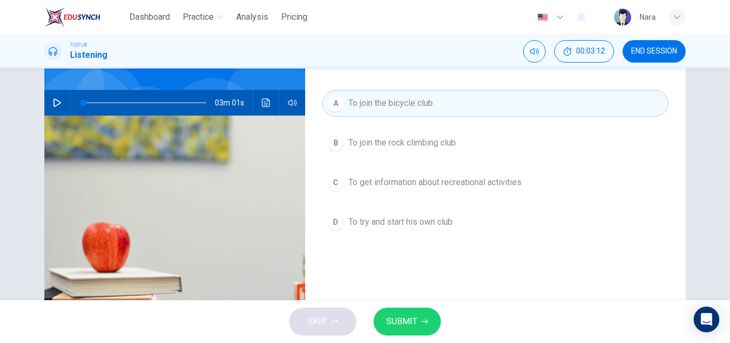
scroll to position [174, 0]
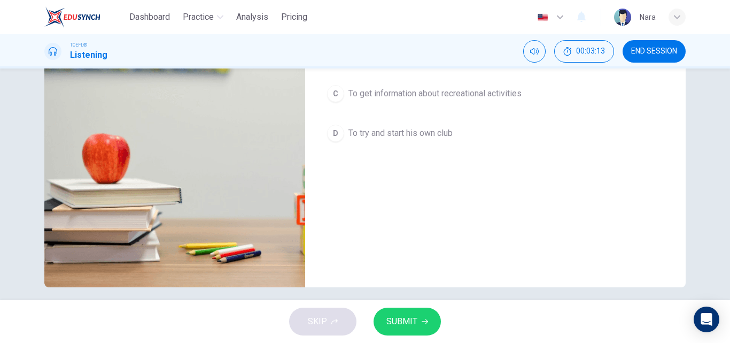
click at [401, 323] on span "SUBMIT" at bounding box center [401, 321] width 31 height 15
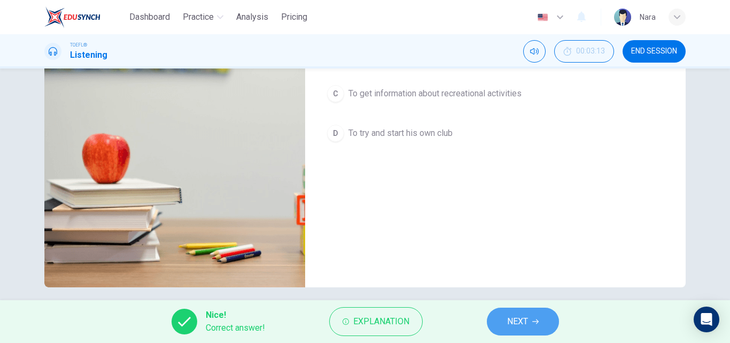
click at [509, 324] on span "NEXT" at bounding box center [517, 321] width 21 height 15
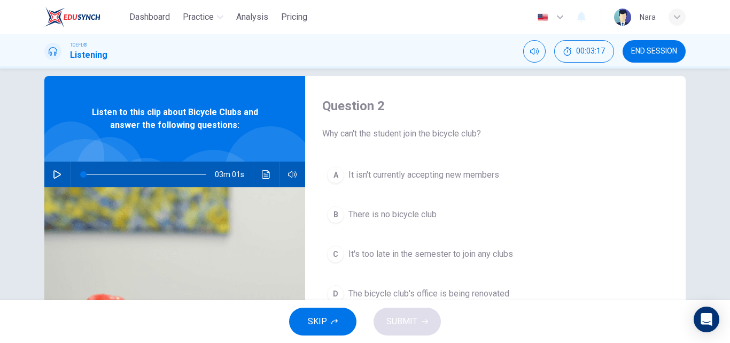
scroll to position [67, 0]
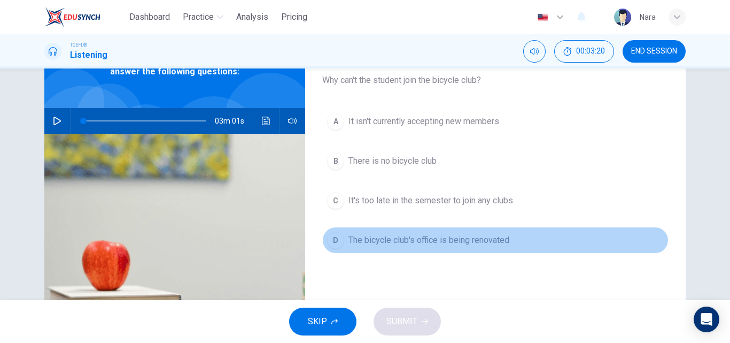
click at [433, 246] on button "D The bicycle club's office is being renovated" at bounding box center [495, 240] width 346 height 27
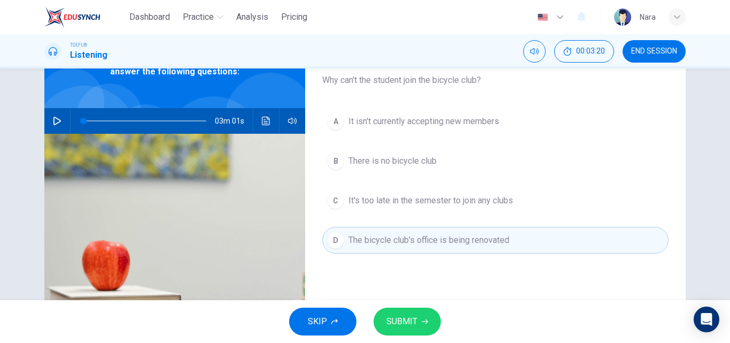
click at [409, 328] on span "SUBMIT" at bounding box center [401, 321] width 31 height 15
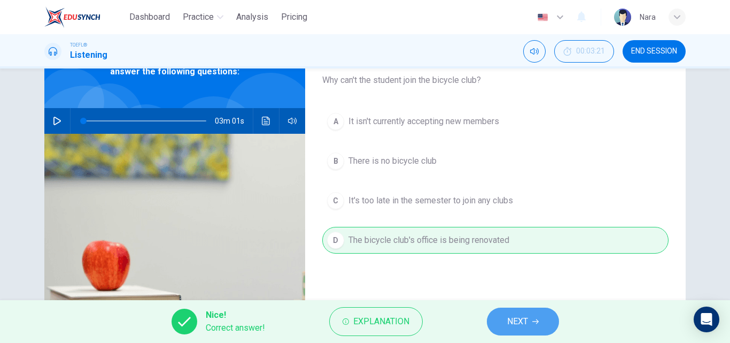
click at [506, 323] on button "NEXT" at bounding box center [523, 321] width 72 height 28
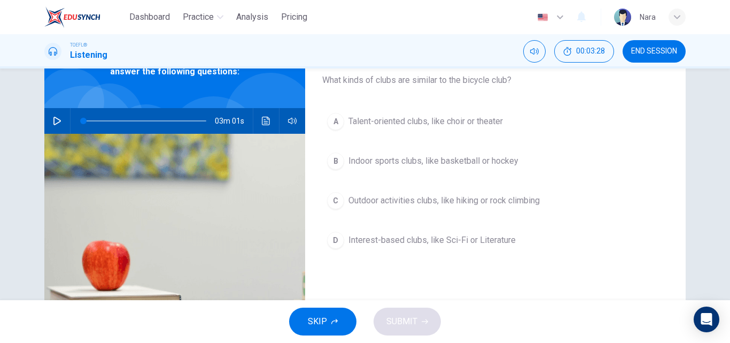
click at [390, 200] on span "Outdoor activities clubs, like hiking or rock climbing" at bounding box center [443, 200] width 191 height 13
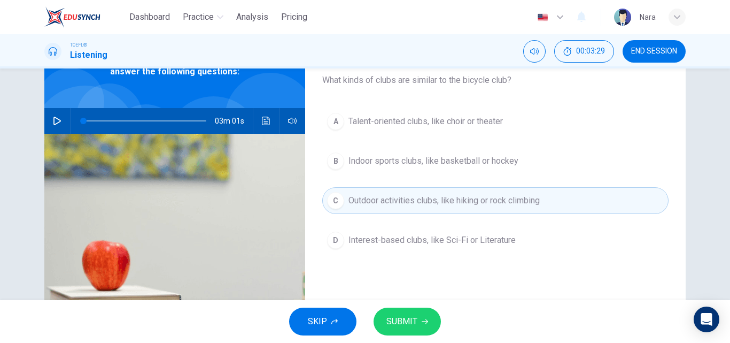
click at [387, 315] on span "SUBMIT" at bounding box center [401, 321] width 31 height 15
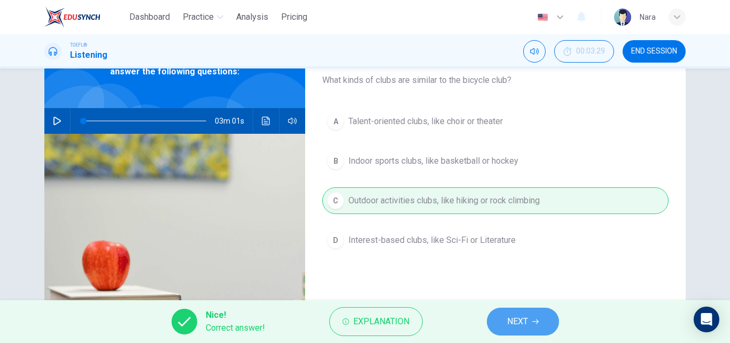
click at [518, 322] on span "NEXT" at bounding box center [517, 321] width 21 height 15
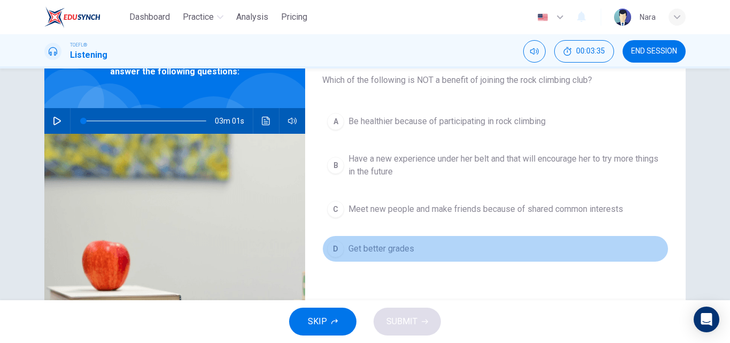
click at [396, 254] on span "Get better grades" at bounding box center [381, 248] width 66 height 13
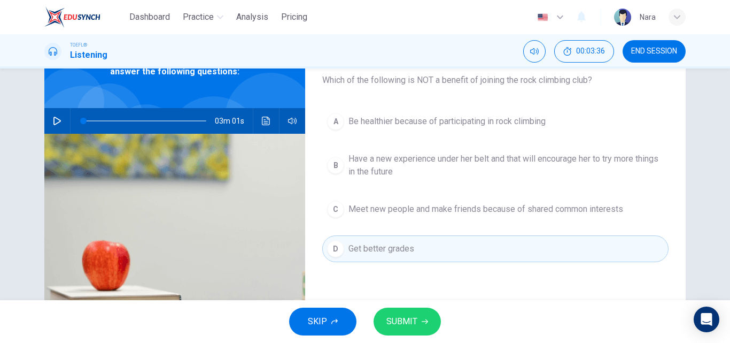
click at [385, 324] on button "SUBMIT" at bounding box center [407, 321] width 67 height 28
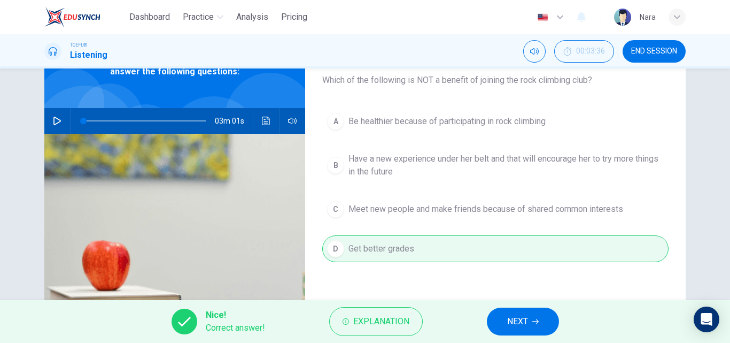
click at [493, 318] on button "NEXT" at bounding box center [523, 321] width 72 height 28
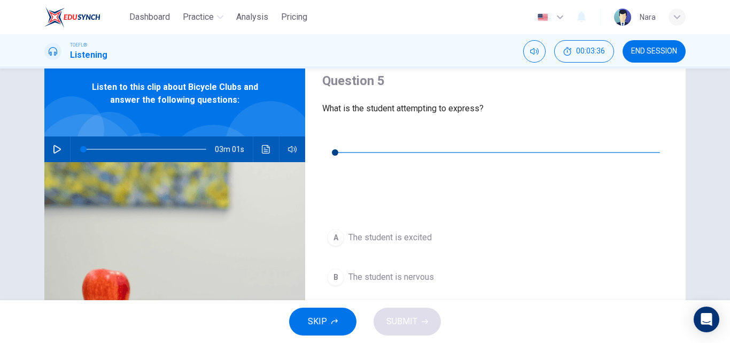
scroll to position [14, 0]
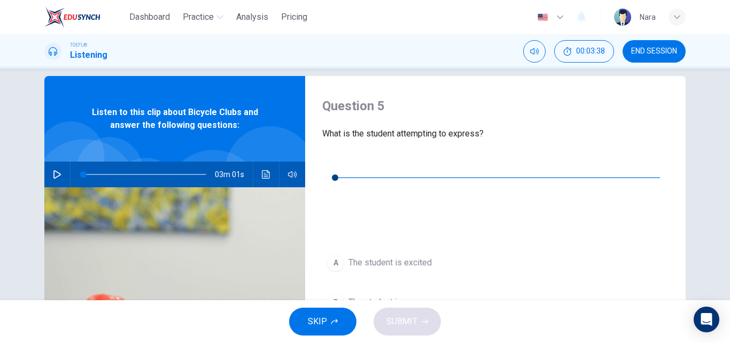
click at [328, 161] on icon "button" at bounding box center [331, 161] width 9 height 9
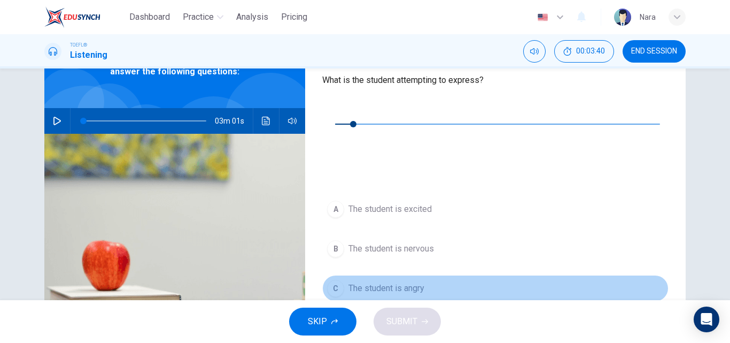
click at [413, 282] on span "The student is angry" at bounding box center [386, 288] width 76 height 13
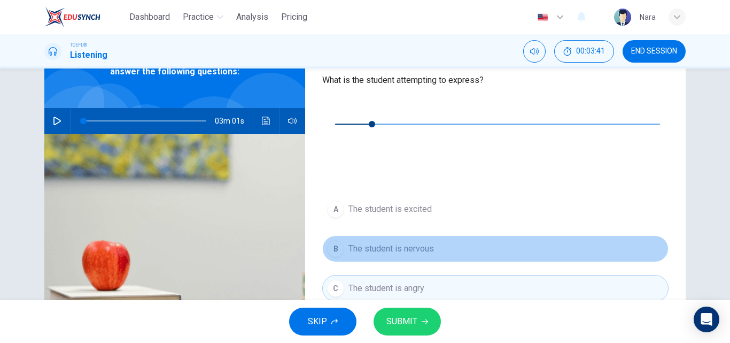
click at [413, 242] on span "The student is nervous" at bounding box center [391, 248] width 86 height 13
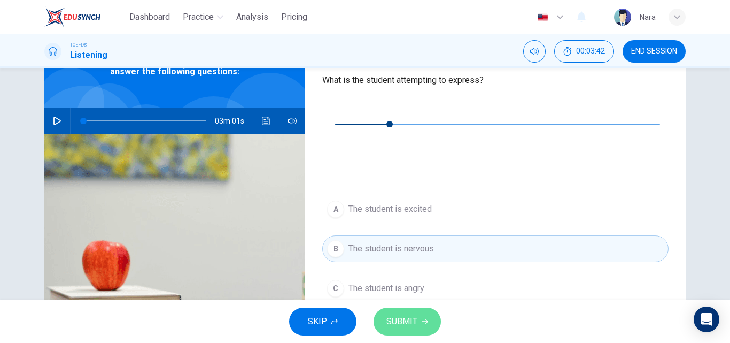
click at [391, 321] on span "SUBMIT" at bounding box center [401, 321] width 31 height 15
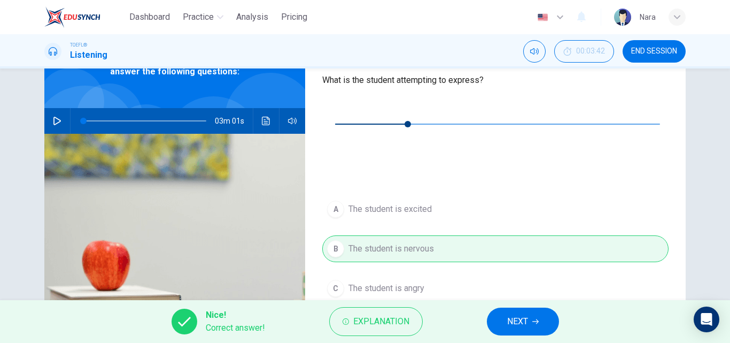
type input "22"
click at [500, 316] on button "NEXT" at bounding box center [523, 321] width 72 height 28
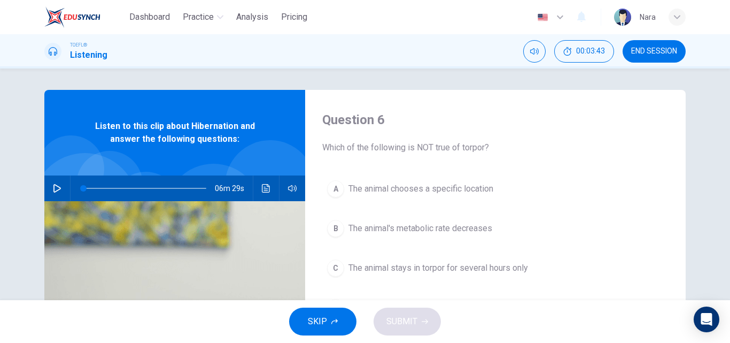
click at [633, 58] on button "END SESSION" at bounding box center [654, 51] width 63 height 22
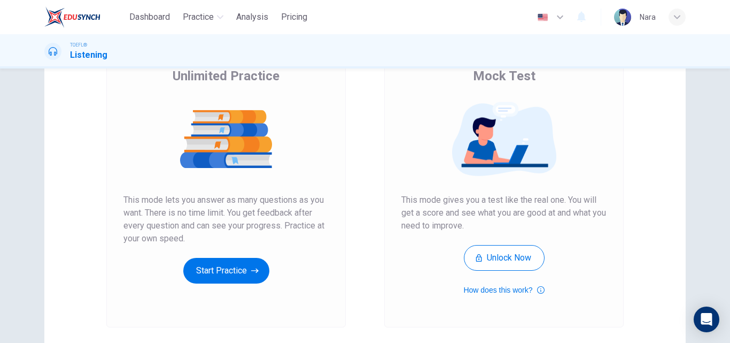
scroll to position [174, 0]
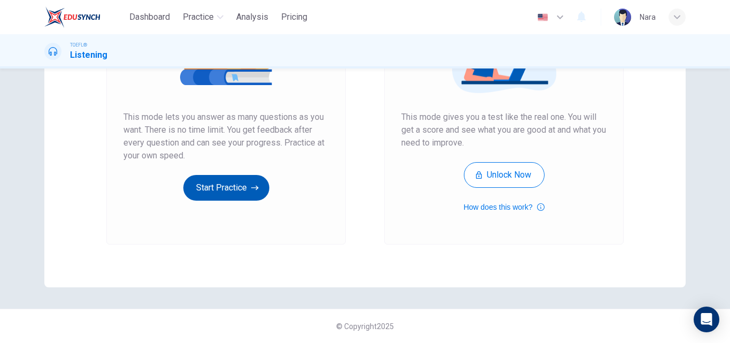
click at [236, 199] on button "Start Practice" at bounding box center [226, 188] width 86 height 26
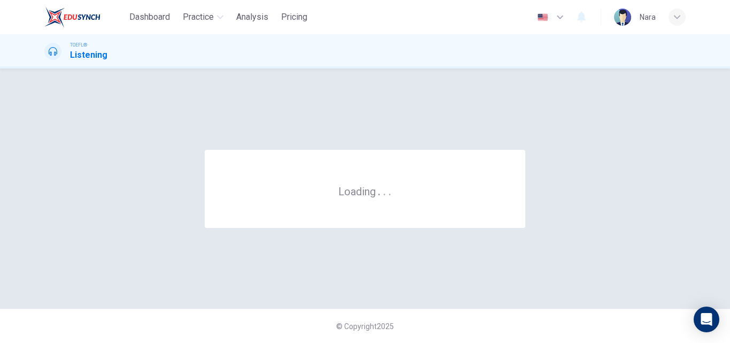
scroll to position [0, 0]
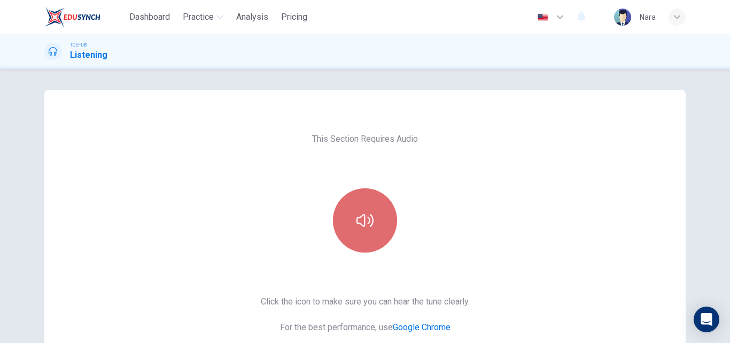
click at [360, 219] on icon "button" at bounding box center [364, 220] width 17 height 17
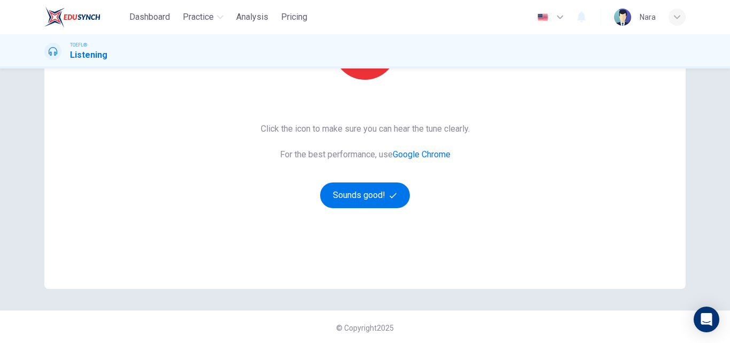
scroll to position [174, 0]
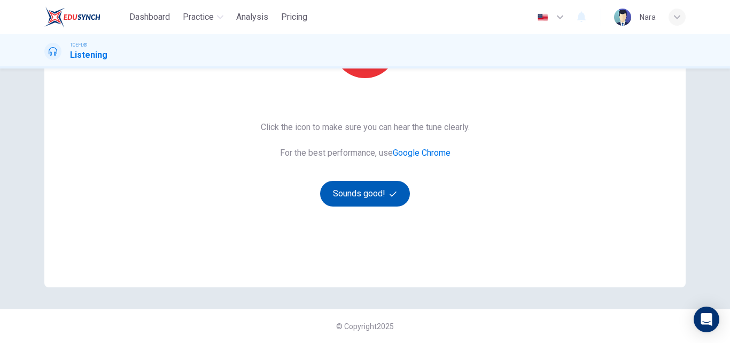
click at [345, 196] on button "Sounds good!" at bounding box center [365, 194] width 90 height 26
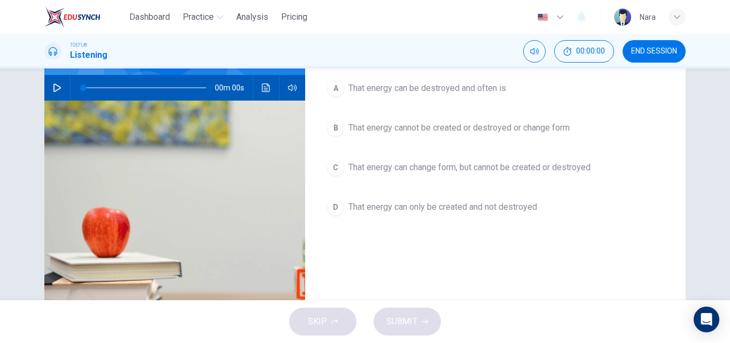
scroll to position [14, 0]
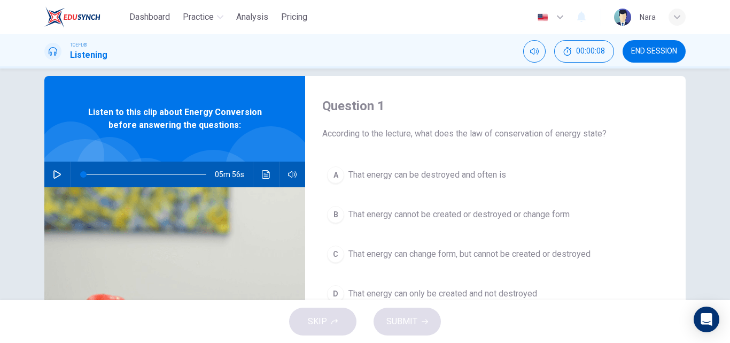
click at [673, 59] on button "END SESSION" at bounding box center [654, 51] width 63 height 22
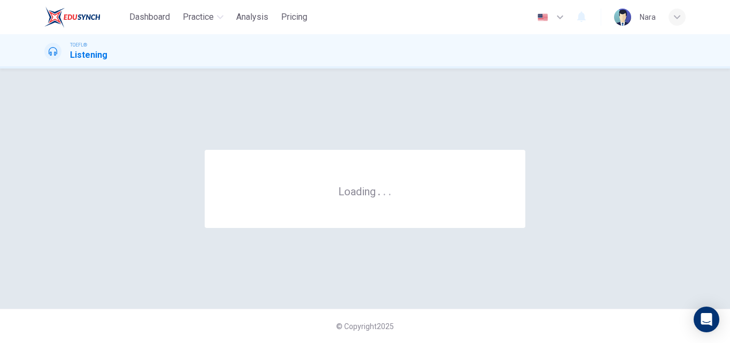
scroll to position [0, 0]
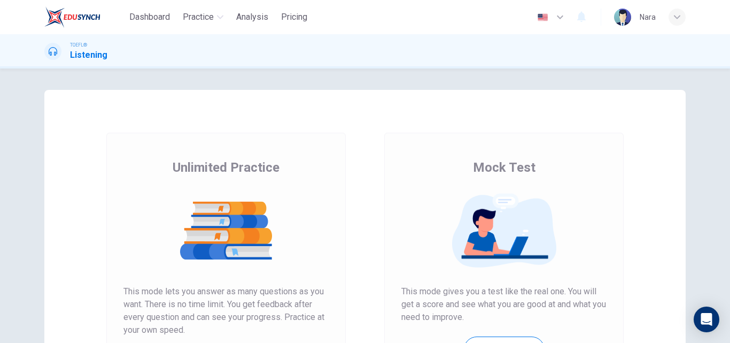
scroll to position [137, 0]
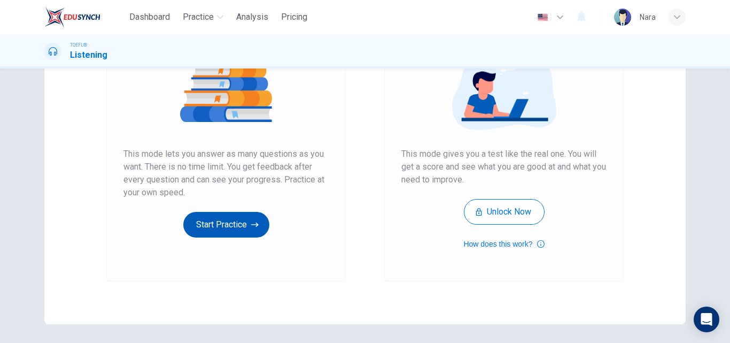
click at [216, 227] on button "Start Practice" at bounding box center [226, 225] width 86 height 26
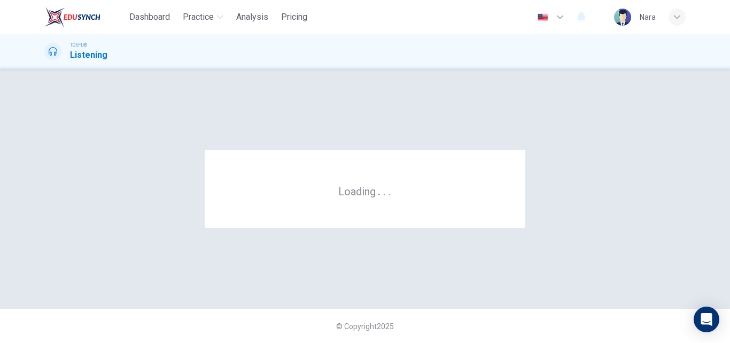
scroll to position [0, 0]
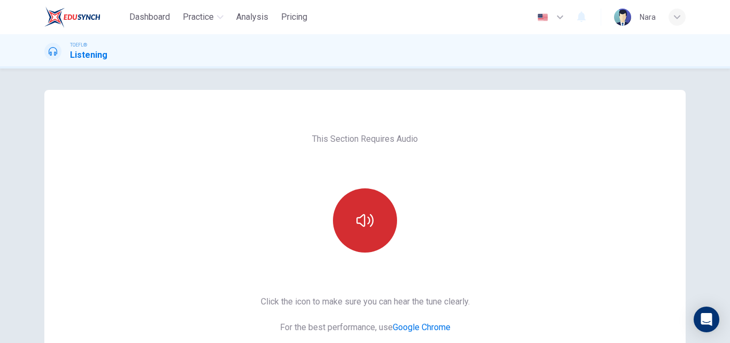
click at [385, 218] on button "button" at bounding box center [365, 220] width 64 height 64
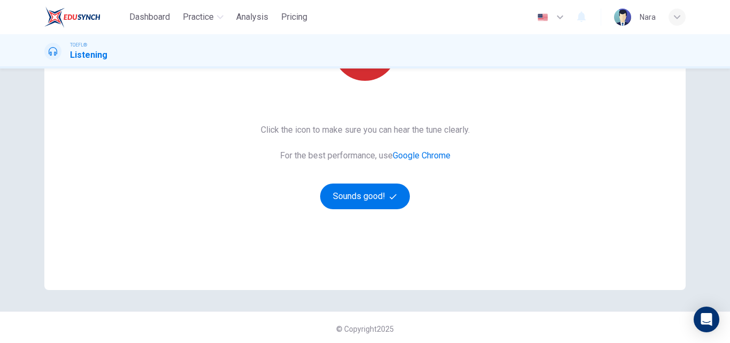
scroll to position [174, 0]
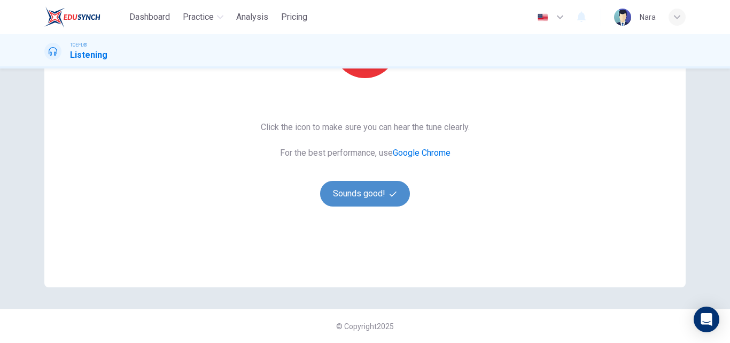
click at [364, 201] on button "Sounds good!" at bounding box center [365, 194] width 90 height 26
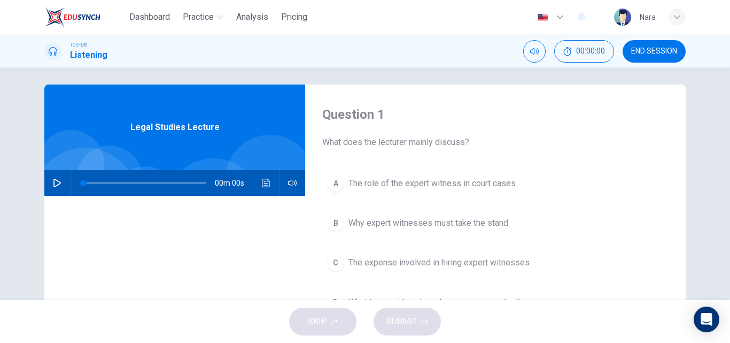
scroll to position [0, 0]
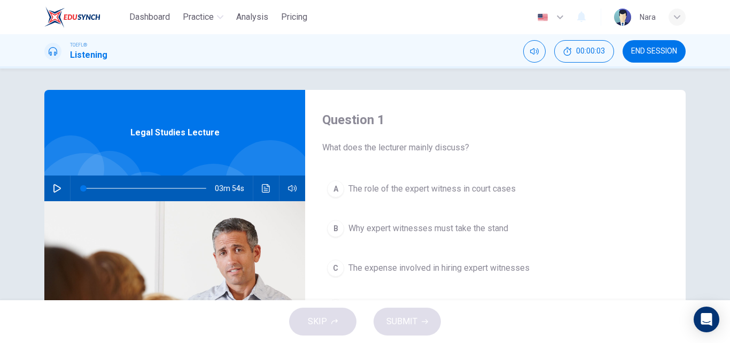
drag, startPoint x: 633, startPoint y: 43, endPoint x: 421, endPoint y: 63, distance: 213.2
click at [633, 43] on button "END SESSION" at bounding box center [654, 51] width 63 height 22
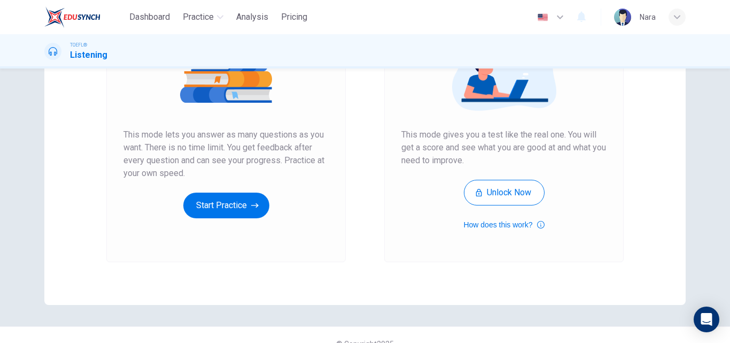
scroll to position [174, 0]
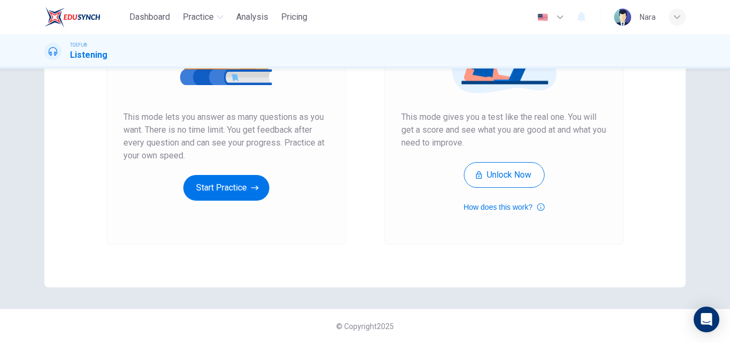
click at [201, 203] on div "Unlimited Practice This mode lets you answer as many questions as you want. The…" at bounding box center [225, 101] width 239 height 286
click at [208, 191] on button "Start Practice" at bounding box center [226, 188] width 86 height 26
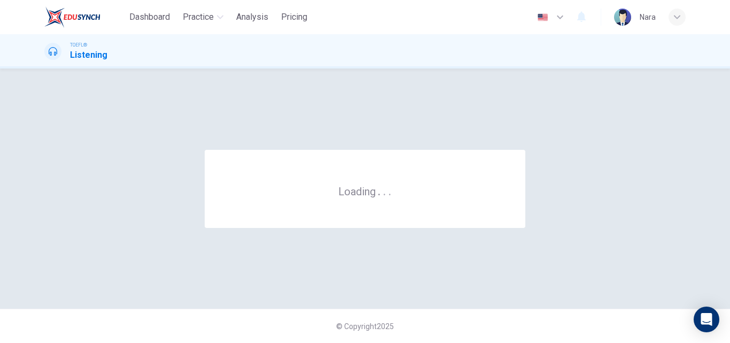
scroll to position [0, 0]
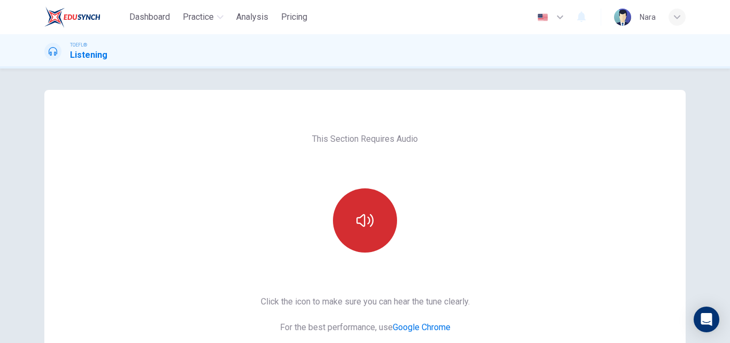
click at [371, 204] on button "button" at bounding box center [365, 220] width 64 height 64
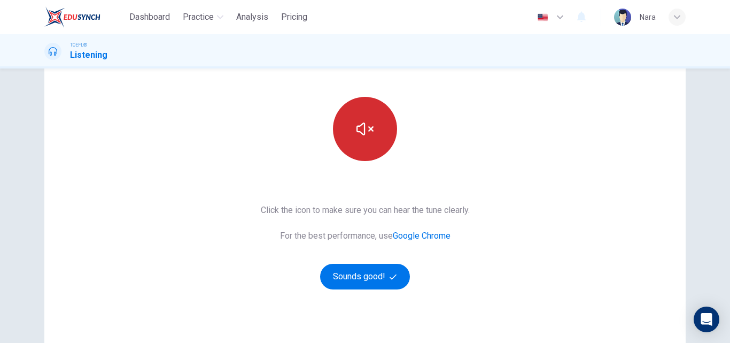
scroll to position [174, 0]
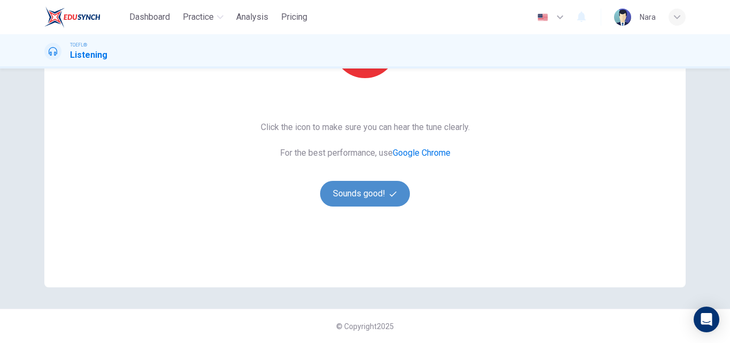
click at [370, 191] on button "Sounds good!" at bounding box center [365, 194] width 90 height 26
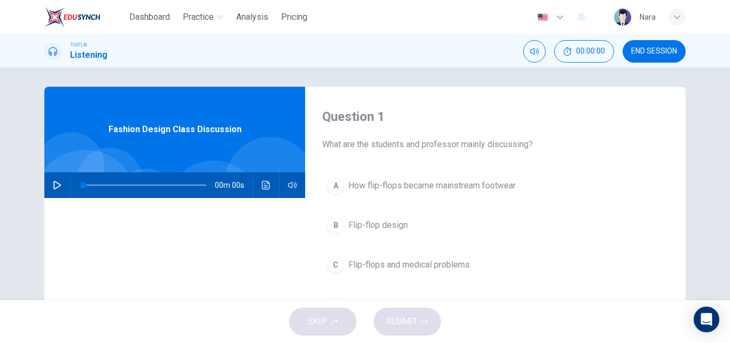
scroll to position [0, 0]
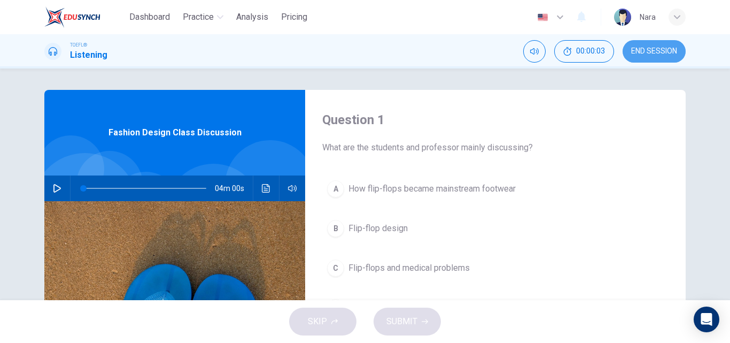
click at [672, 58] on button "END SESSION" at bounding box center [654, 51] width 63 height 22
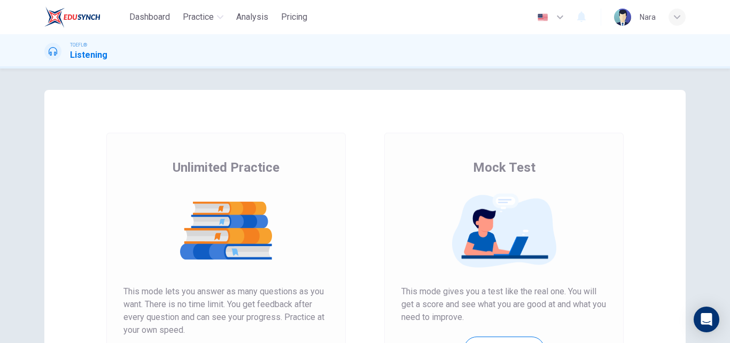
scroll to position [160, 0]
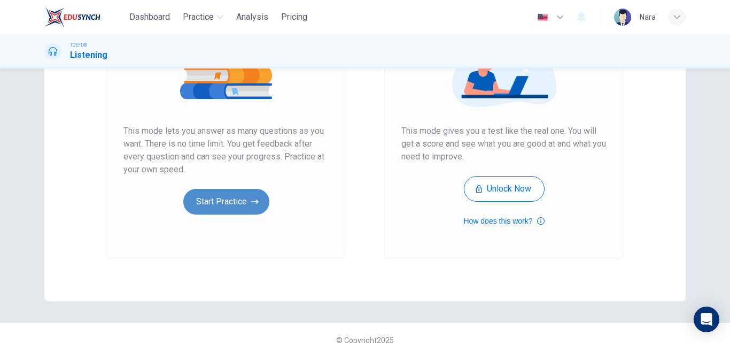
click at [231, 199] on button "Start Practice" at bounding box center [226, 202] width 86 height 26
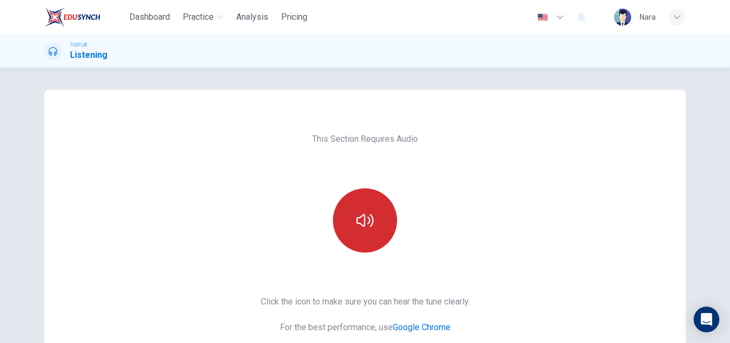
click at [359, 219] on icon "button" at bounding box center [364, 220] width 17 height 17
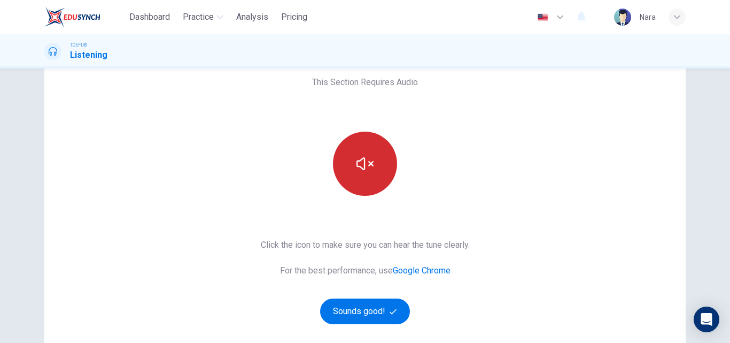
scroll to position [174, 0]
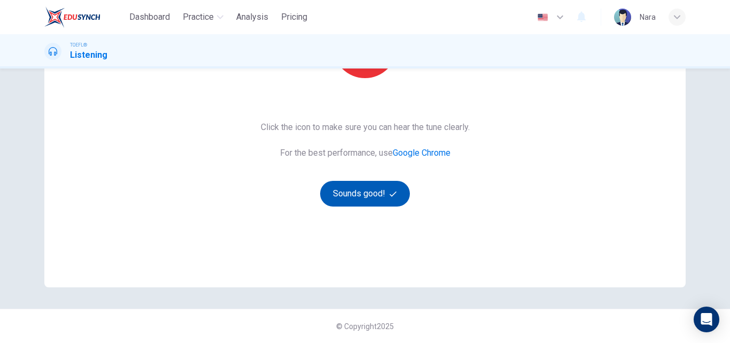
click at [356, 202] on button "Sounds good!" at bounding box center [365, 194] width 90 height 26
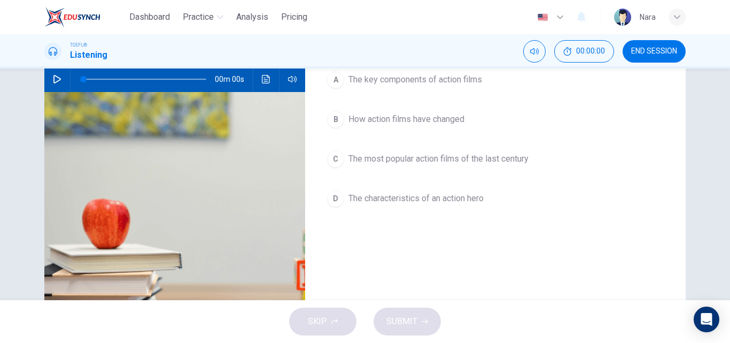
scroll to position [14, 0]
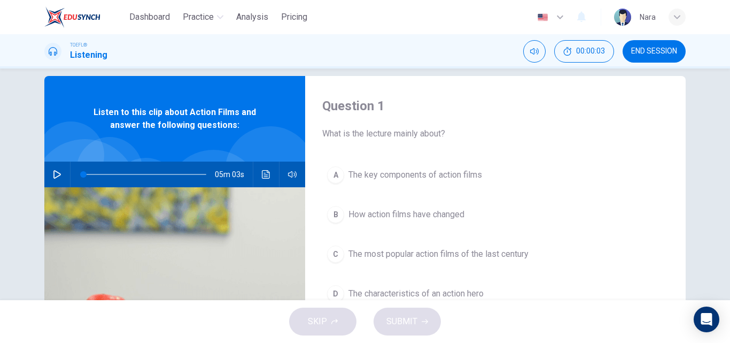
click at [657, 56] on button "END SESSION" at bounding box center [654, 51] width 63 height 22
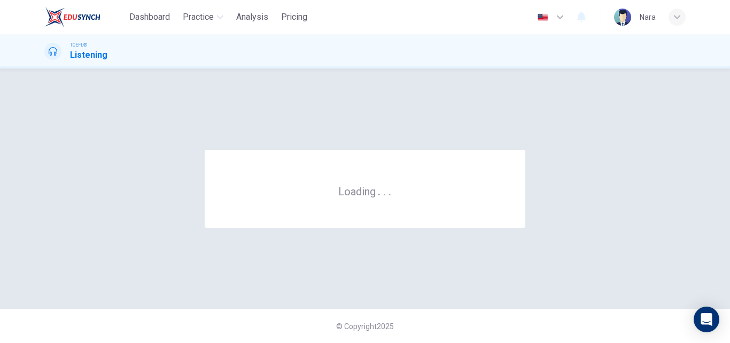
scroll to position [0, 0]
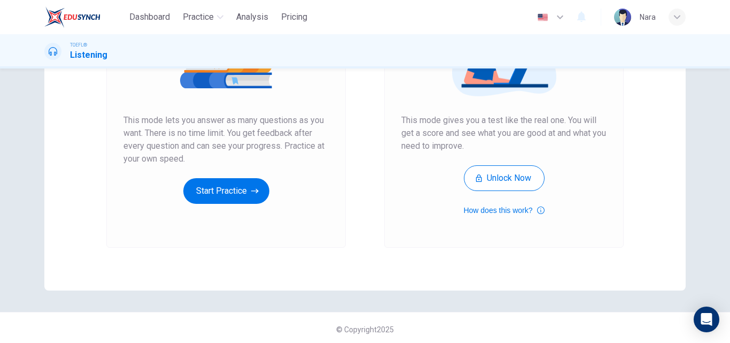
scroll to position [174, 0]
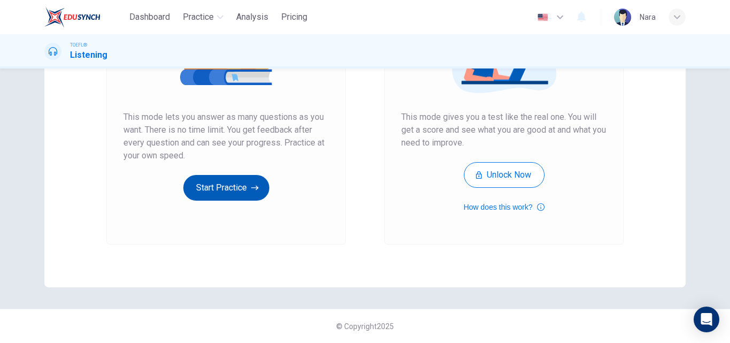
click at [251, 182] on icon "button" at bounding box center [254, 187] width 7 height 11
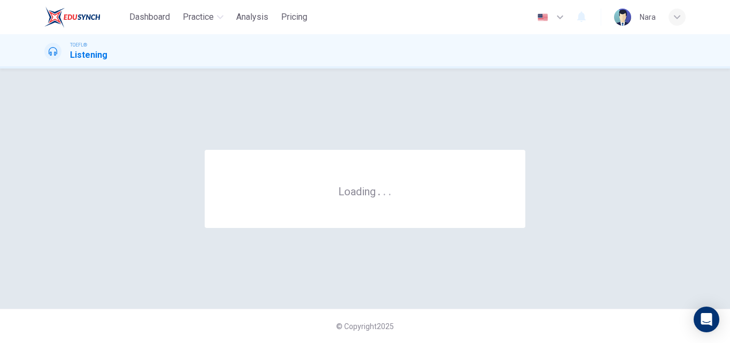
scroll to position [0, 0]
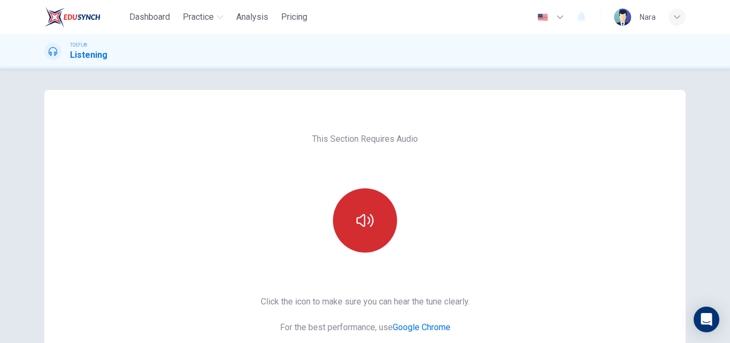
click at [359, 219] on icon "button" at bounding box center [364, 220] width 17 height 17
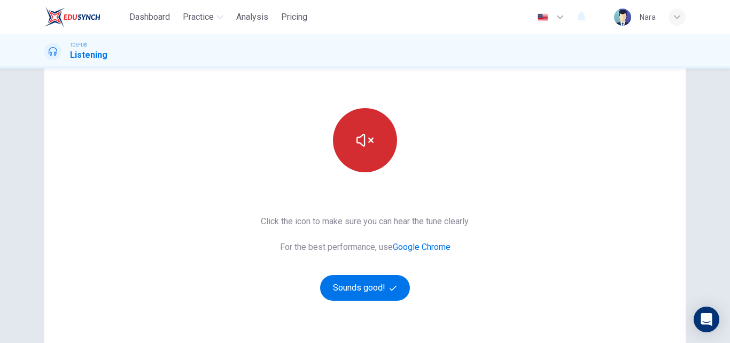
scroll to position [174, 0]
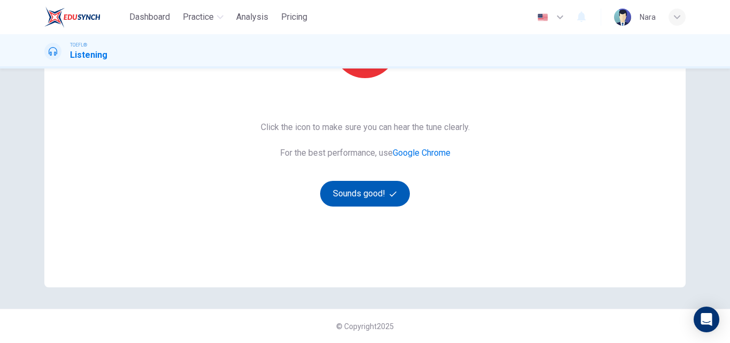
click at [360, 204] on button "Sounds good!" at bounding box center [365, 194] width 90 height 26
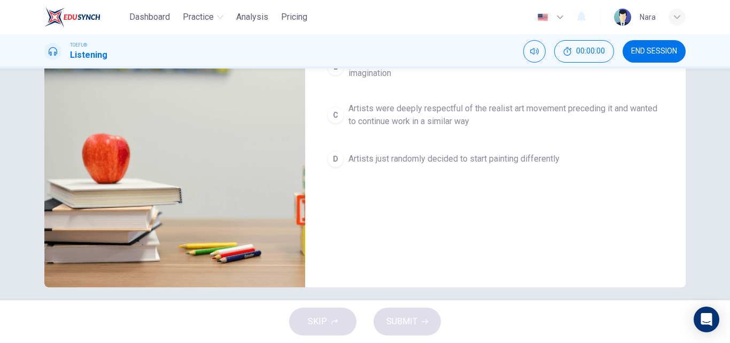
scroll to position [14, 0]
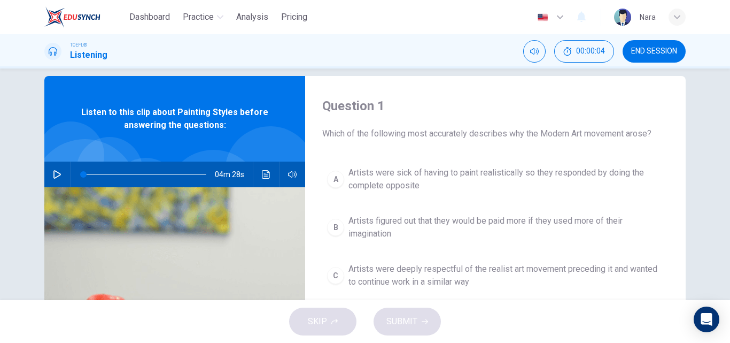
click at [664, 55] on span "END SESSION" at bounding box center [654, 51] width 46 height 9
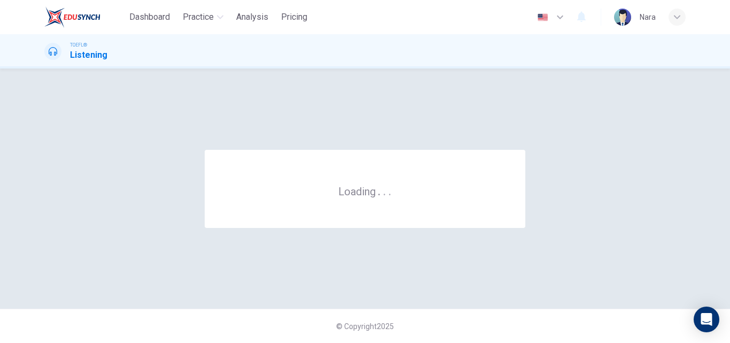
scroll to position [0, 0]
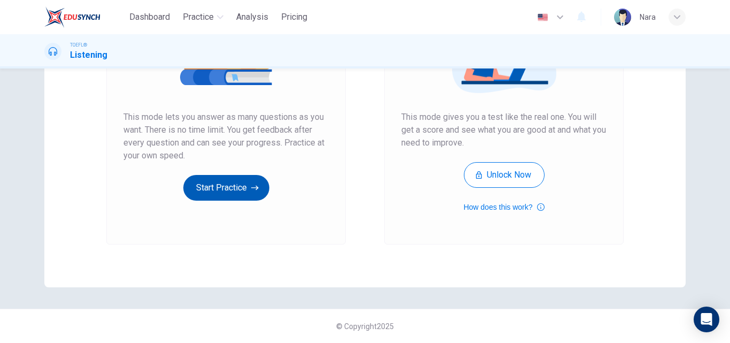
click at [223, 184] on button "Start Practice" at bounding box center [226, 188] width 86 height 26
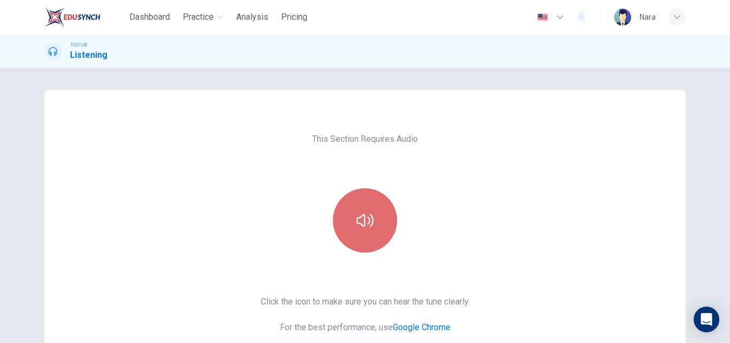
click at [377, 223] on button "button" at bounding box center [365, 220] width 64 height 64
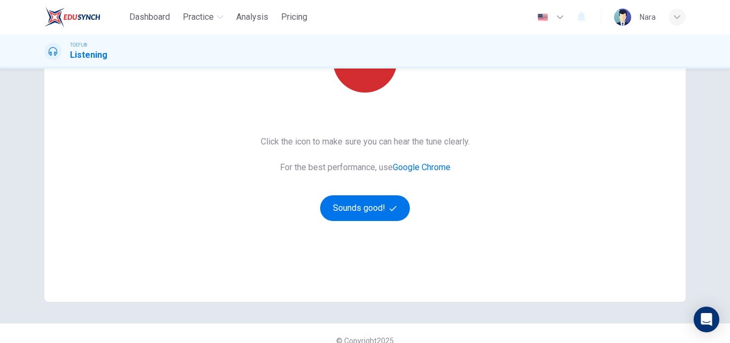
scroll to position [160, 0]
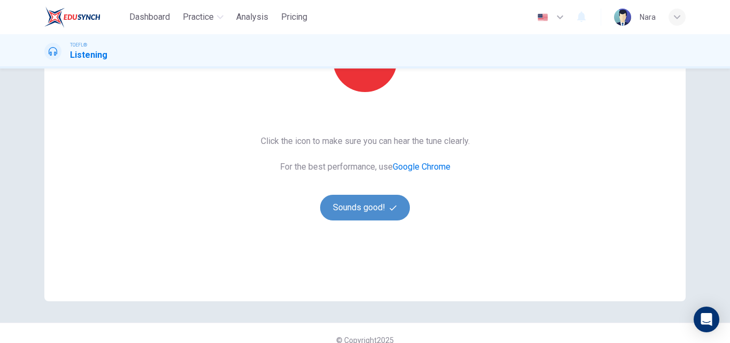
click at [375, 215] on button "Sounds good!" at bounding box center [365, 208] width 90 height 26
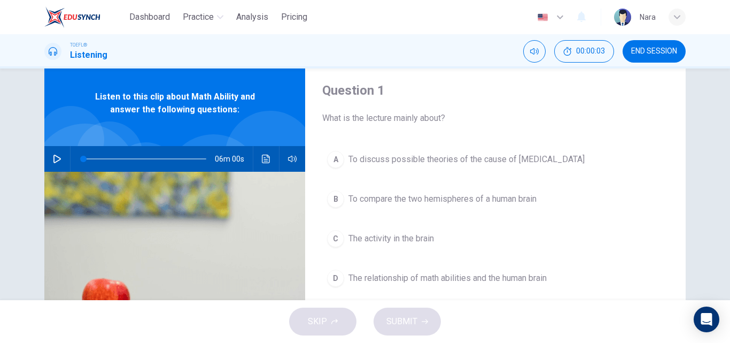
scroll to position [53, 0]
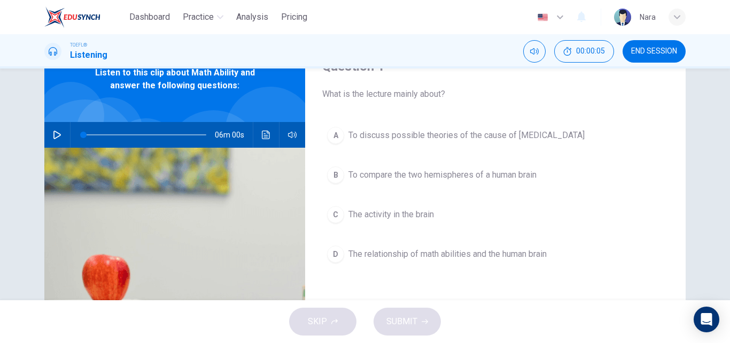
click at [650, 51] on span "END SESSION" at bounding box center [654, 51] width 46 height 9
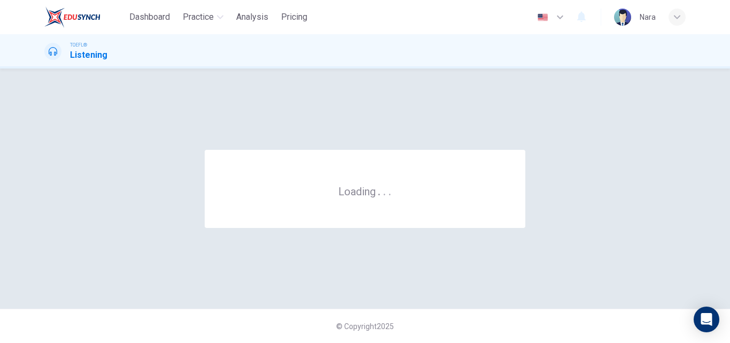
scroll to position [0, 0]
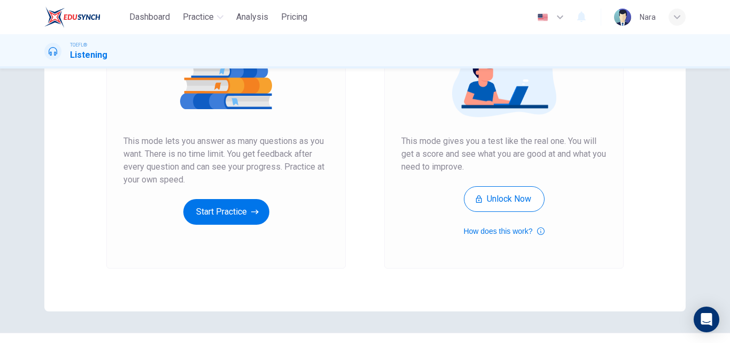
scroll to position [174, 0]
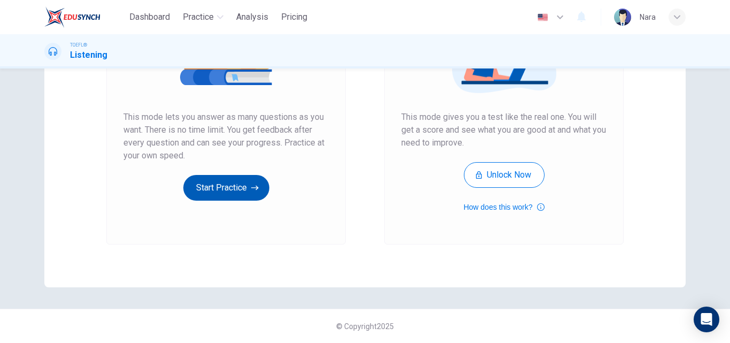
click at [251, 186] on icon "button" at bounding box center [254, 187] width 7 height 11
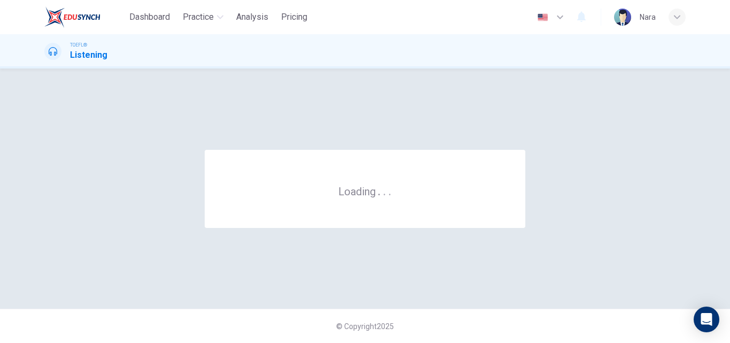
scroll to position [0, 0]
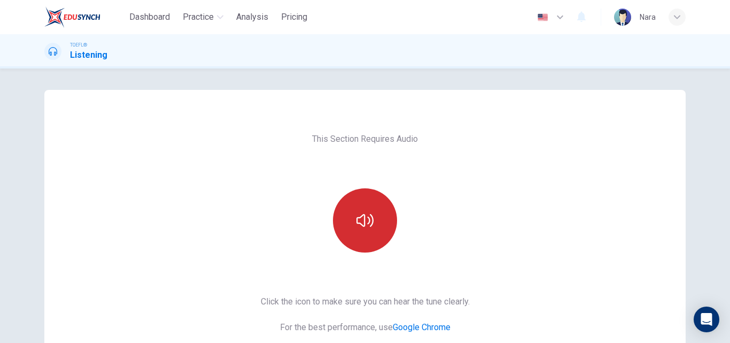
click at [381, 222] on button "button" at bounding box center [365, 220] width 64 height 64
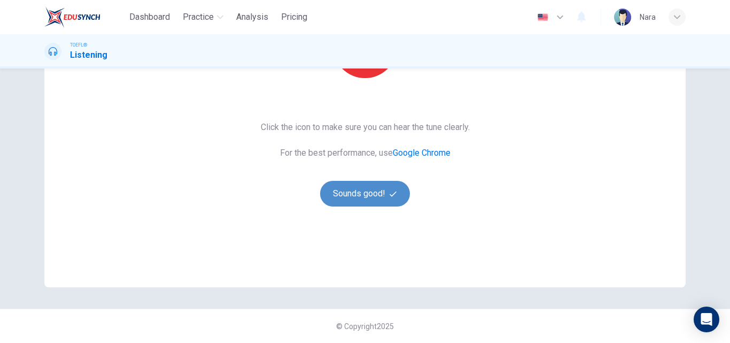
click at [370, 200] on button "Sounds good!" at bounding box center [365, 194] width 90 height 26
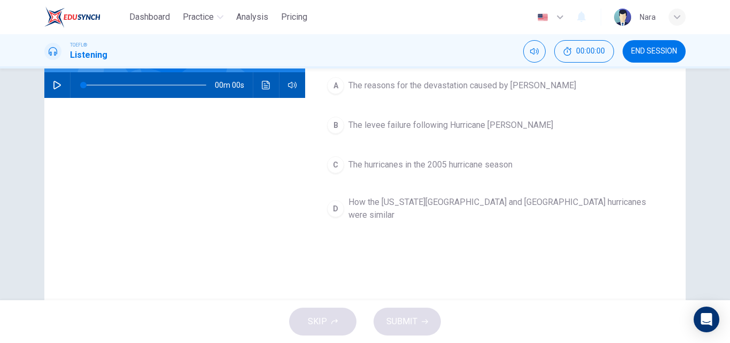
scroll to position [14, 0]
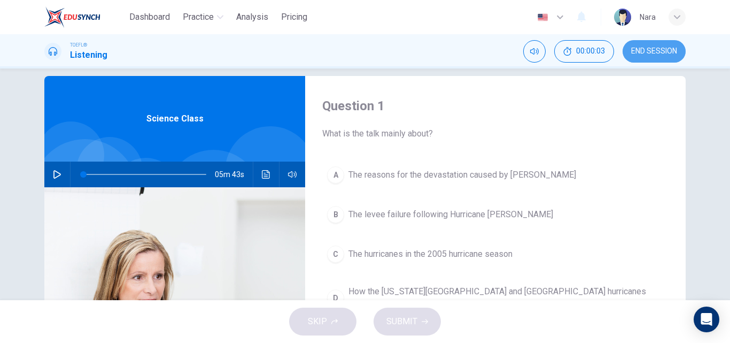
click at [655, 52] on span "END SESSION" at bounding box center [654, 51] width 46 height 9
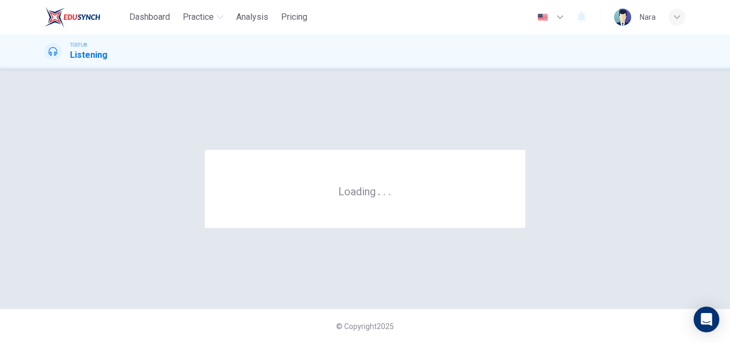
scroll to position [0, 0]
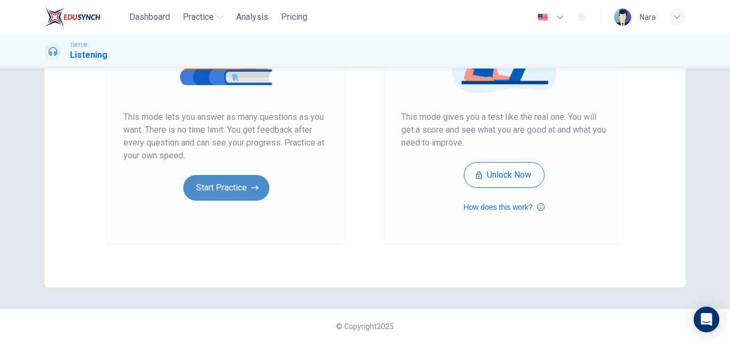
click at [254, 186] on icon "button" at bounding box center [254, 187] width 7 height 11
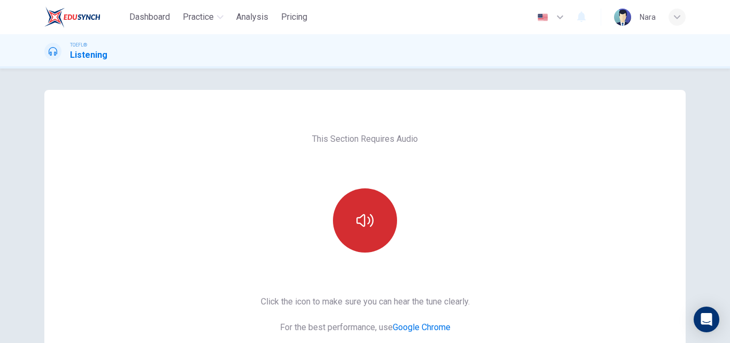
click at [362, 215] on icon "button" at bounding box center [364, 220] width 17 height 13
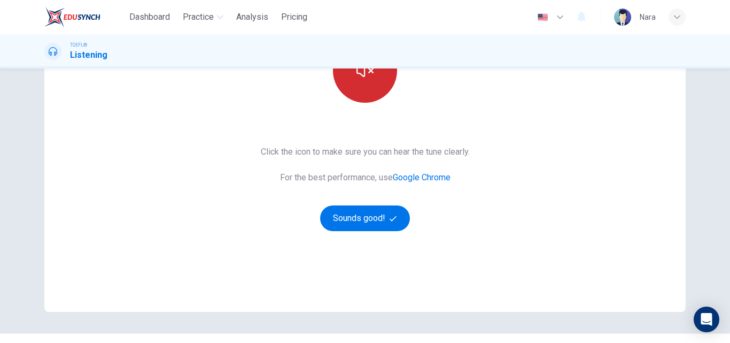
scroll to position [174, 0]
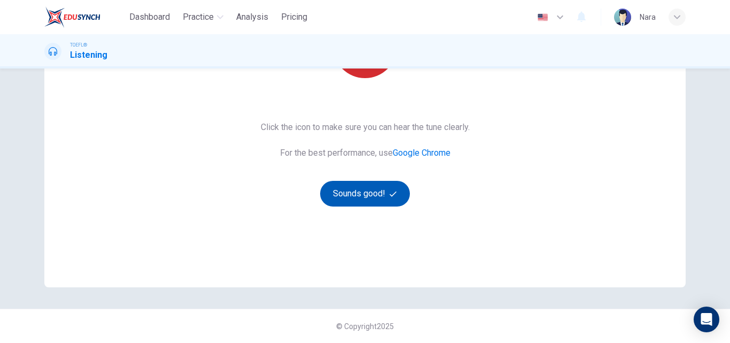
click at [358, 193] on button "Sounds good!" at bounding box center [365, 194] width 90 height 26
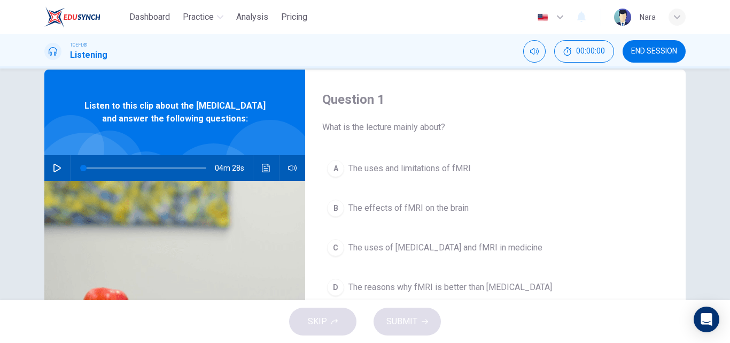
scroll to position [14, 0]
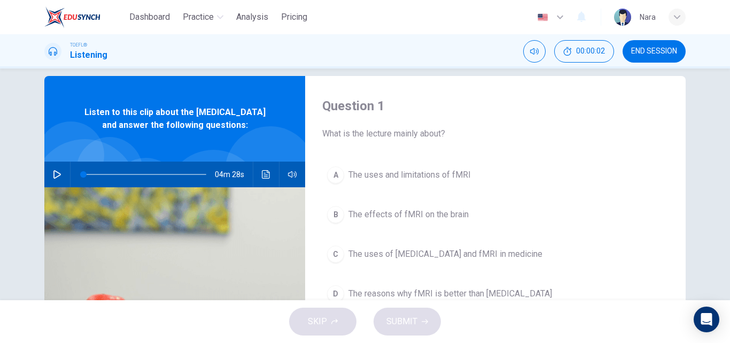
drag, startPoint x: 647, startPoint y: 47, endPoint x: 420, endPoint y: 64, distance: 228.3
click at [647, 47] on span "END SESSION" at bounding box center [654, 51] width 46 height 9
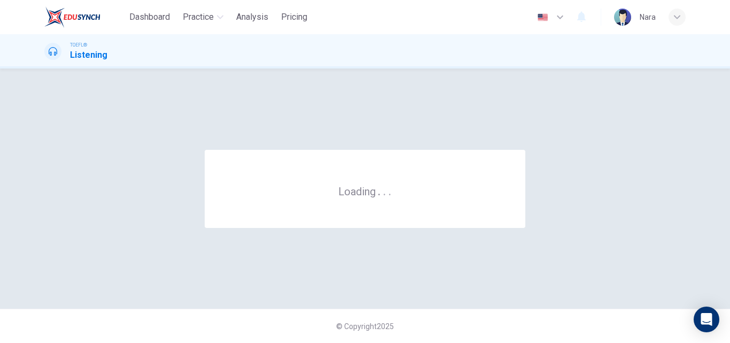
scroll to position [0, 0]
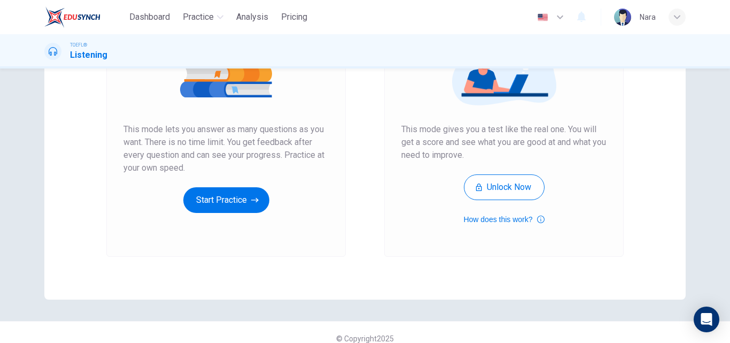
scroll to position [174, 0]
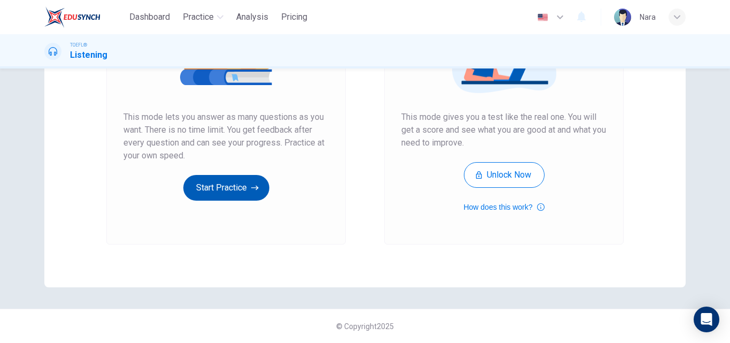
click at [226, 185] on button "Start Practice" at bounding box center [226, 188] width 86 height 26
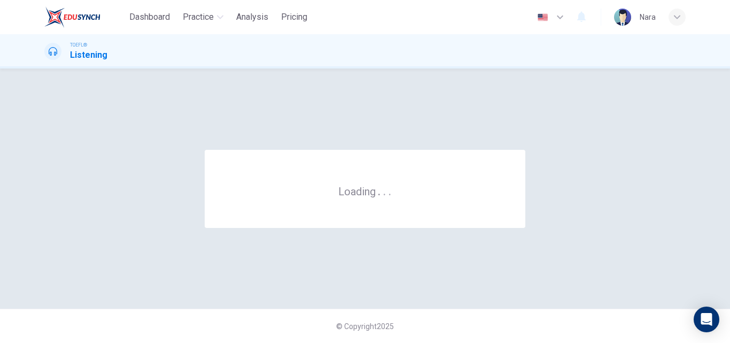
scroll to position [0, 0]
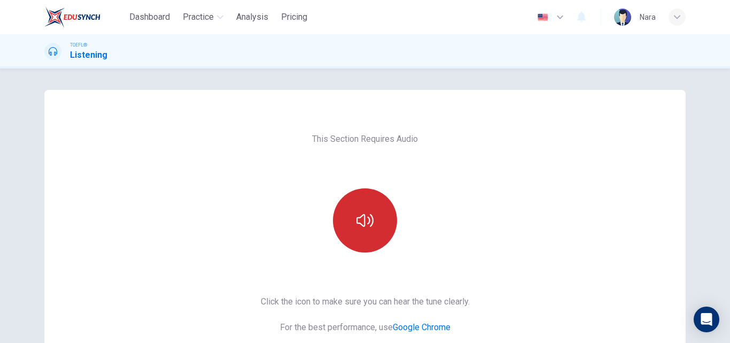
click at [357, 210] on button "button" at bounding box center [365, 220] width 64 height 64
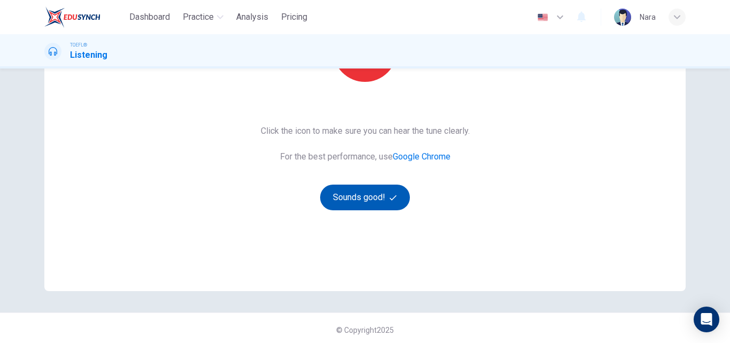
scroll to position [174, 0]
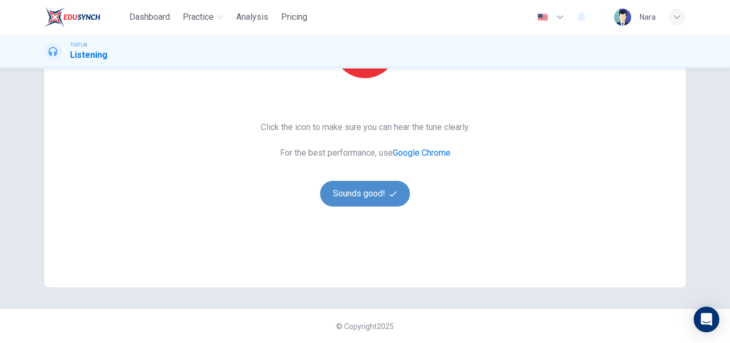
click at [354, 201] on button "Sounds good!" at bounding box center [365, 194] width 90 height 26
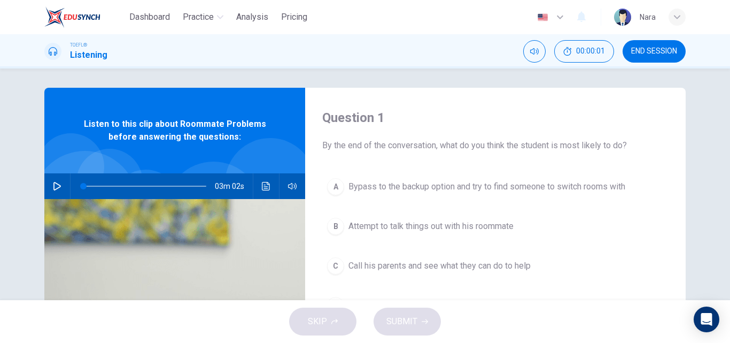
scroll to position [0, 0]
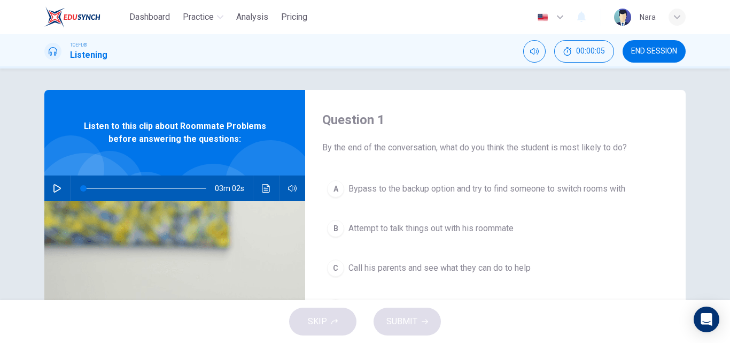
click at [49, 194] on button "button" at bounding box center [57, 188] width 17 height 26
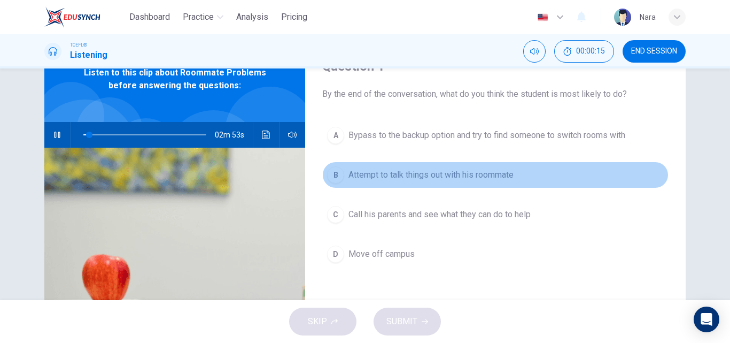
click at [475, 182] on button "B Attempt to talk things out with his roommate" at bounding box center [495, 174] width 346 height 27
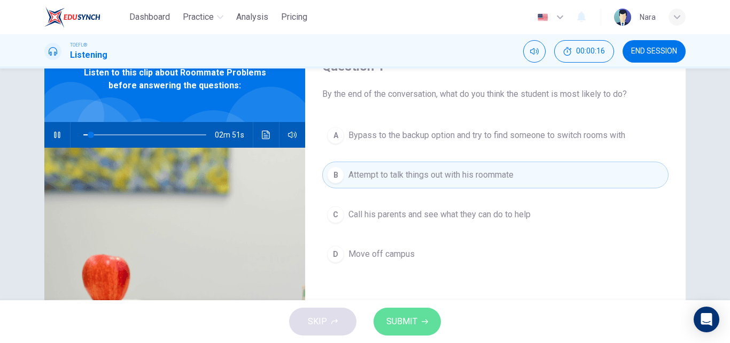
click at [409, 326] on span "SUBMIT" at bounding box center [401, 321] width 31 height 15
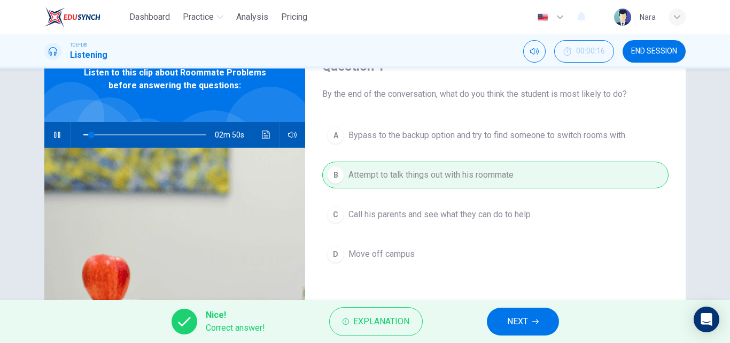
click at [524, 317] on span "NEXT" at bounding box center [517, 321] width 21 height 15
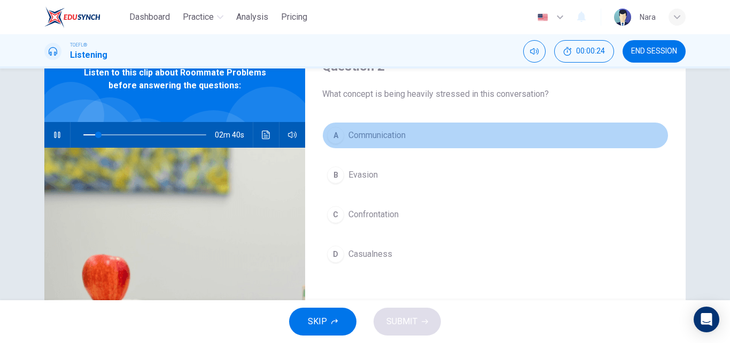
click at [396, 142] on button "A Communication" at bounding box center [495, 135] width 346 height 27
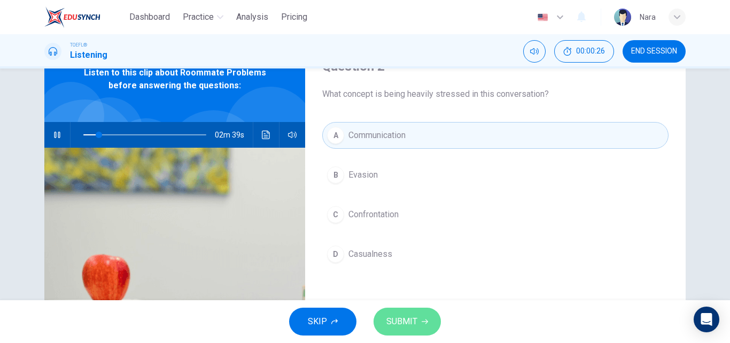
click at [417, 318] on button "SUBMIT" at bounding box center [407, 321] width 67 height 28
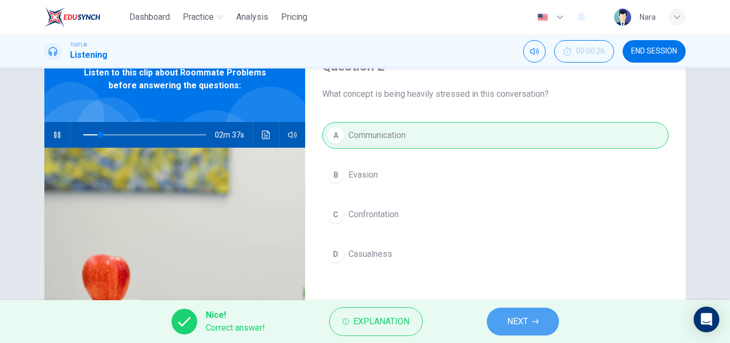
click at [523, 321] on span "NEXT" at bounding box center [517, 321] width 21 height 15
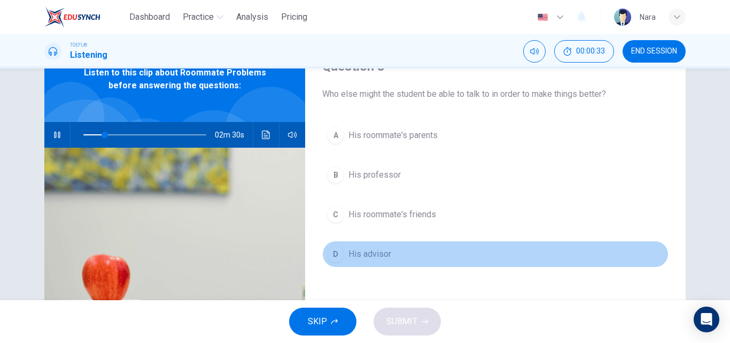
click at [401, 248] on button "D His advisor" at bounding box center [495, 254] width 346 height 27
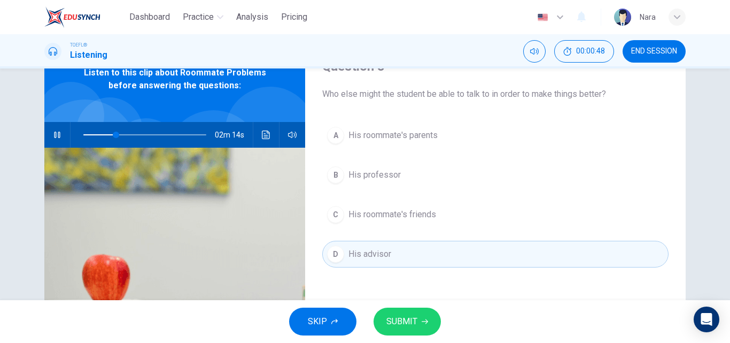
type input "26"
click at [393, 176] on span "His professor" at bounding box center [374, 174] width 52 height 13
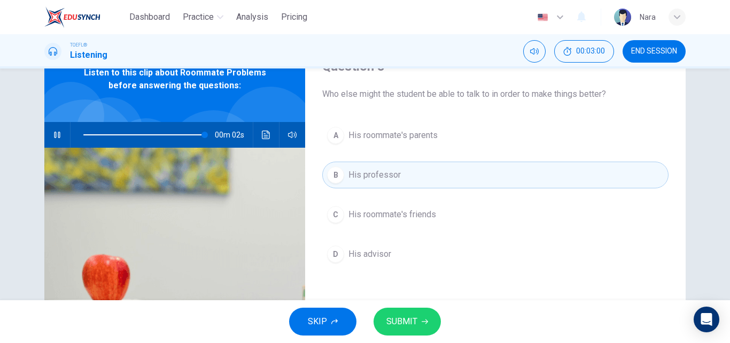
click at [417, 317] on button "SUBMIT" at bounding box center [407, 321] width 67 height 28
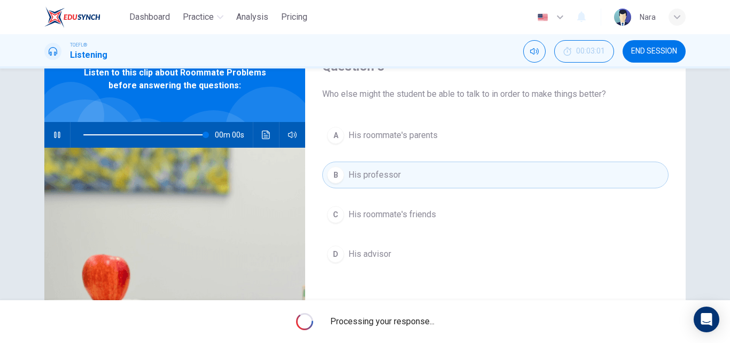
type input "0"
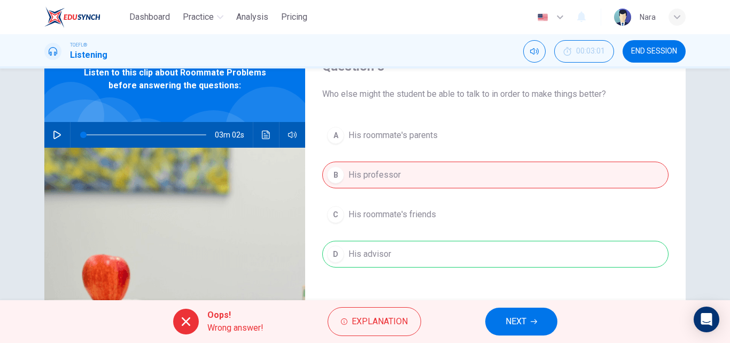
click at [527, 316] on button "NEXT" at bounding box center [521, 321] width 72 height 28
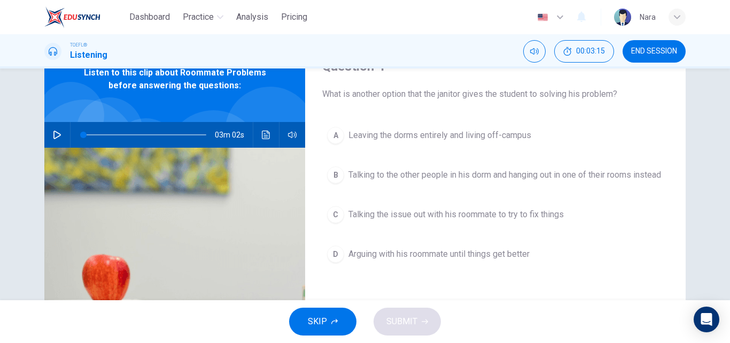
click at [481, 221] on span "Talking the issue out with his roommate to try to fix things" at bounding box center [455, 214] width 215 height 13
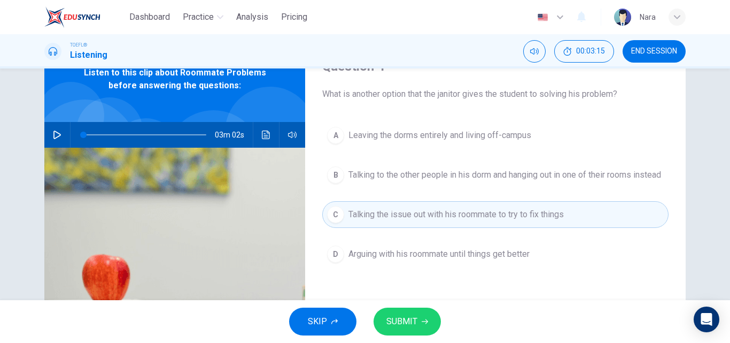
click at [428, 323] on button "SUBMIT" at bounding box center [407, 321] width 67 height 28
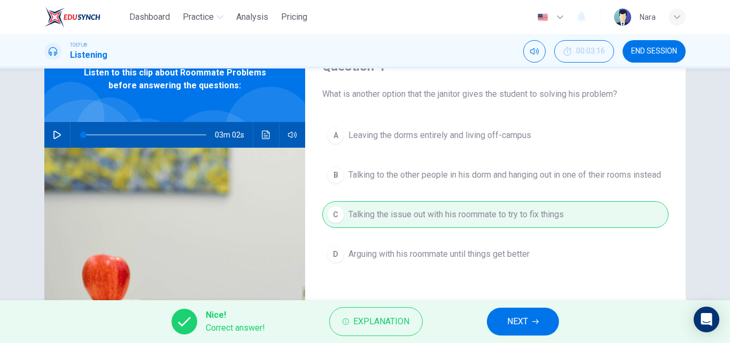
click at [536, 318] on icon "button" at bounding box center [535, 321] width 6 height 6
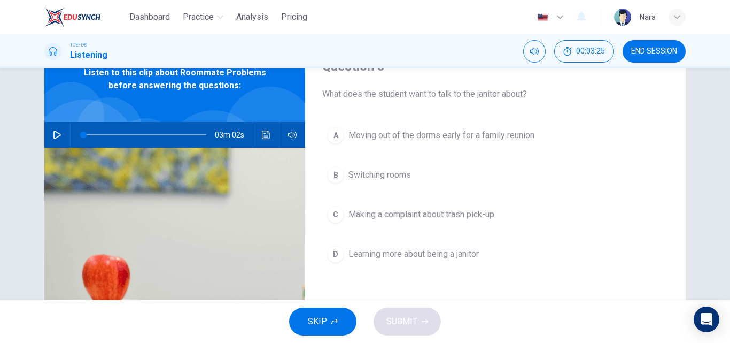
click at [394, 167] on button "B Switching rooms" at bounding box center [495, 174] width 346 height 27
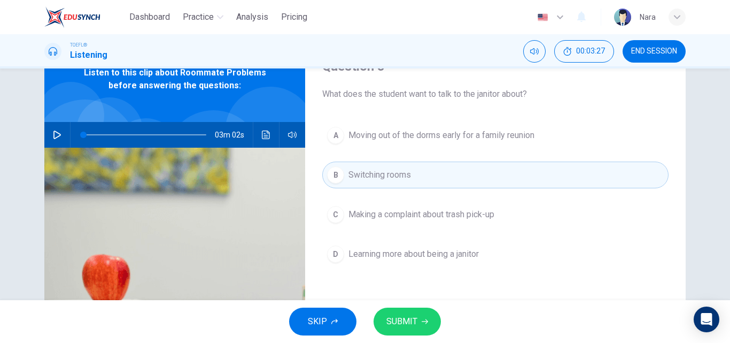
click at [416, 322] on span "SUBMIT" at bounding box center [401, 321] width 31 height 15
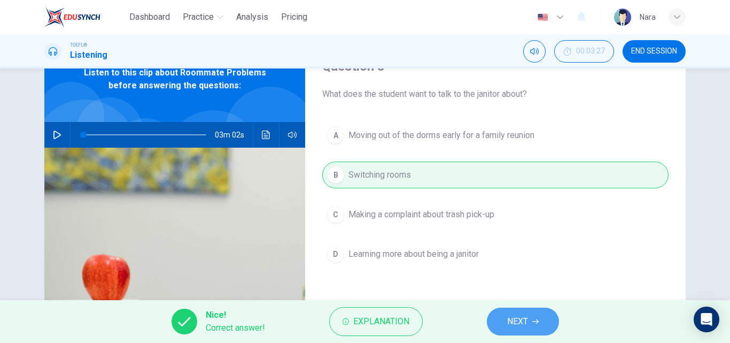
click at [510, 324] on span "NEXT" at bounding box center [517, 321] width 21 height 15
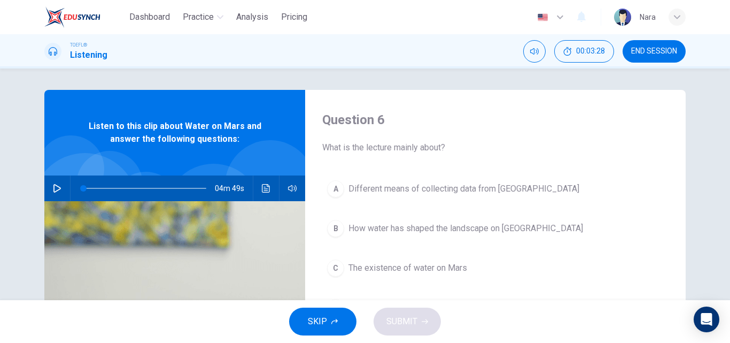
click at [652, 45] on button "END SESSION" at bounding box center [654, 51] width 63 height 22
